Goal: Task Accomplishment & Management: Manage account settings

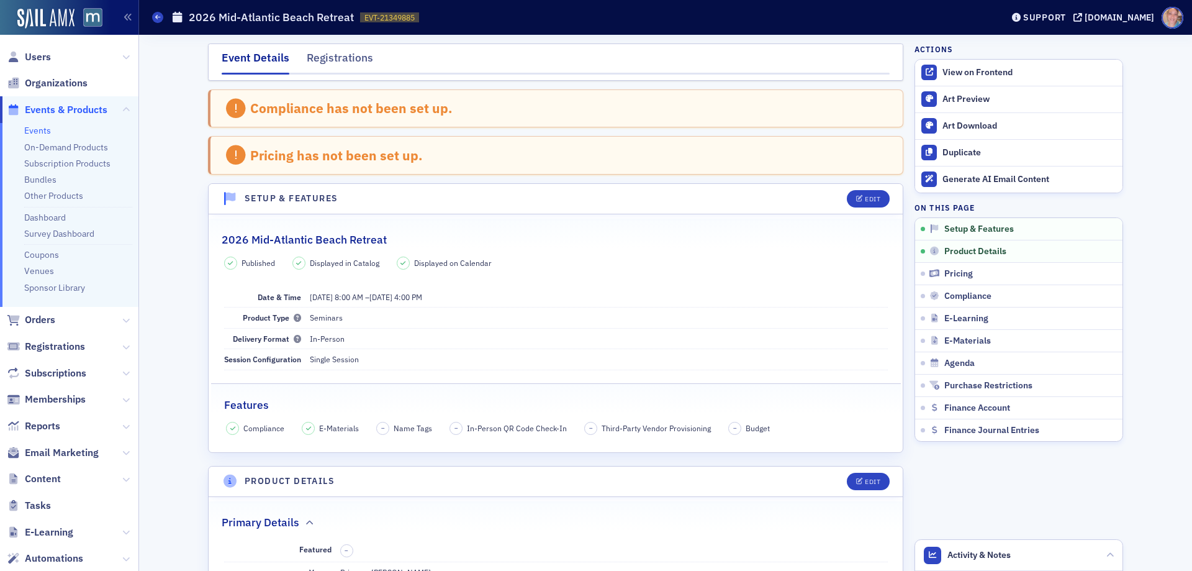
scroll to position [394, 0]
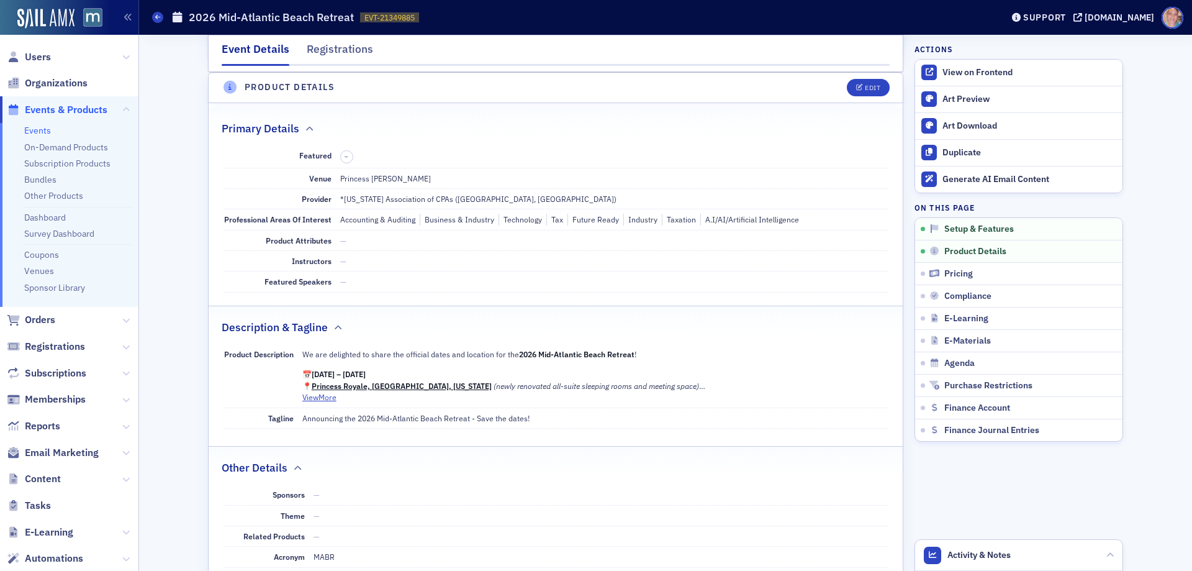
click at [38, 130] on link "Events" at bounding box center [37, 130] width 27 height 11
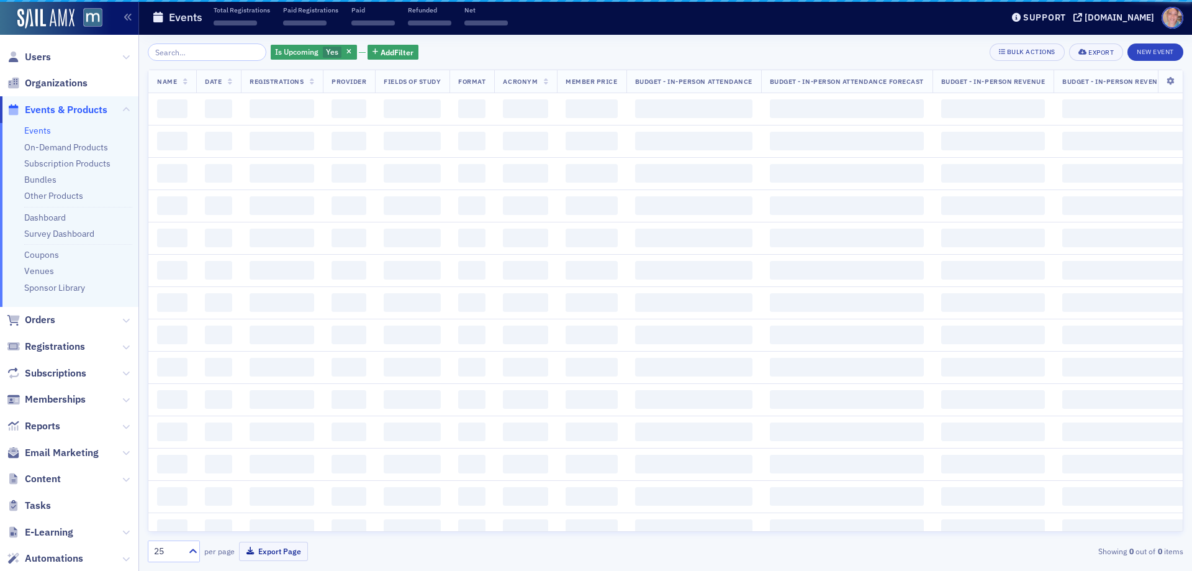
click at [213, 49] on input "search" at bounding box center [207, 51] width 119 height 17
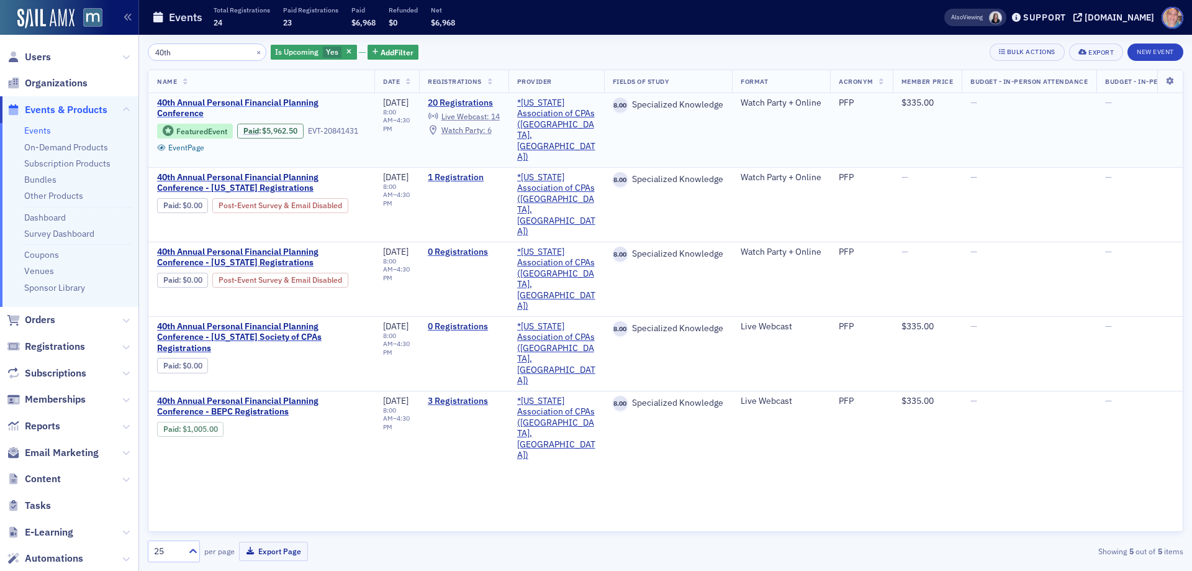
type input "40th"
click at [189, 108] on span "40th Annual Personal Financial Planning Conference" at bounding box center [261, 108] width 209 height 22
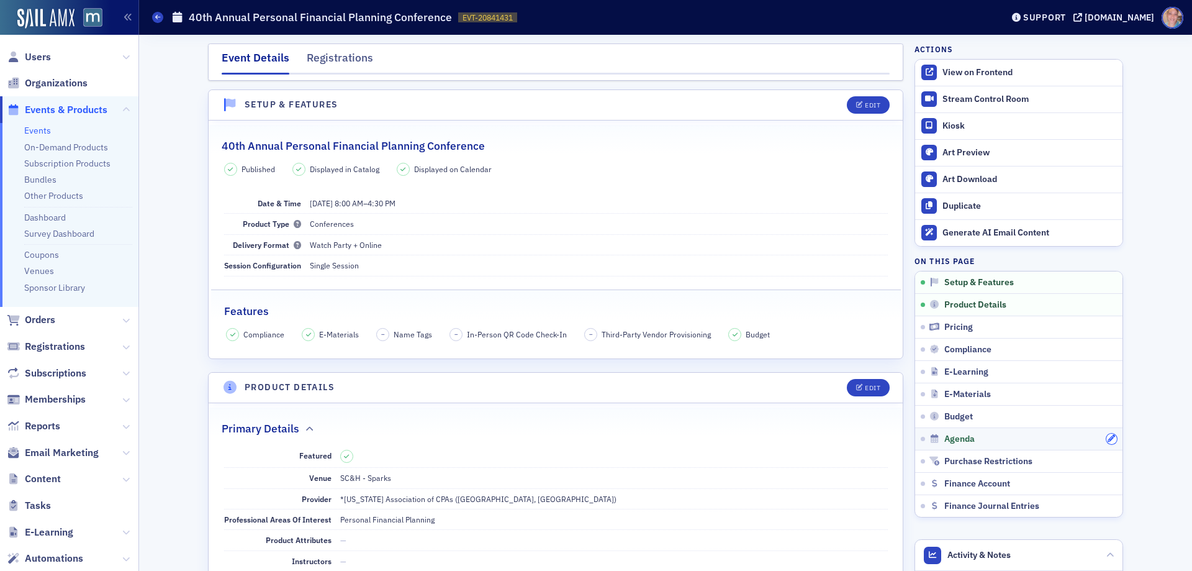
click at [1106, 433] on button "button" at bounding box center [1111, 438] width 11 height 11
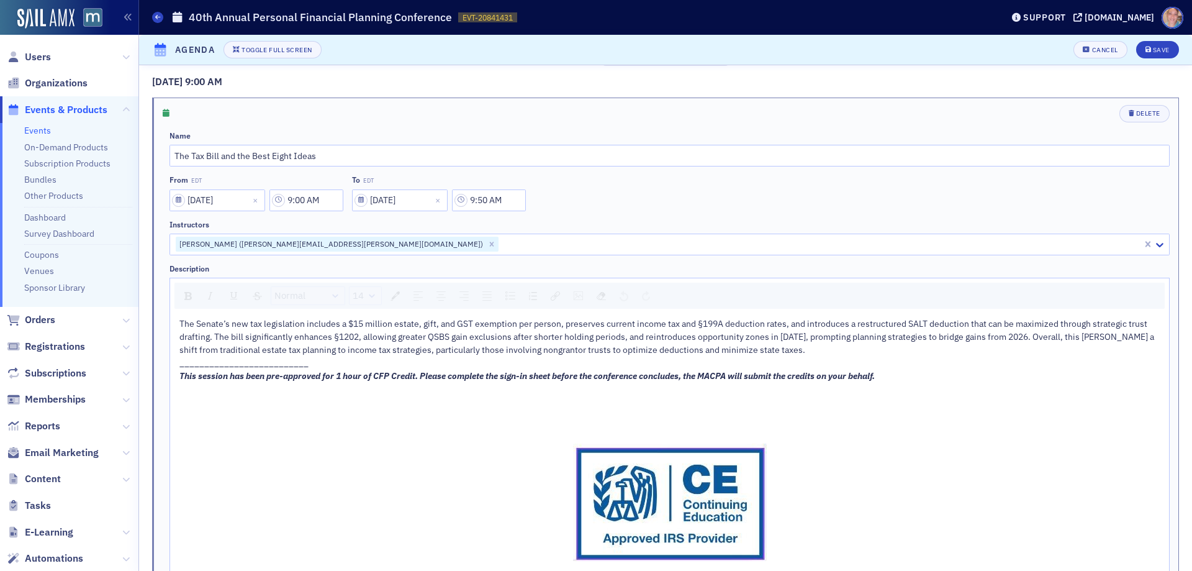
scroll to position [745, 0]
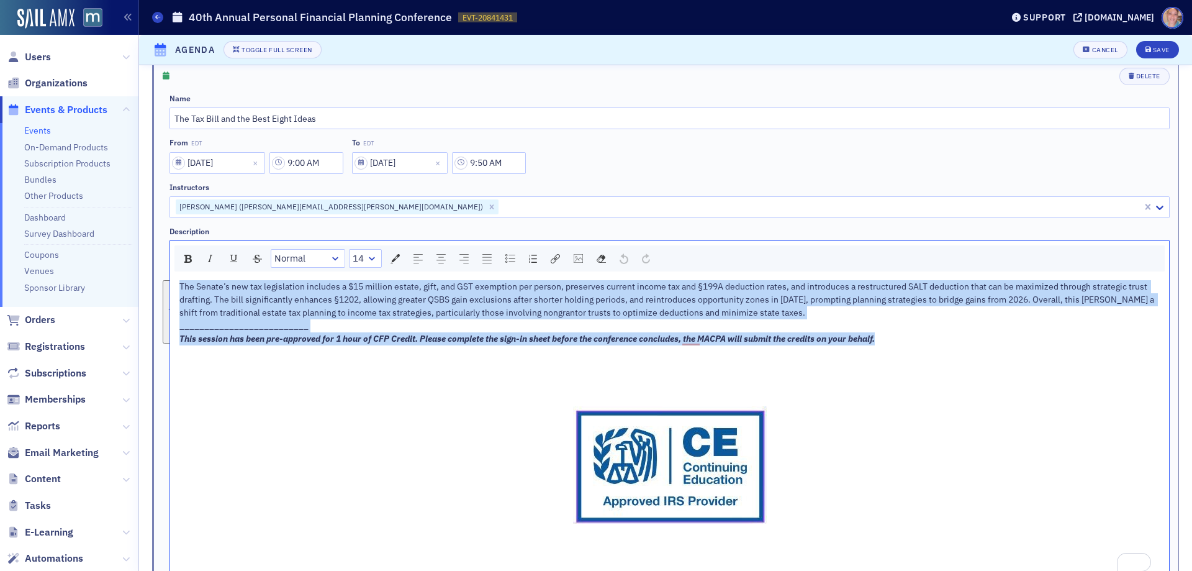
drag, startPoint x: 441, startPoint y: 340, endPoint x: 161, endPoint y: 282, distance: 286.5
click at [161, 282] on div "Delete Name The Tax Bill and the Best Eight Ideas From EDT 10/28/2025 9:00 AM T…" at bounding box center [666, 323] width 1026 height 524
copy div "The Senate’s new tax legislation includes a $15 million estate, gift, and GST e…"
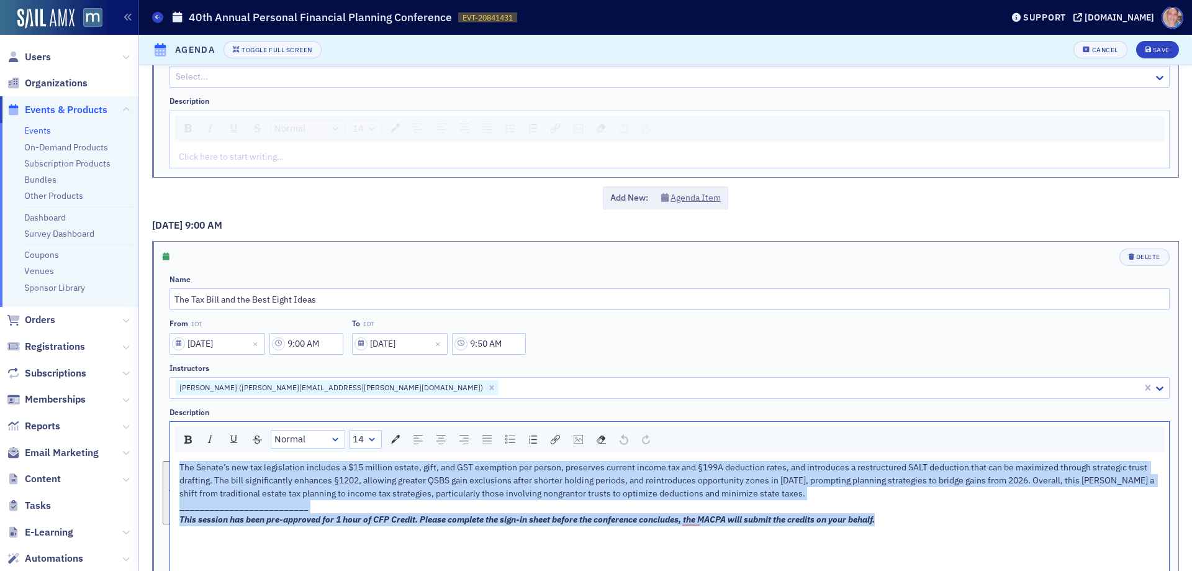
scroll to position [559, 0]
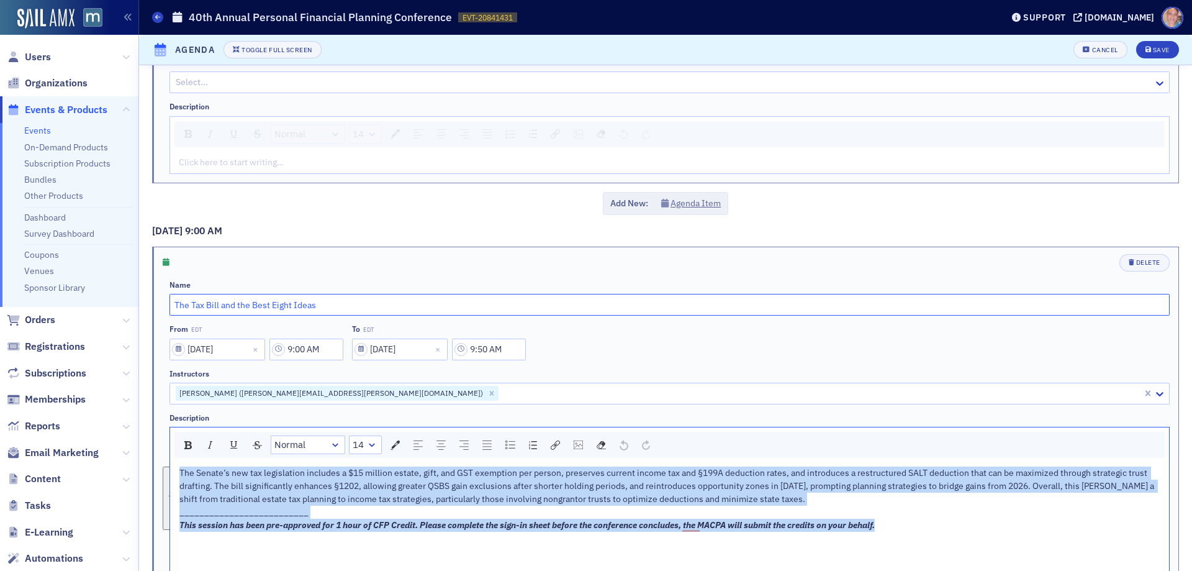
click at [230, 307] on input "The Tax Bill and the Best Eight Ideas" at bounding box center [669, 305] width 1000 height 22
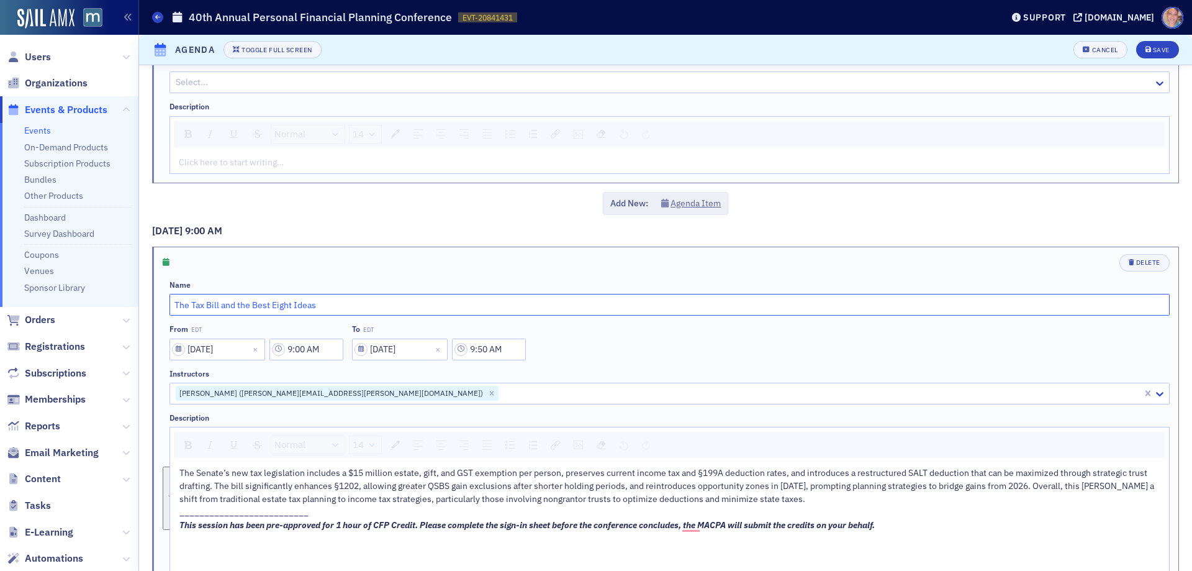
click at [230, 307] on input "The Tax Bill and the Best Eight Ideas" at bounding box center [669, 305] width 1000 height 22
click at [1154, 48] on div "Save" at bounding box center [1161, 50] width 17 height 7
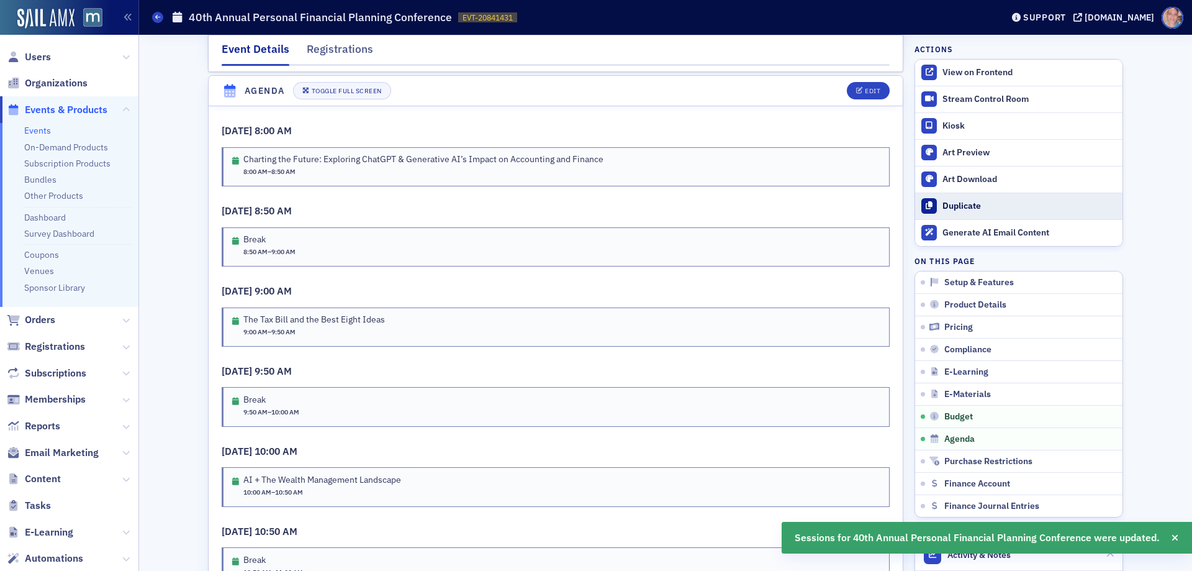
scroll to position [2214, 0]
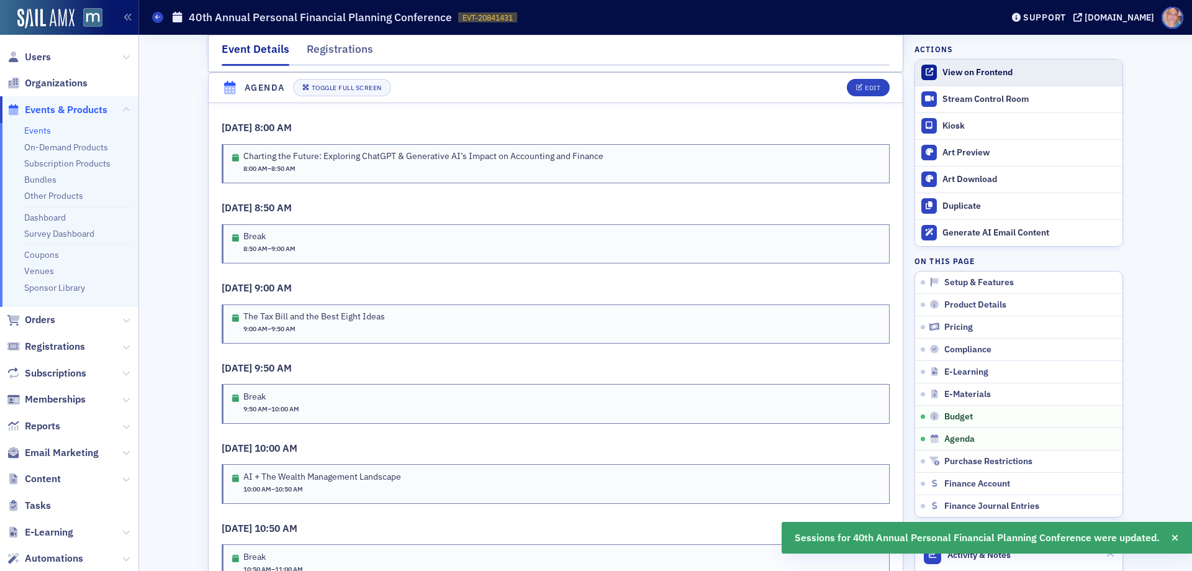
click at [975, 69] on div "View on Frontend" at bounding box center [1029, 72] width 174 height 11
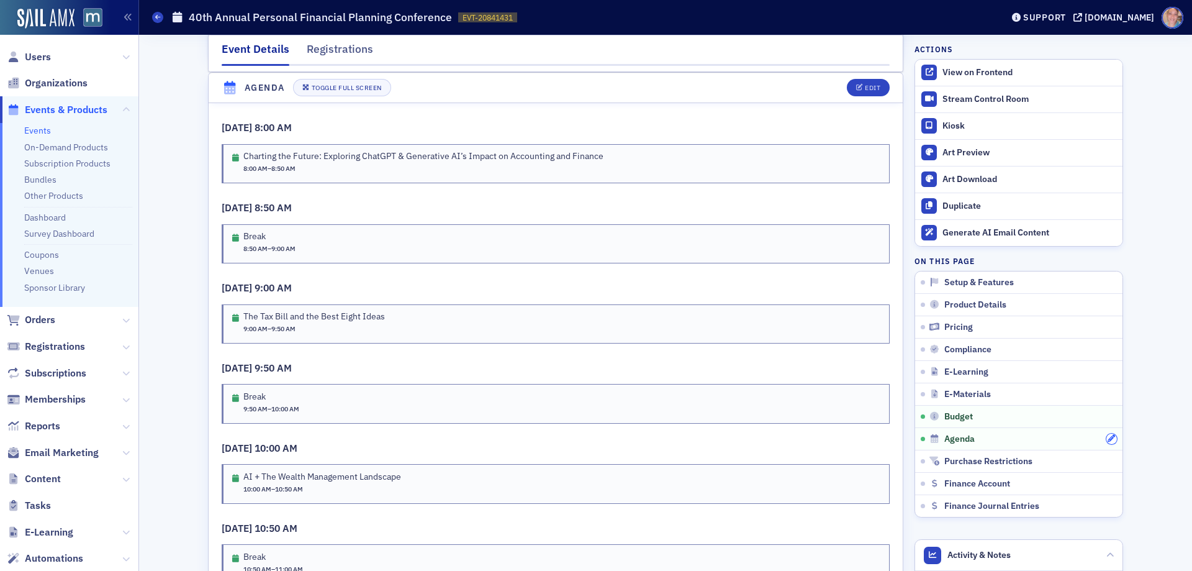
click at [1110, 440] on icon "button" at bounding box center [1111, 438] width 7 height 7
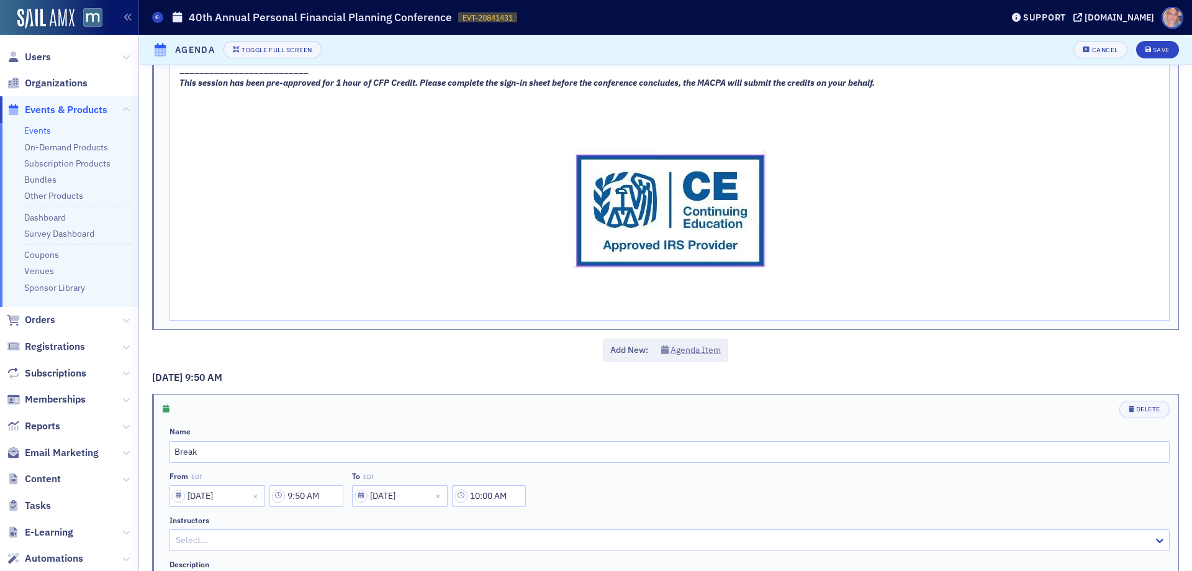
scroll to position [869, 0]
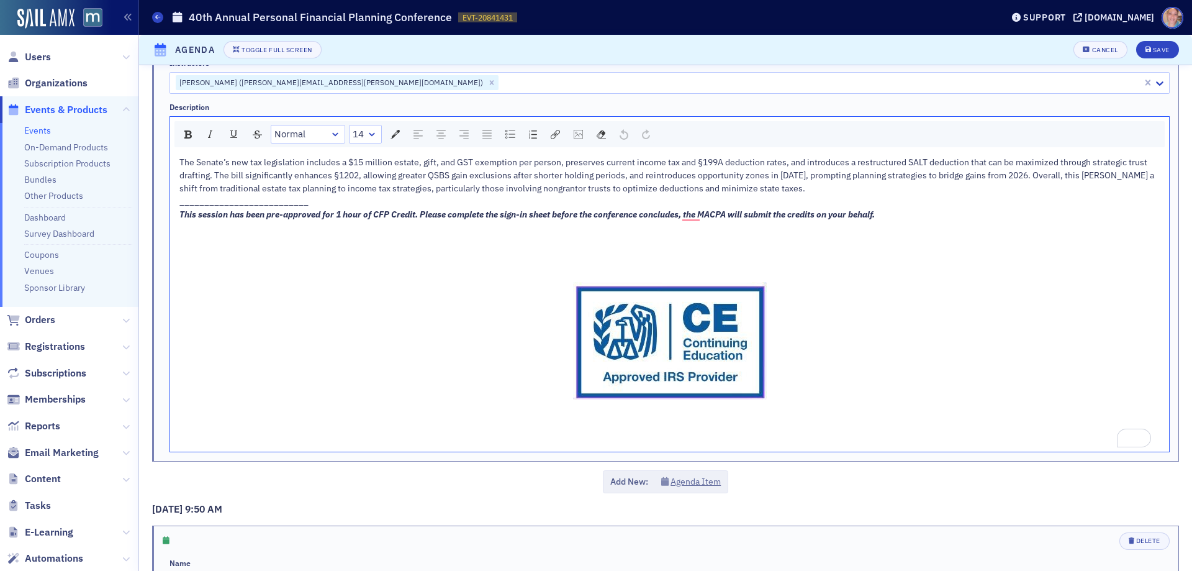
click at [654, 340] on img "To enrich screen reader interactions, please activate Accessibility in Grammarl…" at bounding box center [670, 340] width 194 height 117
click at [879, 396] on span "To enrich screen reader interactions, please activate Accessibility in Grammarl…" at bounding box center [669, 340] width 981 height 152
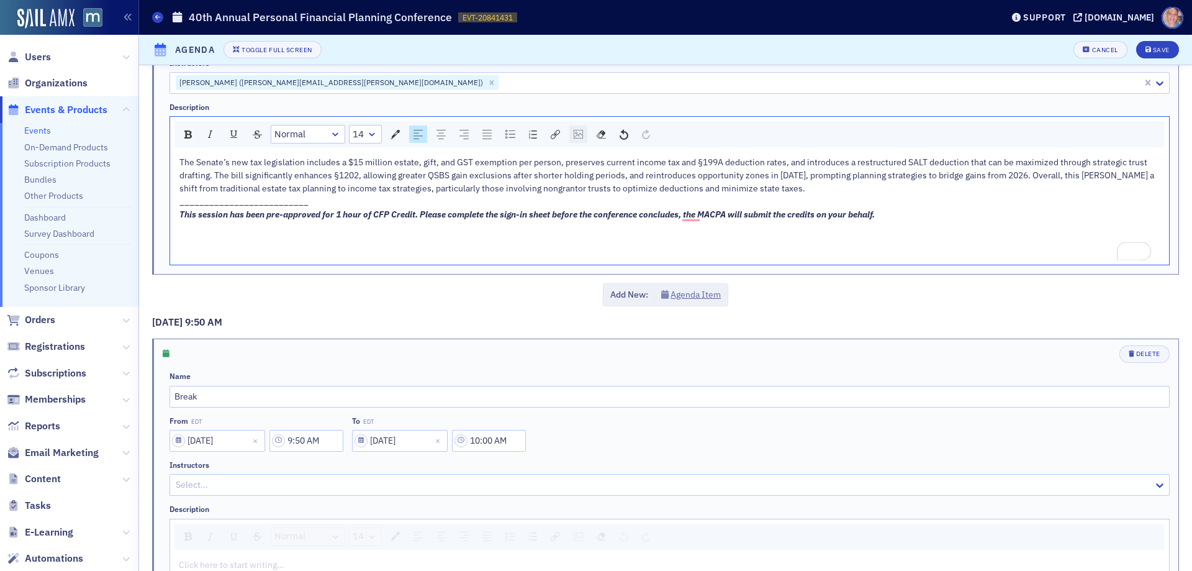
click at [580, 133] on img "rdw-image-control" at bounding box center [578, 134] width 9 height 9
click at [608, 177] on input "rdw-image-control" at bounding box center [643, 184] width 126 height 22
paste input "[URL][DOMAIN_NAME]"
type input "[URL][DOMAIN_NAME]"
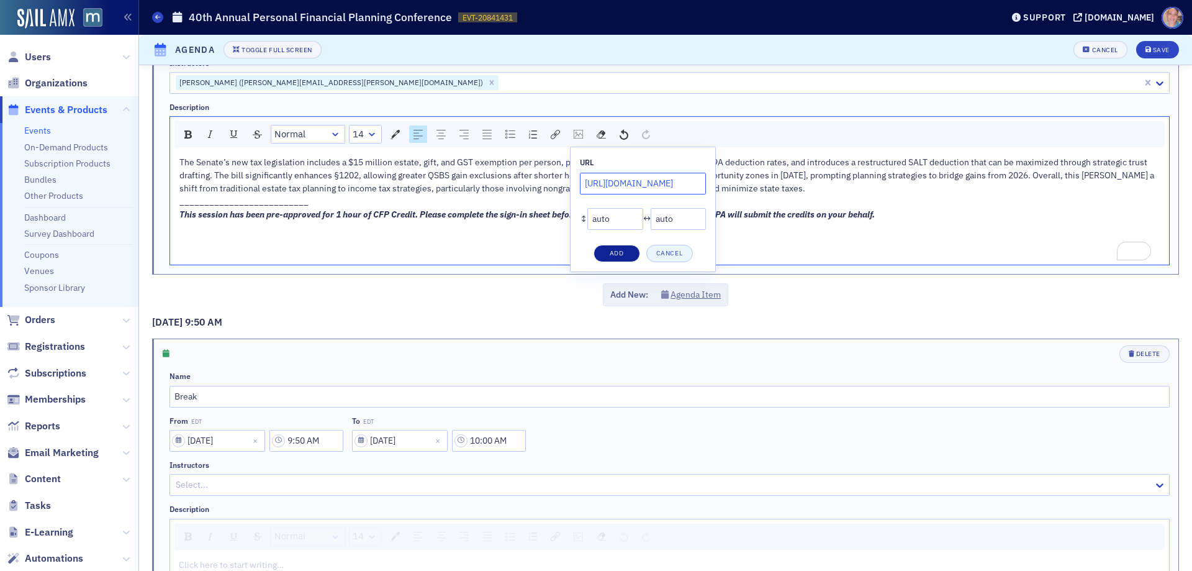
click at [615, 252] on button "Add" at bounding box center [617, 253] width 47 height 17
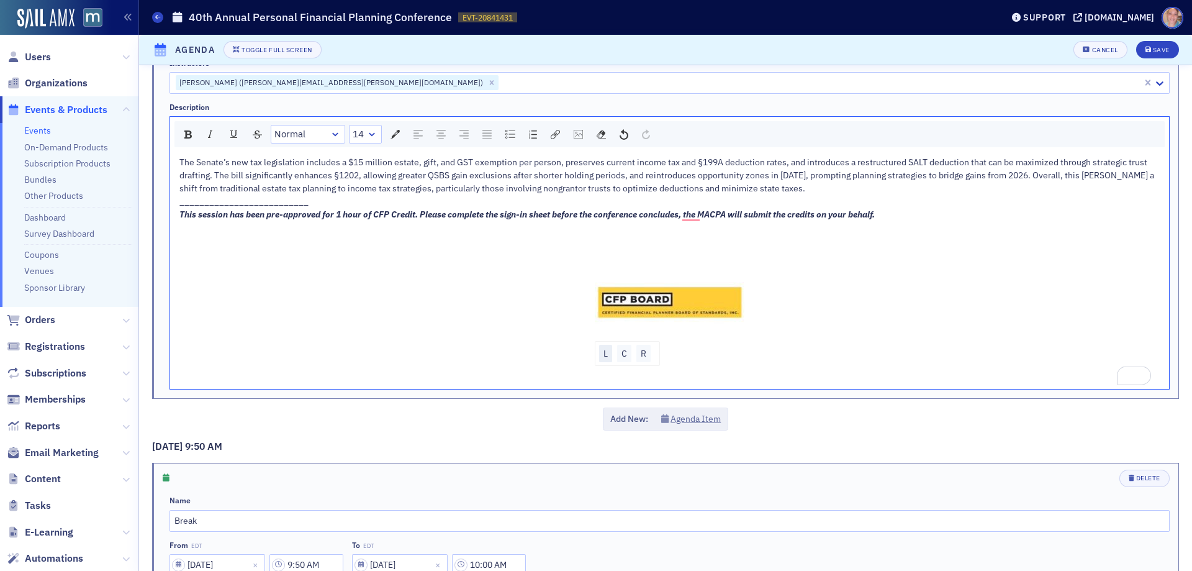
click at [602, 350] on div "L" at bounding box center [605, 353] width 13 height 17
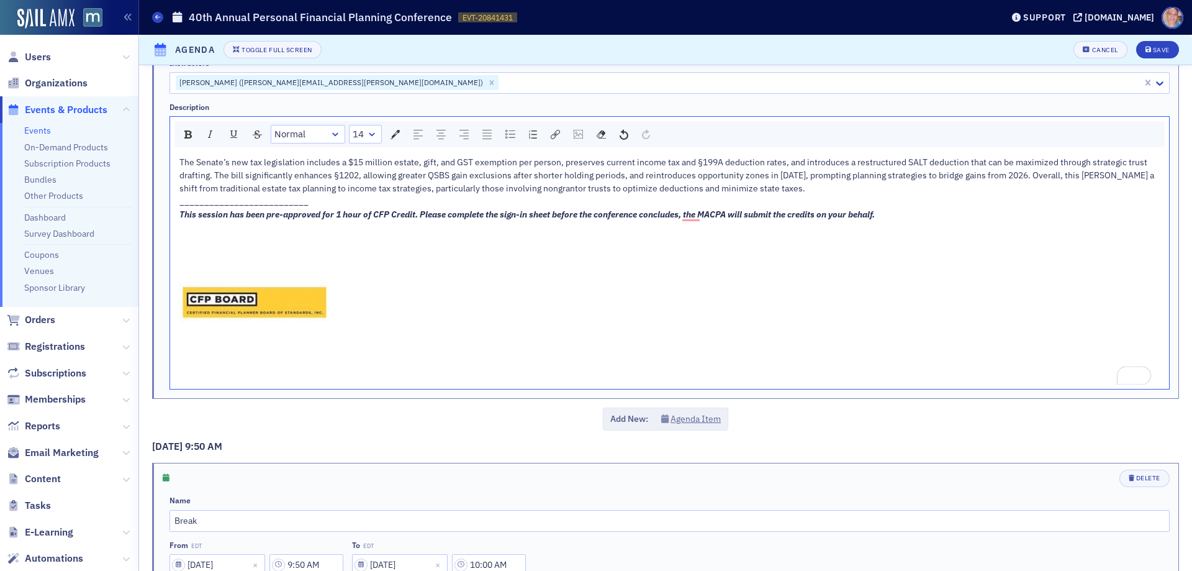
click at [235, 219] on span "This session has been pre-approved for 1 hour of CFP Credit. Please complete th…" at bounding box center [526, 214] width 695 height 11
click at [219, 227] on div "To enrich screen reader interactions, please activate Accessibility in Grammarl…" at bounding box center [669, 227] width 981 height 13
click at [1153, 47] on div "Save" at bounding box center [1161, 50] width 17 height 7
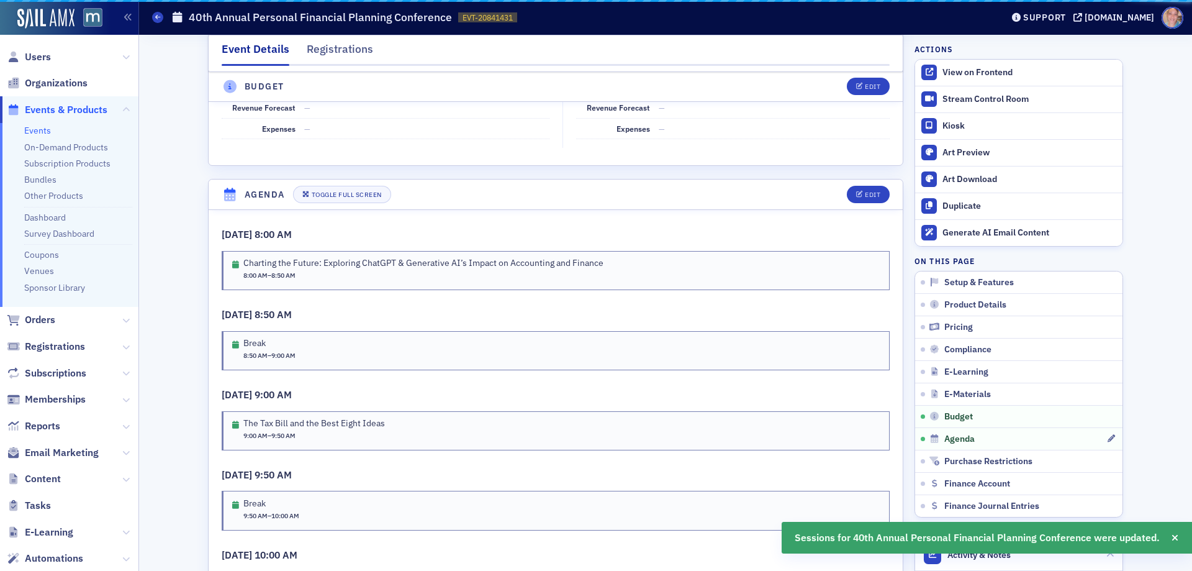
scroll to position [2214, 0]
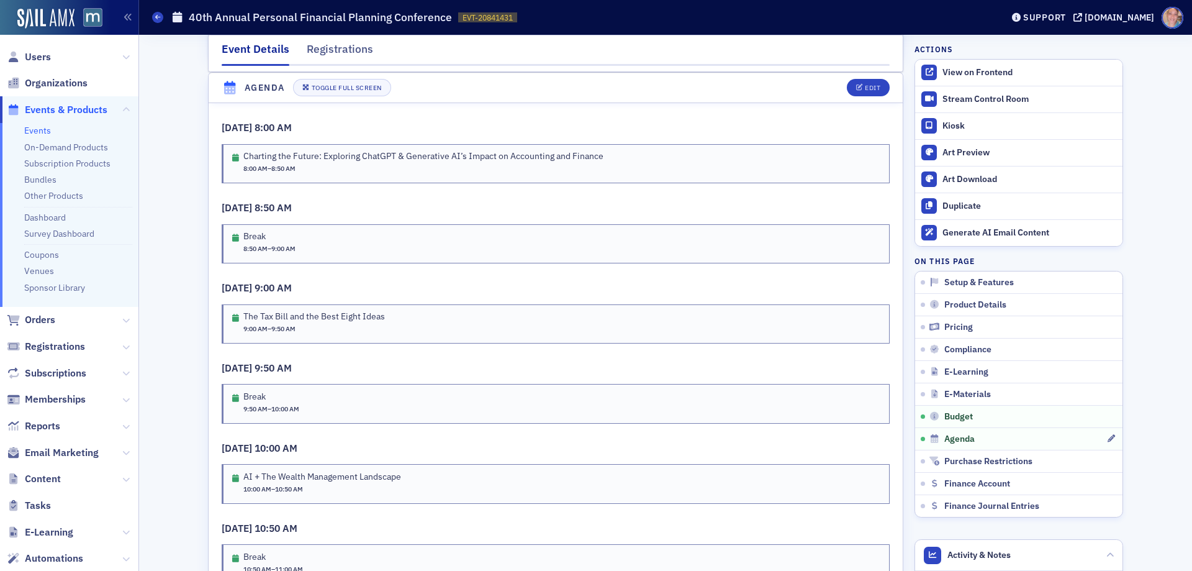
click at [38, 131] on link "Events" at bounding box center [37, 130] width 27 height 11
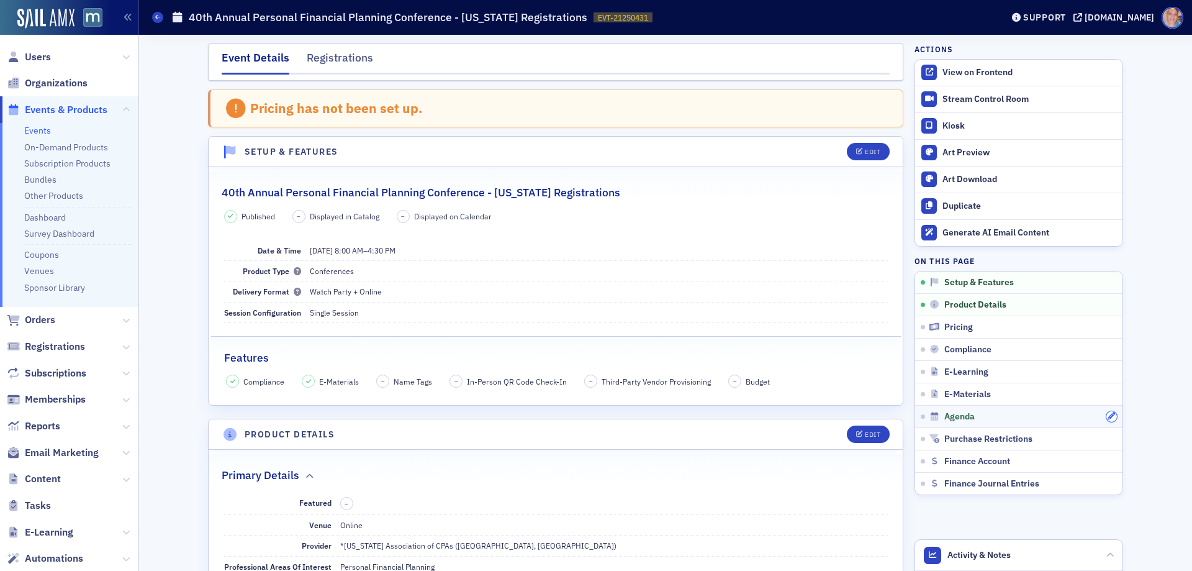
click at [1106, 418] on button "button" at bounding box center [1111, 416] width 11 height 11
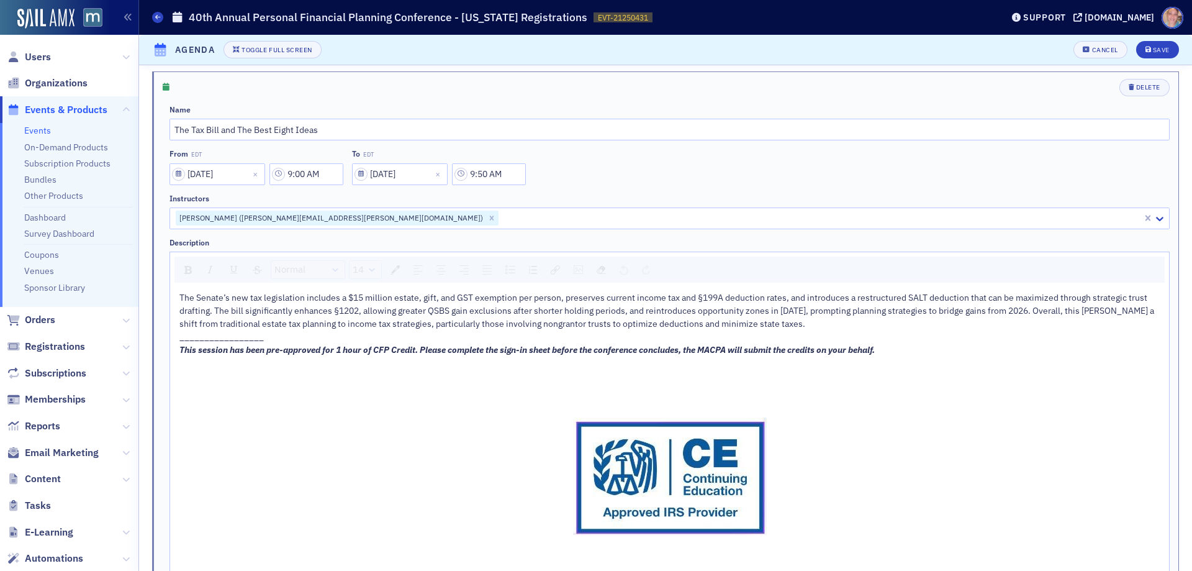
scroll to position [869, 0]
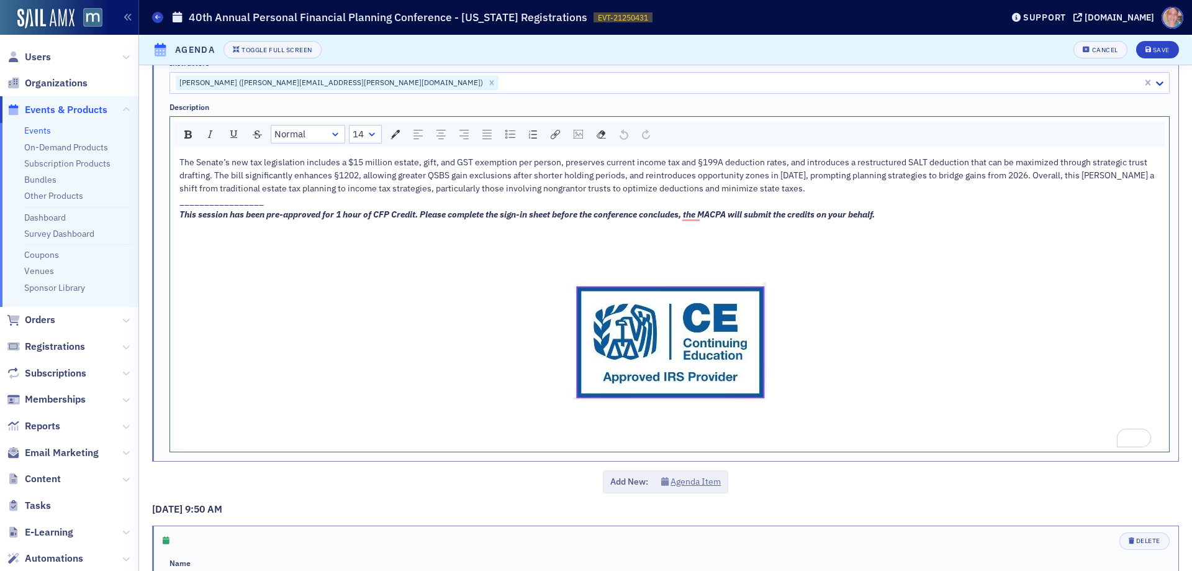
click at [1002, 333] on span "To enrich screen reader interactions, please activate Accessibility in Grammarl…" at bounding box center [669, 340] width 981 height 152
click at [385, 238] on div "To enrich screen reader interactions, please activate Accessibility in Grammarl…" at bounding box center [669, 240] width 981 height 13
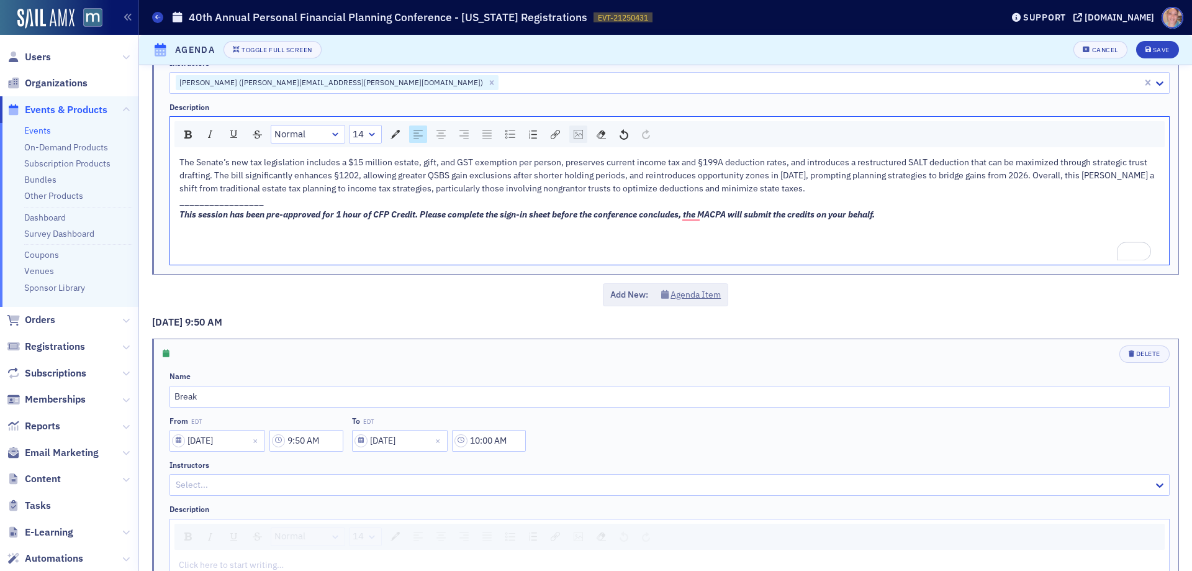
click at [582, 137] on img "rdw-image-control" at bounding box center [578, 134] width 9 height 9
click at [617, 184] on input "rdw-image-control" at bounding box center [643, 184] width 126 height 22
paste input "[URL][DOMAIN_NAME]"
type input "[URL][DOMAIN_NAME]"
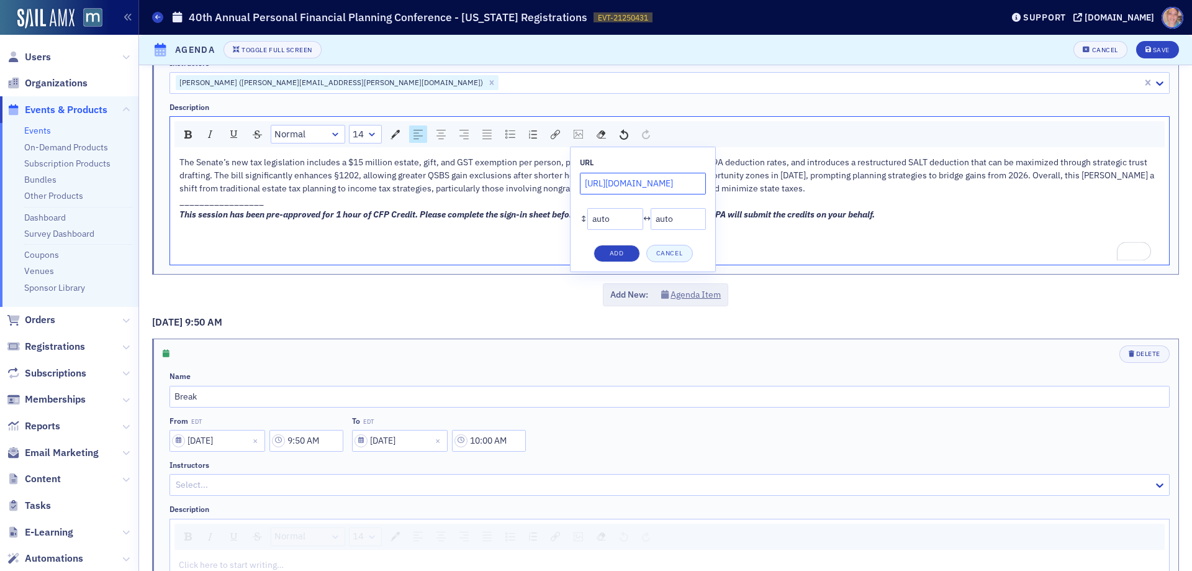
scroll to position [0, 397]
click at [623, 249] on button "Add" at bounding box center [617, 253] width 47 height 17
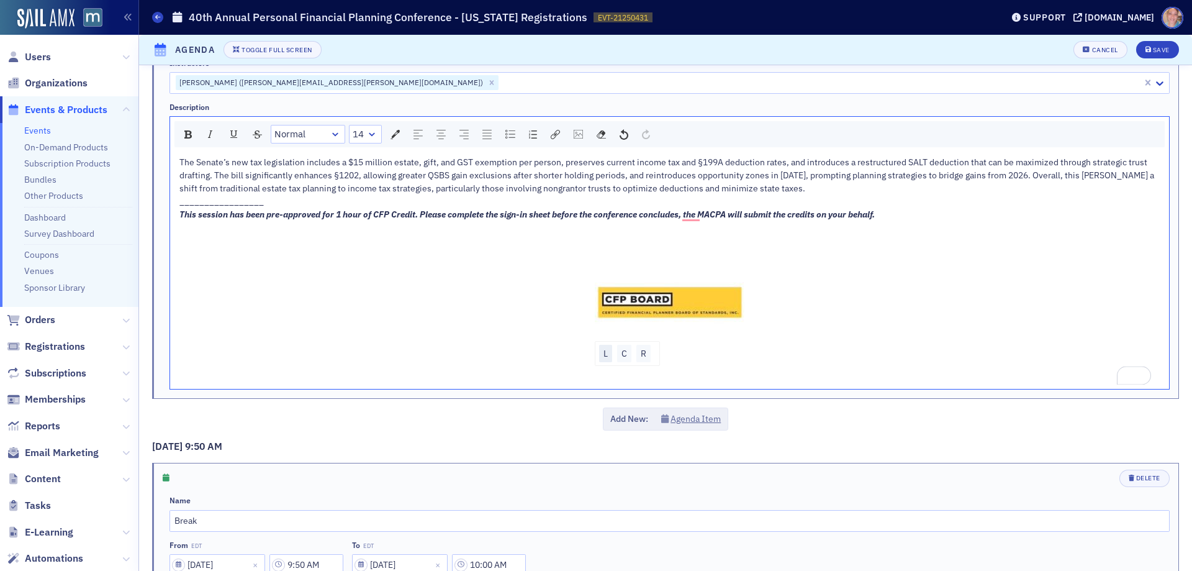
click at [600, 351] on div "L" at bounding box center [605, 353] width 13 height 17
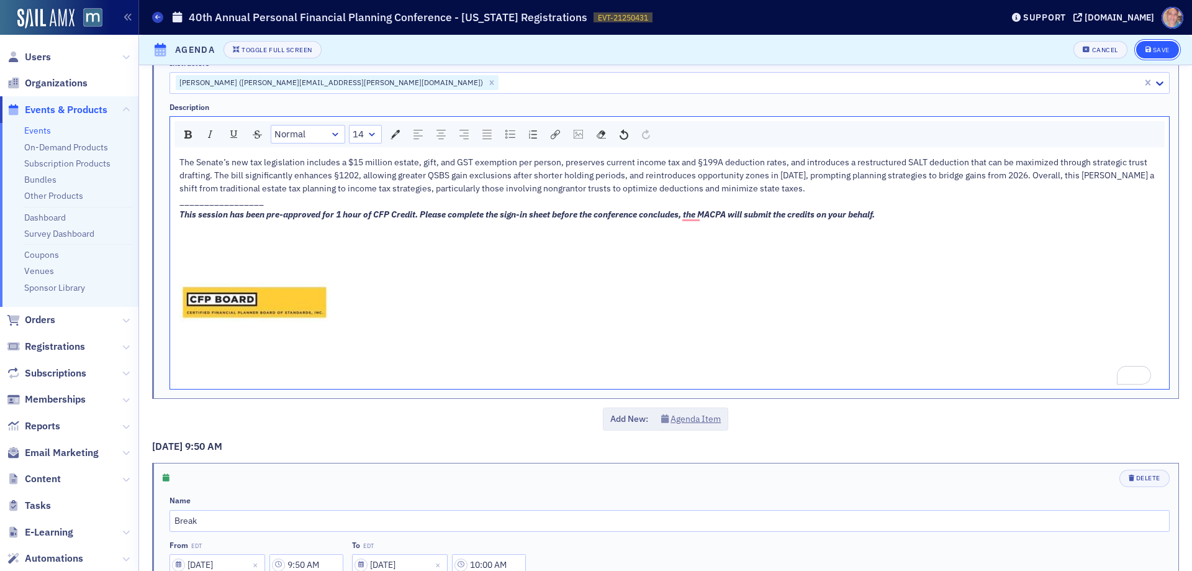
click at [1153, 52] on div "Save" at bounding box center [1161, 50] width 17 height 7
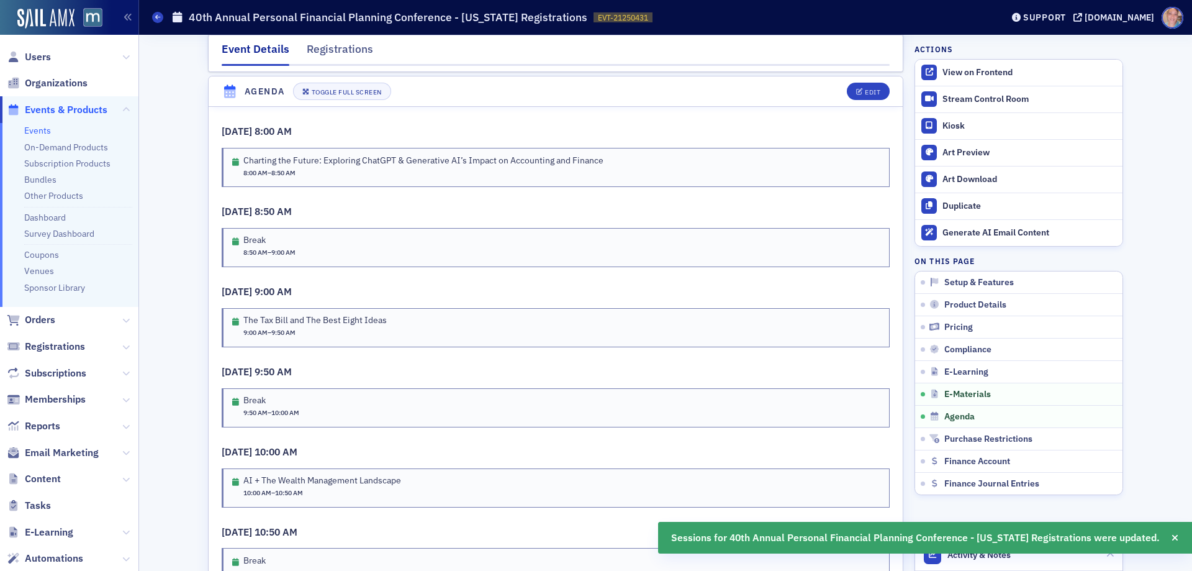
scroll to position [2015, 0]
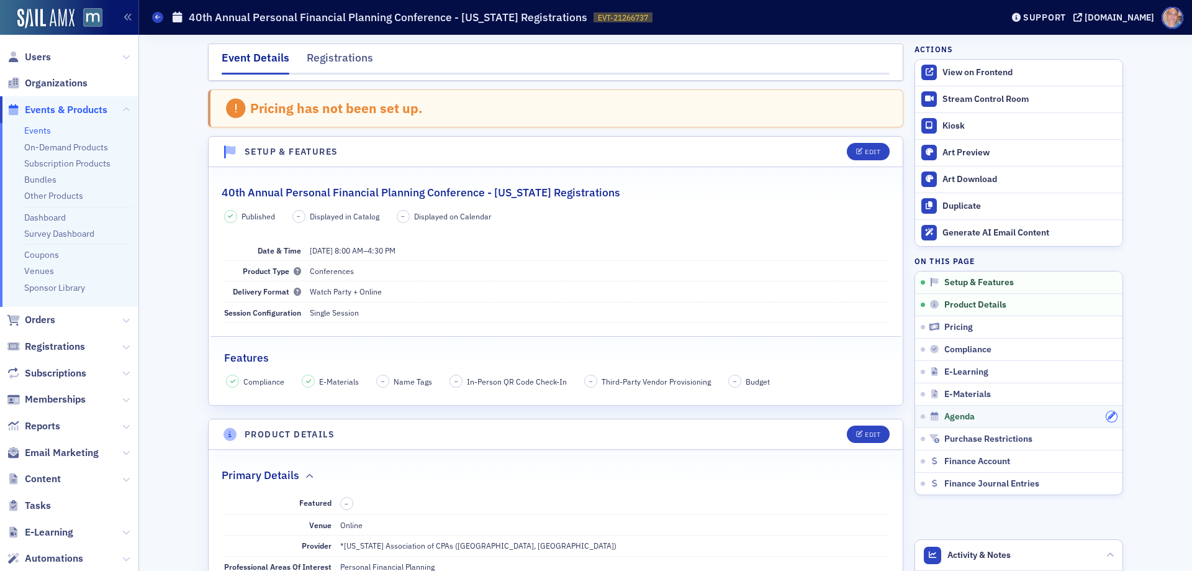
click at [1108, 415] on icon "button" at bounding box center [1111, 415] width 7 height 7
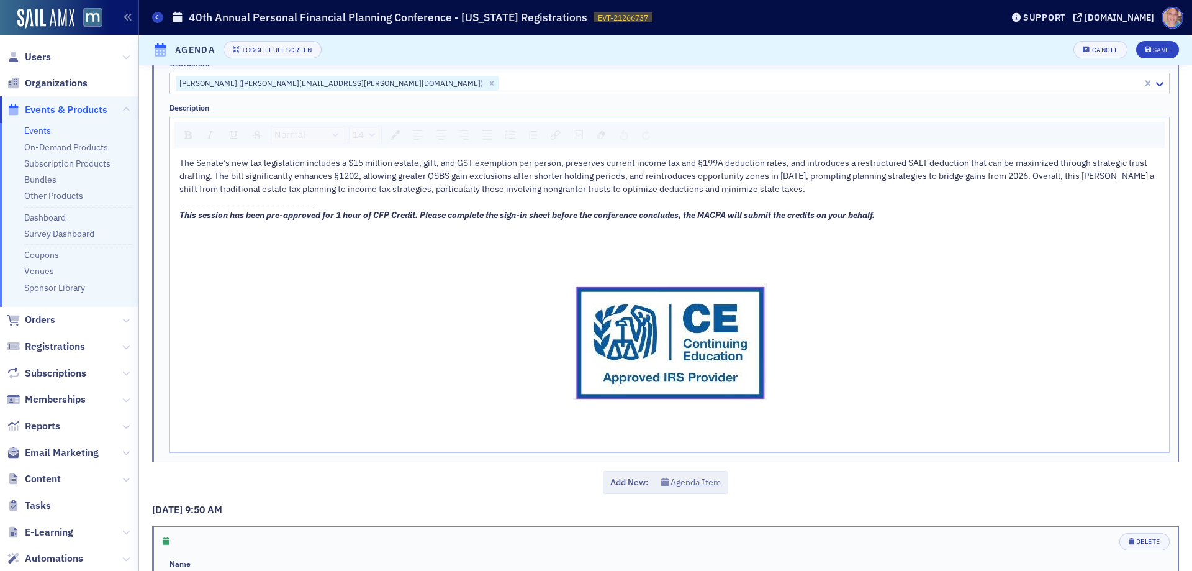
scroll to position [869, 0]
click at [264, 245] on div "To enrich screen reader interactions, please activate Accessibility in Grammarl…" at bounding box center [669, 240] width 981 height 13
click at [746, 329] on img "To enrich screen reader interactions, please activate Accessibility in Grammarl…" at bounding box center [670, 340] width 194 height 117
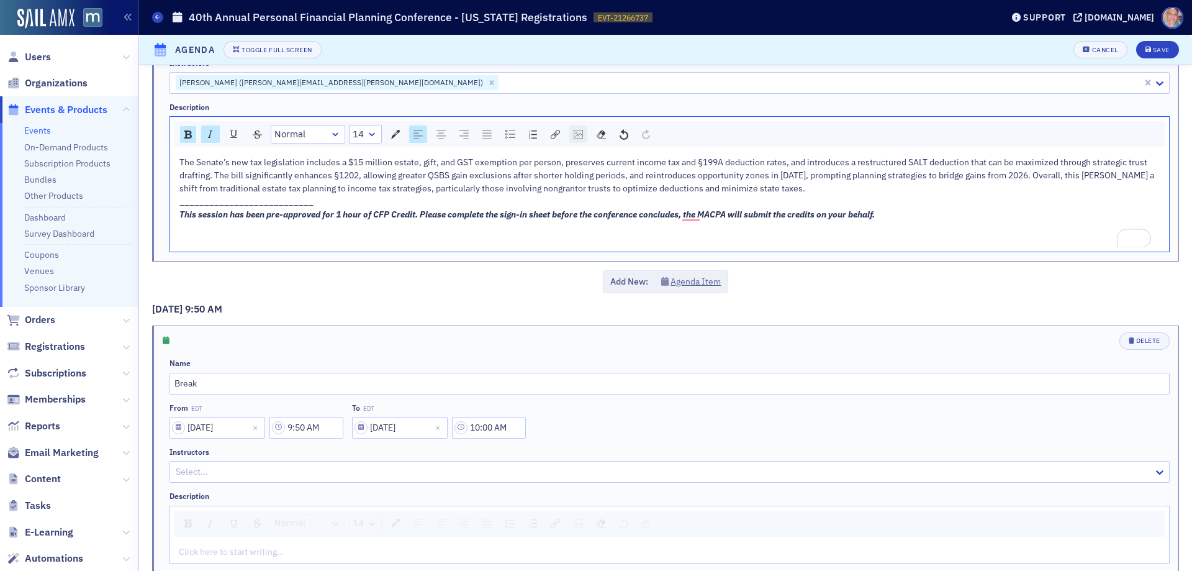
click at [577, 133] on img "rdw-image-control" at bounding box center [578, 134] width 9 height 9
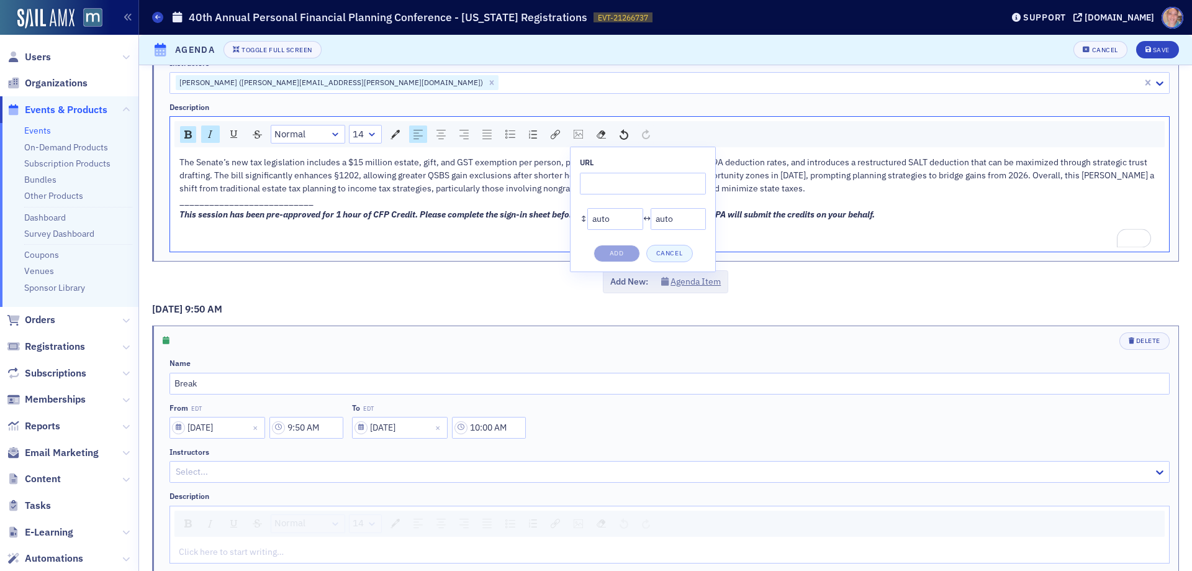
click at [604, 170] on div "URL * ↕ auto * ↔ auto * Add Cancel" at bounding box center [643, 209] width 146 height 125
click at [597, 179] on input "rdw-image-control" at bounding box center [643, 184] width 126 height 22
paste input "[URL][DOMAIN_NAME]"
type input "[URL][DOMAIN_NAME]"
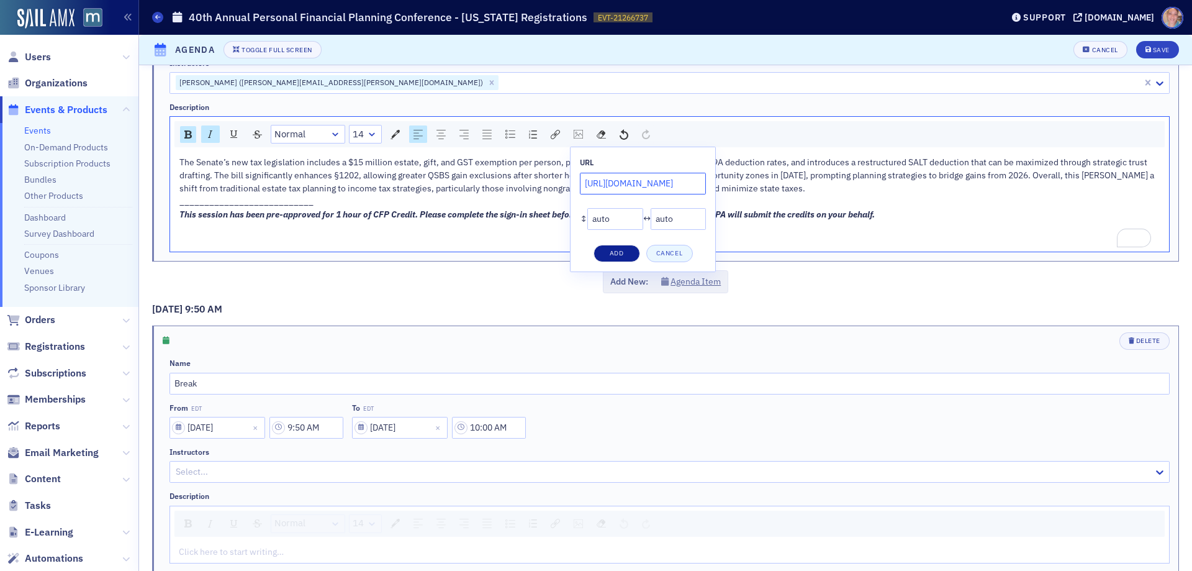
click at [619, 251] on button "Add" at bounding box center [617, 253] width 47 height 17
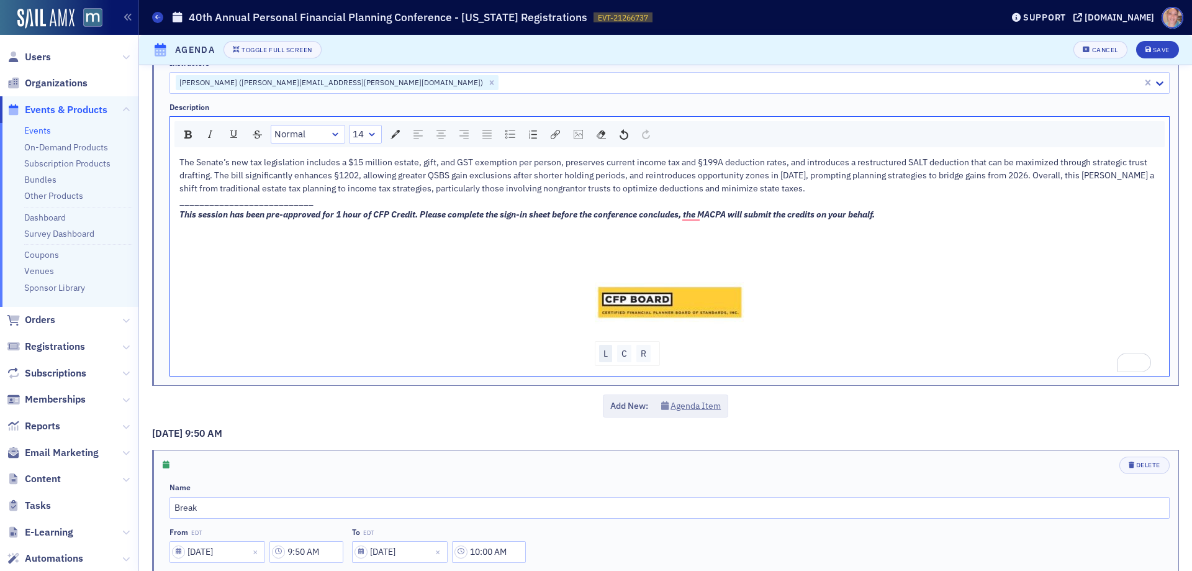
drag, startPoint x: 605, startPoint y: 353, endPoint x: 605, endPoint y: 344, distance: 9.3
click at [605, 353] on div "L" at bounding box center [605, 353] width 13 height 17
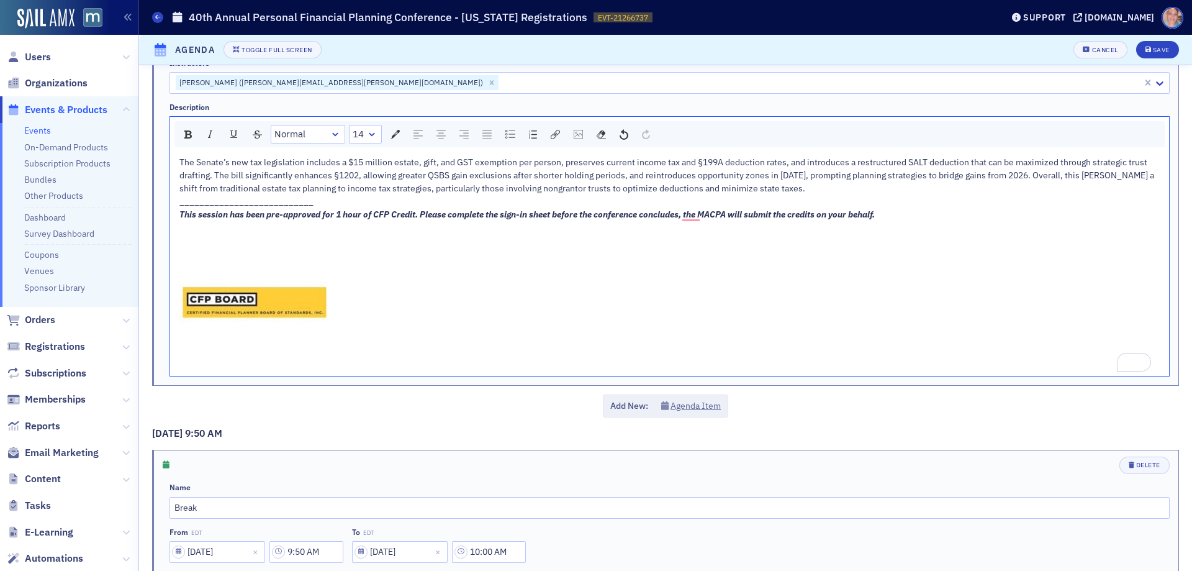
click at [225, 234] on div "To enrich screen reader interactions, please activate Accessibility in Grammarl…" at bounding box center [669, 227] width 981 height 13
click at [1155, 49] on div "Save" at bounding box center [1161, 50] width 17 height 7
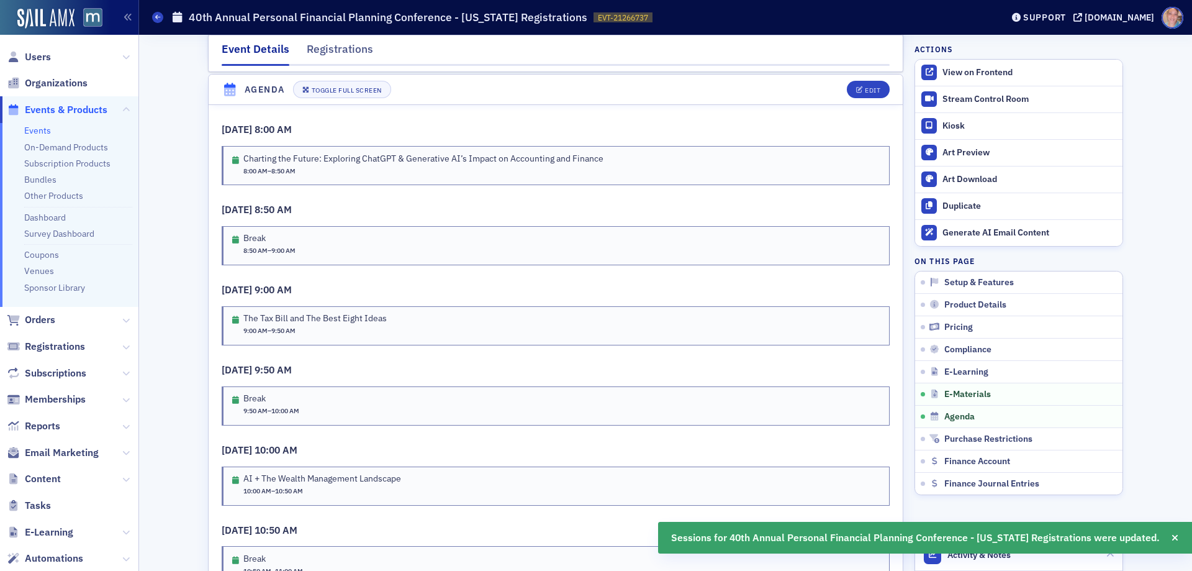
scroll to position [2015, 0]
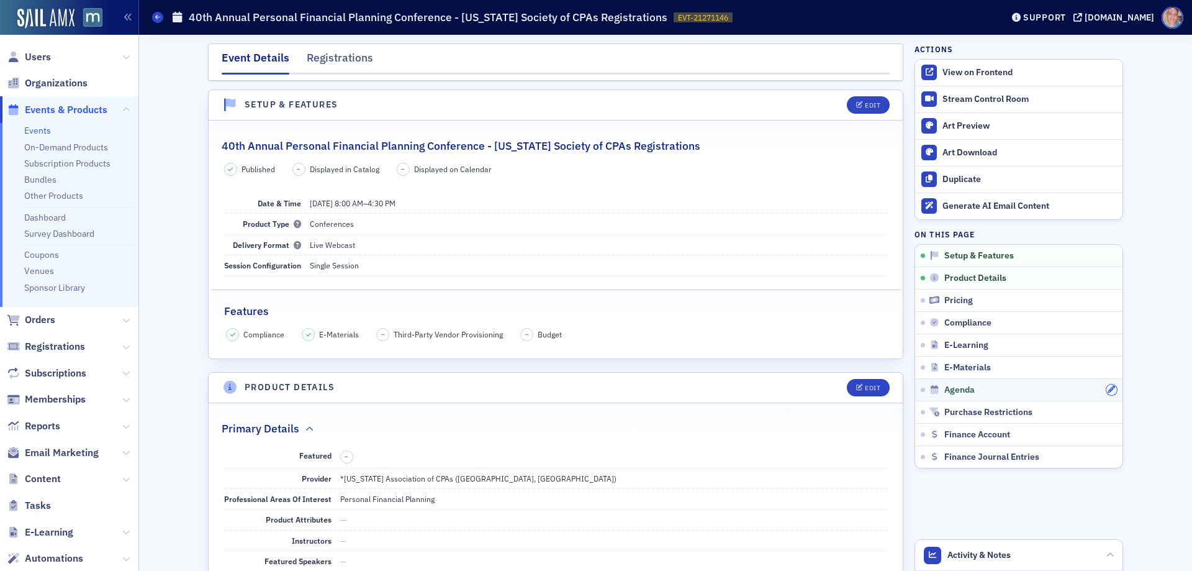
click at [1108, 389] on icon "button" at bounding box center [1111, 389] width 7 height 7
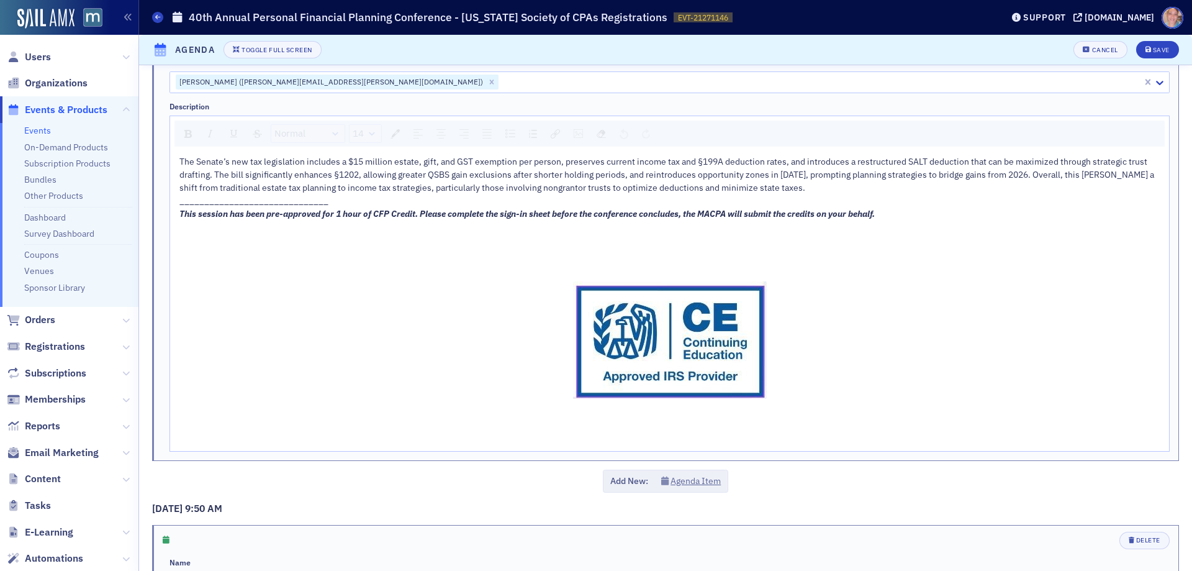
scroll to position [869, 0]
click at [838, 342] on span "To enrich screen reader interactions, please activate Accessibility in Grammarl…" at bounding box center [669, 340] width 981 height 152
click at [749, 347] on img "To enrich screen reader interactions, please activate Accessibility in Grammarl…" at bounding box center [670, 340] width 194 height 117
click at [468, 277] on span "To enrich screen reader interactions, please activate Accessibility in Grammarl…" at bounding box center [669, 340] width 981 height 152
click at [230, 259] on div "he Senate’s new tax legislation includes a $15 million estate, gift, and GST ex…" at bounding box center [669, 301] width 981 height 291
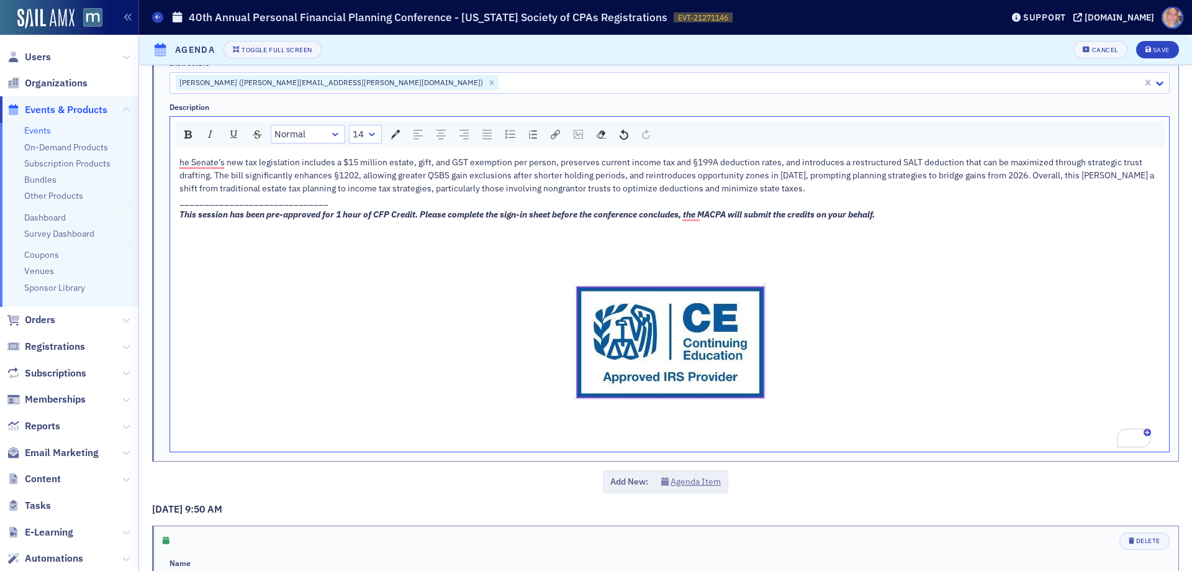
click at [321, 310] on span "To enrich screen reader interactions, please activate Accessibility in Grammarl…" at bounding box center [669, 340] width 981 height 152
click at [901, 314] on span "To enrich screen reader interactions, please activate Accessibility in Grammarl…" at bounding box center [669, 340] width 981 height 152
click at [771, 373] on span "To enrich screen reader interactions, please activate Accessibility in Grammarl…" at bounding box center [669, 340] width 981 height 152
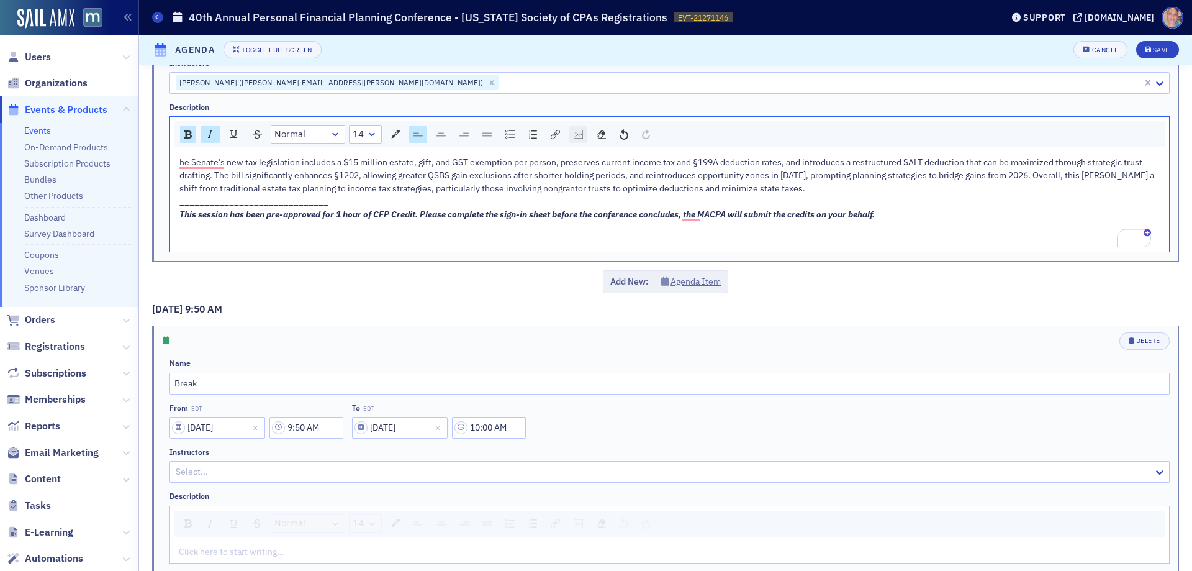
click at [578, 135] on img "rdw-image-control" at bounding box center [578, 134] width 9 height 9
click at [606, 182] on input "rdw-image-control" at bounding box center [643, 184] width 126 height 22
paste input "[URL][DOMAIN_NAME]"
type input "[URL][DOMAIN_NAME]"
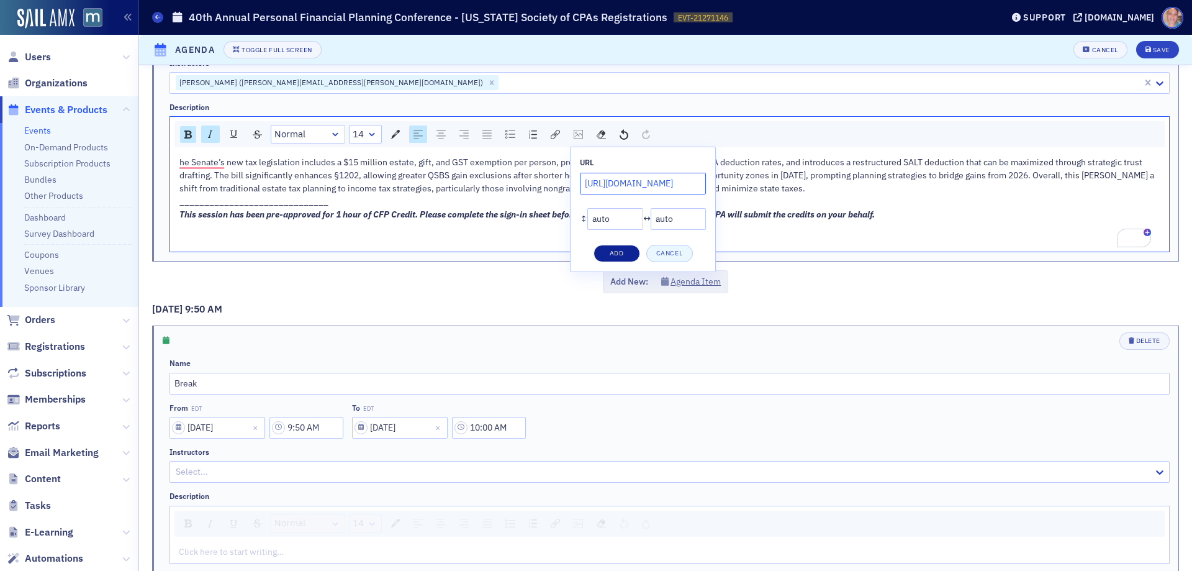
click at [619, 254] on button "Add" at bounding box center [617, 253] width 47 height 17
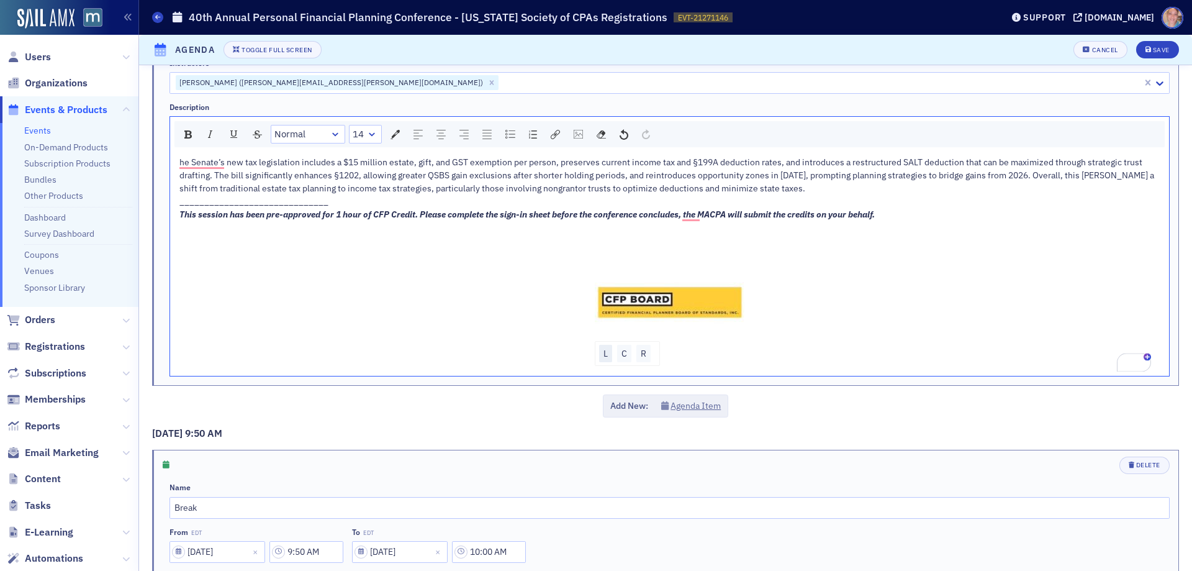
click at [603, 353] on div "L" at bounding box center [605, 353] width 13 height 17
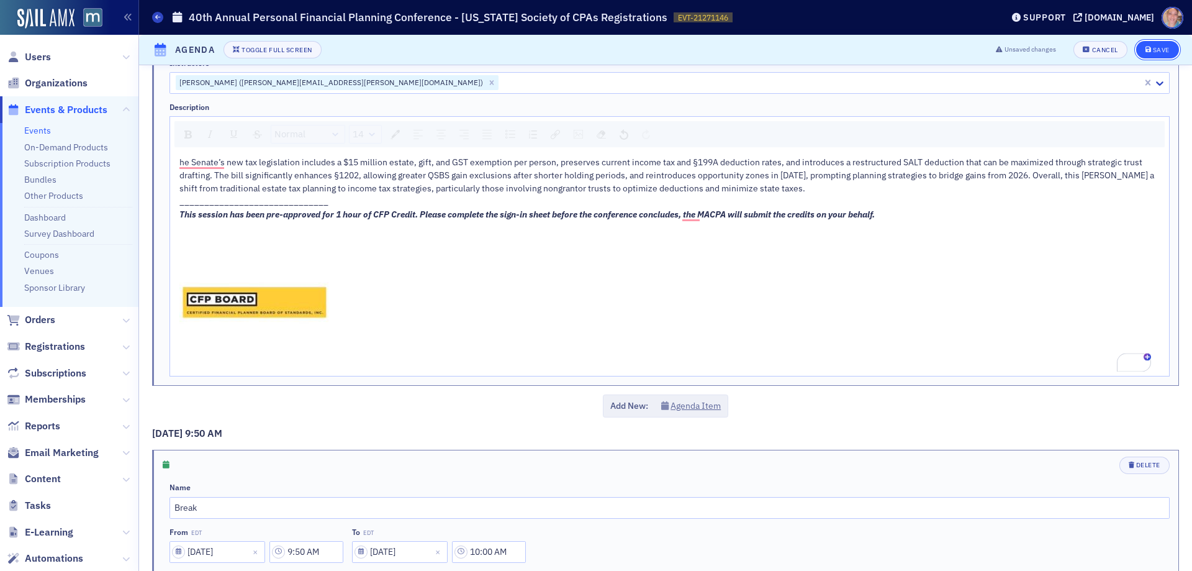
click at [1153, 47] on div "Save" at bounding box center [1161, 50] width 17 height 7
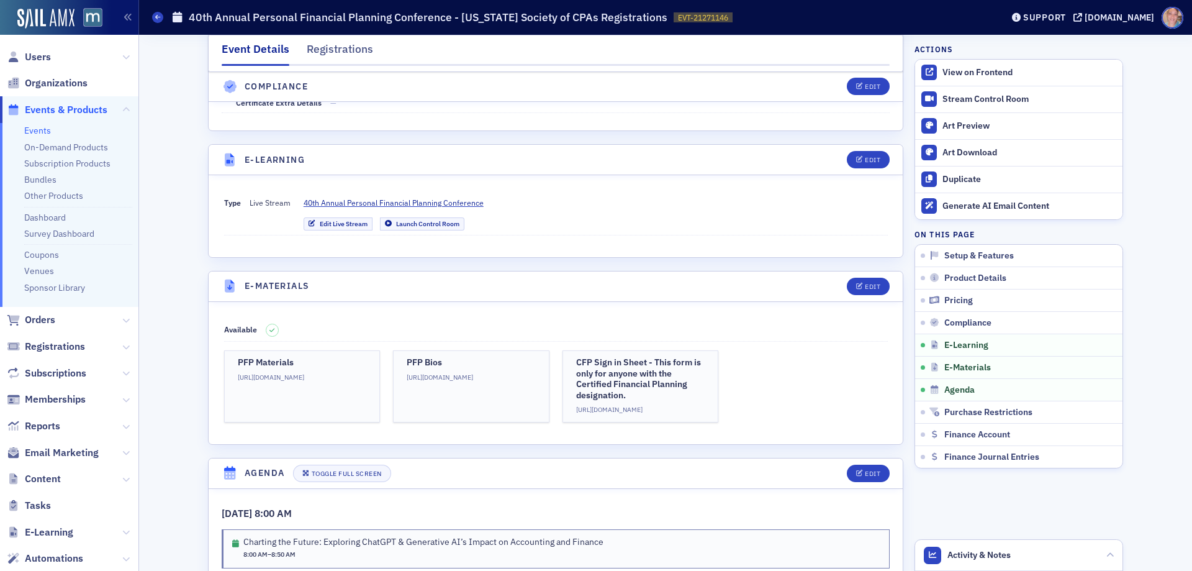
scroll to position [2004, 0]
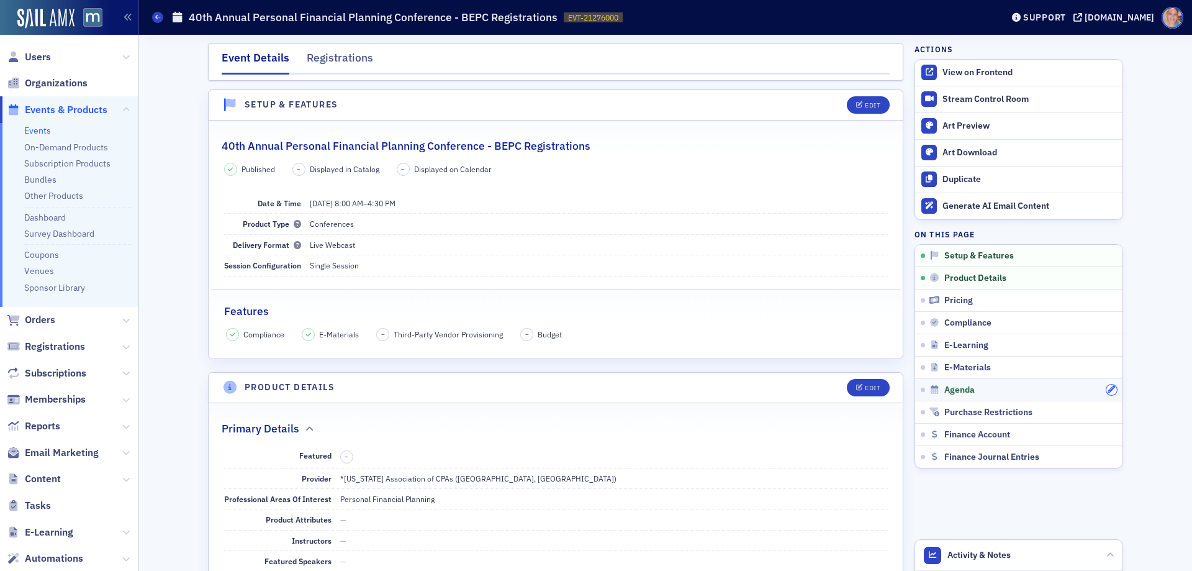
click at [1108, 392] on icon "button" at bounding box center [1111, 389] width 7 height 7
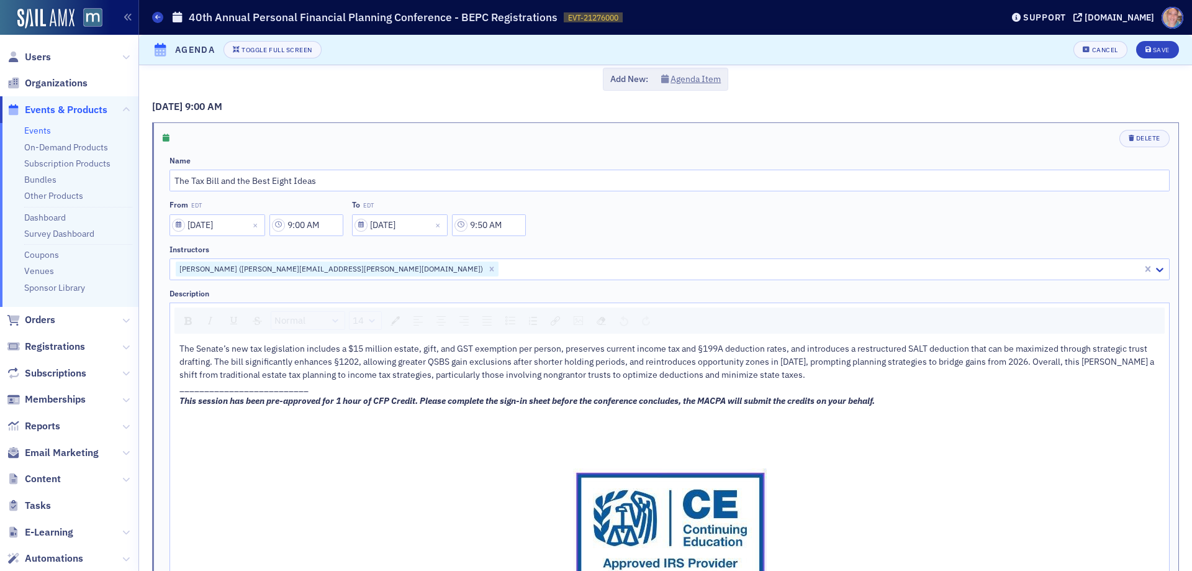
scroll to position [931, 0]
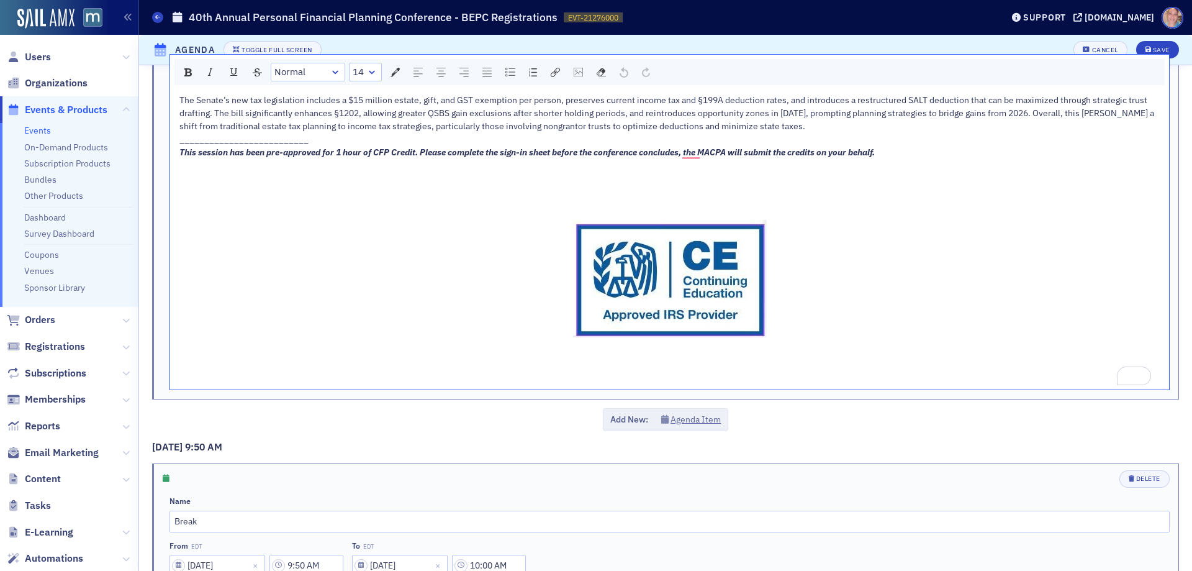
click at [744, 318] on img "To enrich screen reader interactions, please activate Accessibility in Grammarl…" at bounding box center [670, 278] width 194 height 117
drag, startPoint x: 282, startPoint y: 221, endPoint x: 282, endPoint y: 210, distance: 10.6
click at [282, 221] on span "To enrich screen reader interactions, please activate Accessibility in Grammarl…" at bounding box center [669, 278] width 981 height 152
click at [202, 171] on div "To enrich screen reader interactions, please activate Accessibility in Grammarl…" at bounding box center [669, 165] width 981 height 13
drag, startPoint x: 214, startPoint y: 177, endPoint x: 862, endPoint y: 336, distance: 666.8
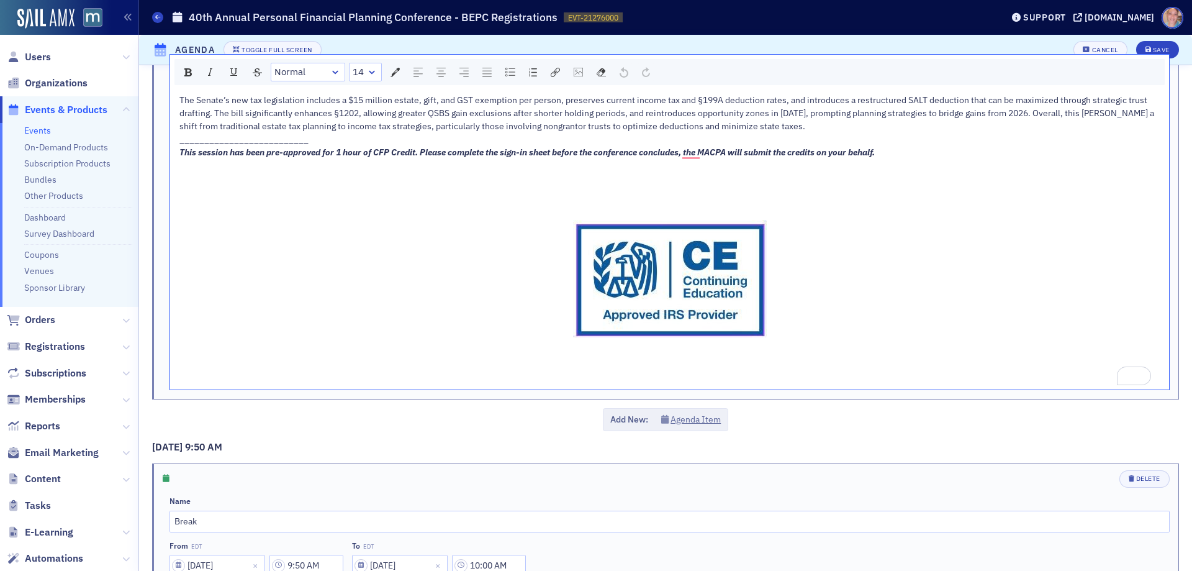
click at [863, 341] on div "The Senate’s new tax legislation includes a $15 million estate, gift, and GST e…" at bounding box center [669, 239] width 981 height 291
click at [820, 312] on span "To enrich screen reader interactions, please activate Accessibility in Grammarl…" at bounding box center [669, 278] width 981 height 152
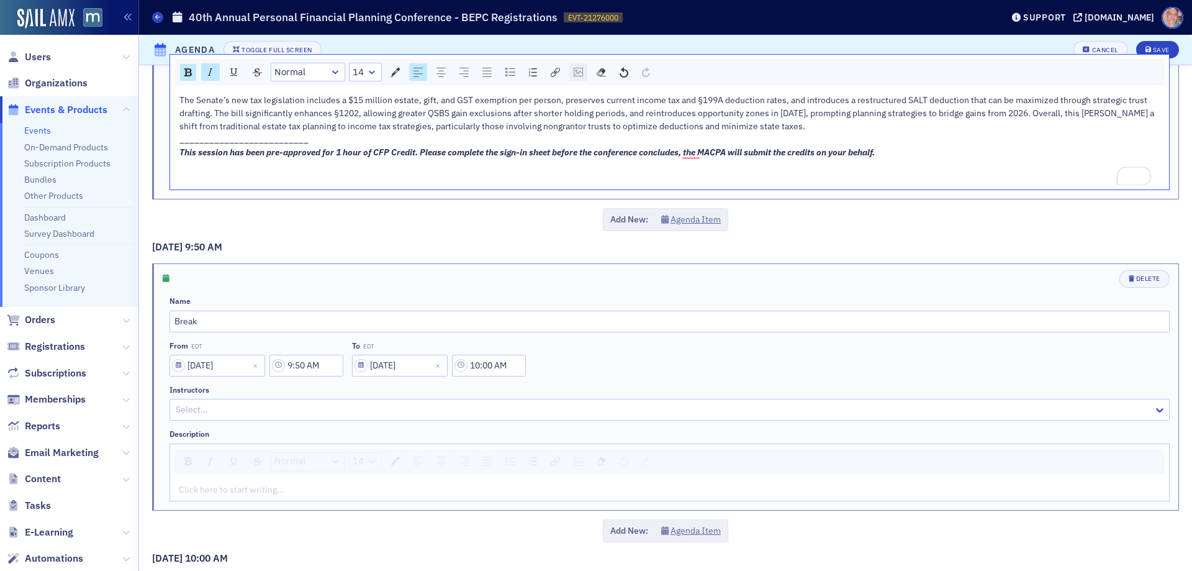
click at [578, 73] on img "rdw-image-control" at bounding box center [578, 72] width 9 height 9
click at [607, 120] on input "rdw-image-control" at bounding box center [643, 122] width 126 height 22
paste input "https://cdn.sailamx.com/3/cms_uploads/4c06ee05eac29f12f53828f90b0b7c2c/conversi…"
type input "https://cdn.sailamx.com/3/cms_uploads/4c06ee05eac29f12f53828f90b0b7c2c/conversi…"
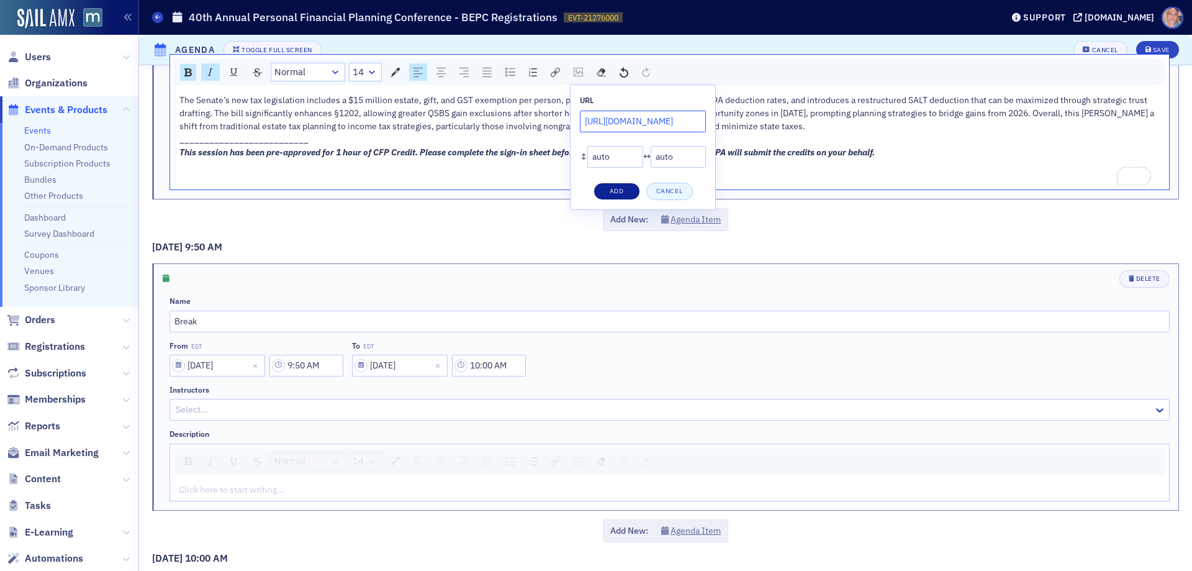
click at [615, 186] on button "Add" at bounding box center [617, 191] width 47 height 17
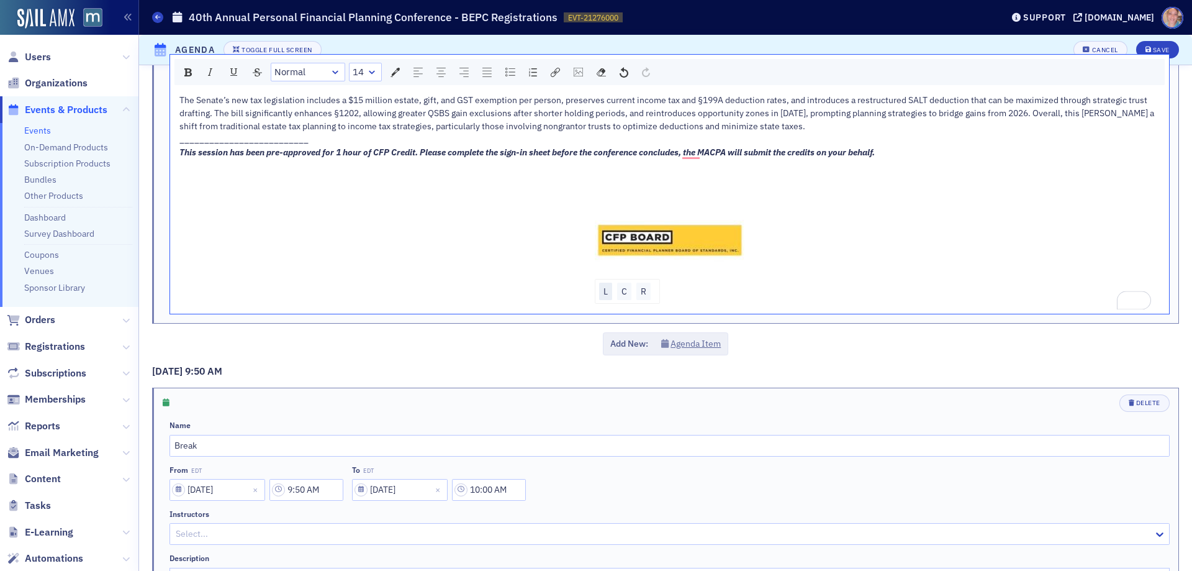
click at [602, 289] on div "L" at bounding box center [605, 290] width 13 height 17
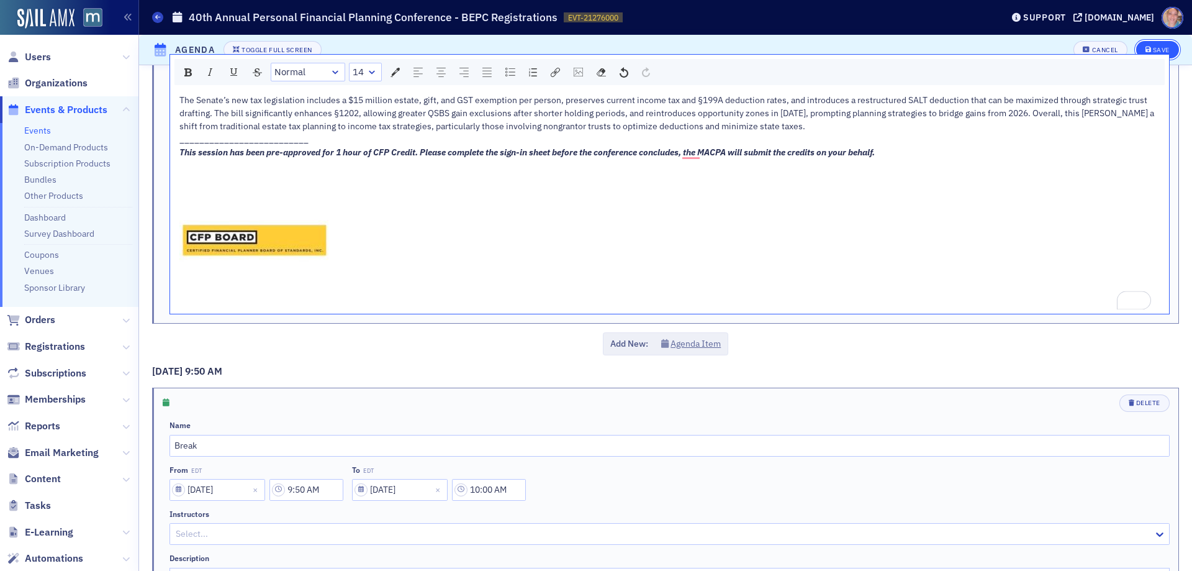
click at [1146, 47] on icon "submit" at bounding box center [1149, 50] width 6 height 7
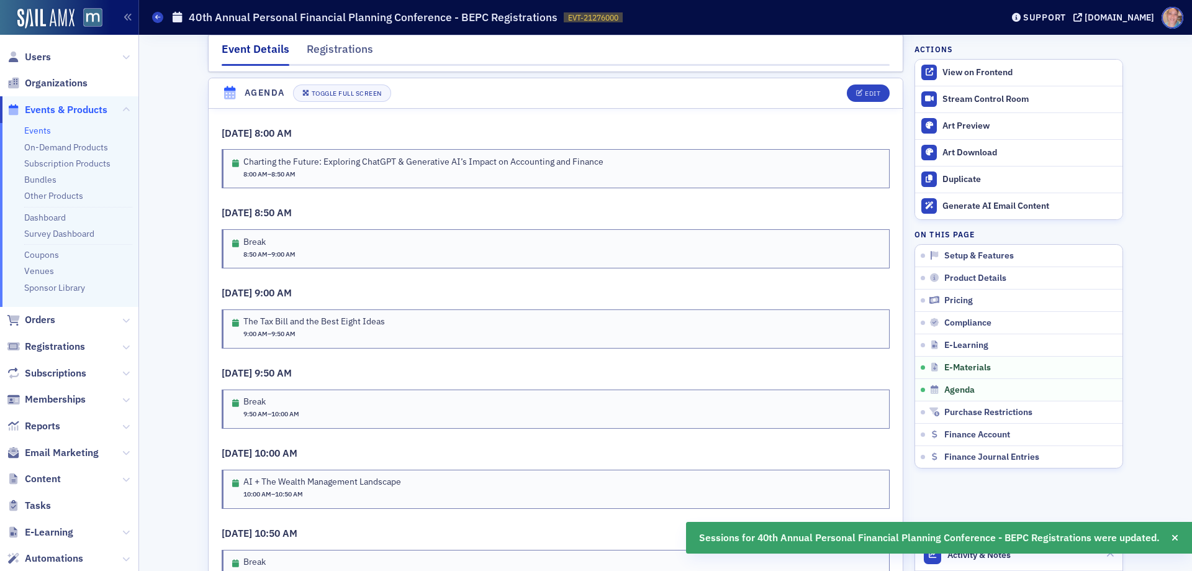
scroll to position [2013, 0]
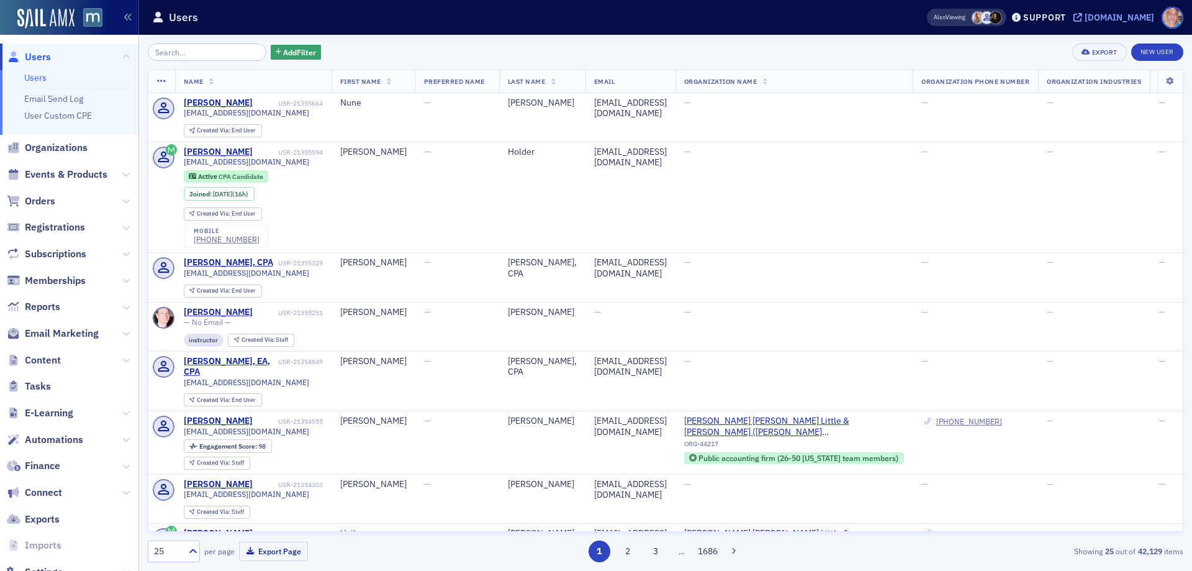
click at [1128, 16] on div "[DOMAIN_NAME]" at bounding box center [1120, 17] width 70 height 11
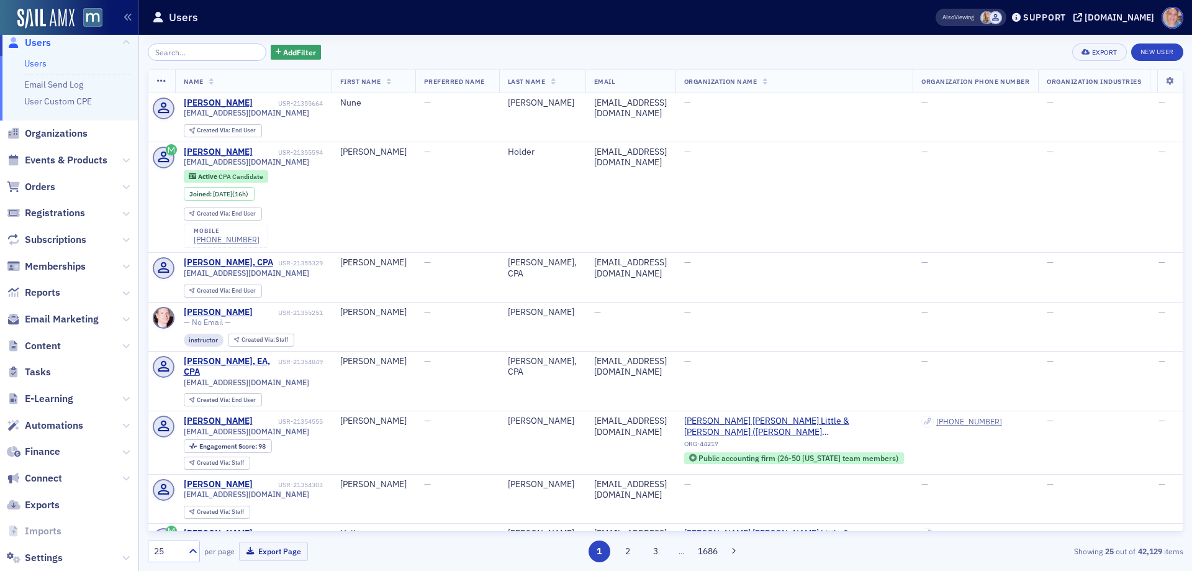
scroll to position [40, 0]
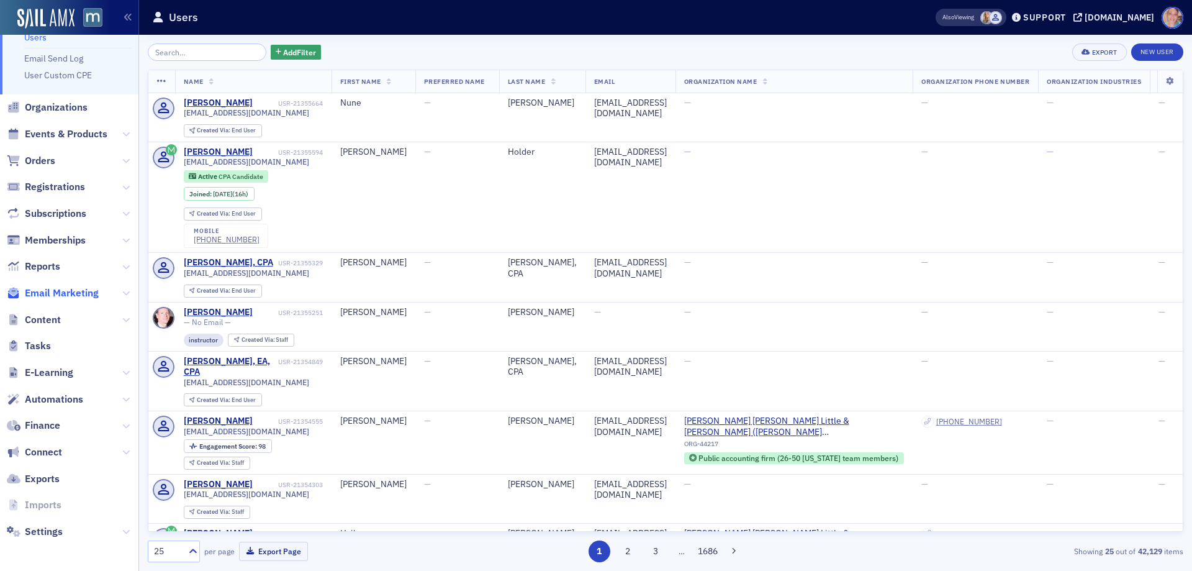
click at [83, 292] on span "Email Marketing" at bounding box center [62, 293] width 74 height 14
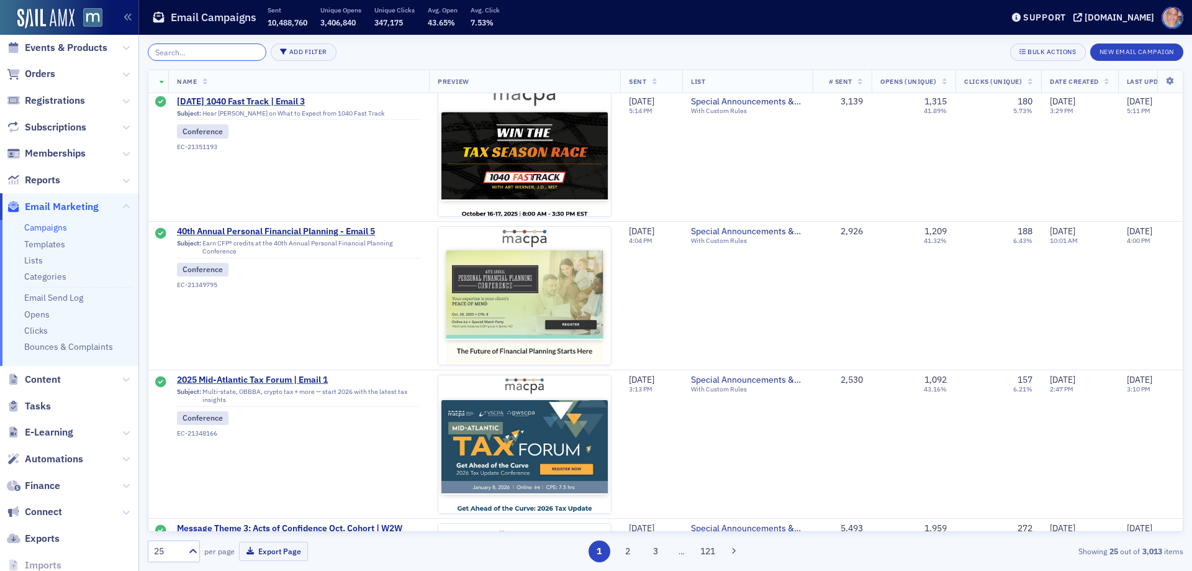
scroll to position [122, 0]
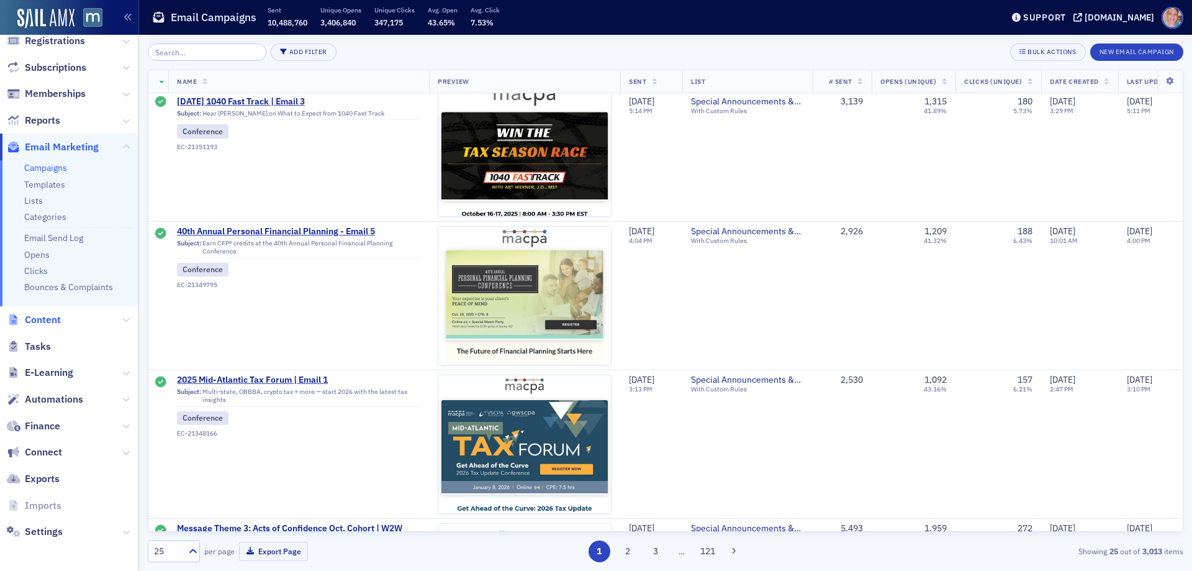
click at [48, 322] on span "Content" at bounding box center [43, 320] width 36 height 14
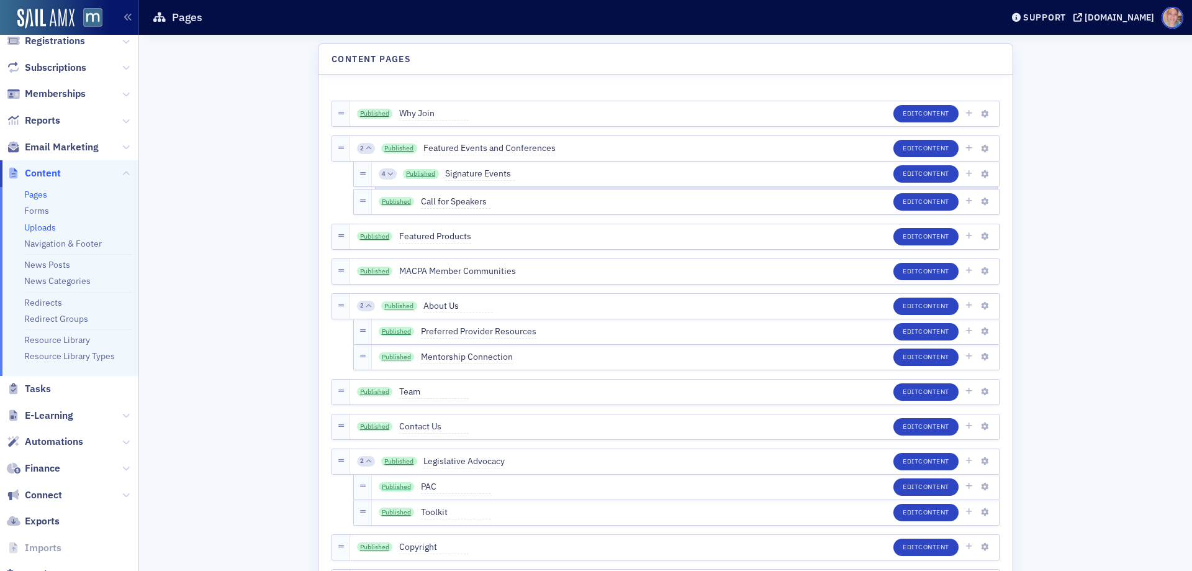
click at [47, 230] on link "Uploads" at bounding box center [40, 227] width 32 height 11
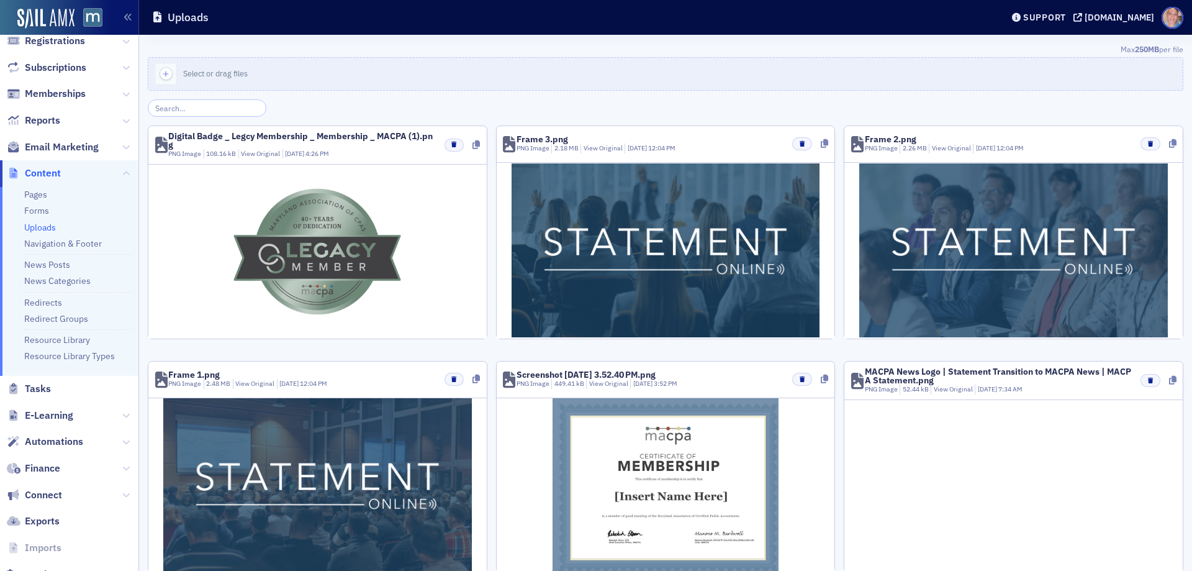
click at [218, 112] on input "search" at bounding box center [207, 107] width 119 height 17
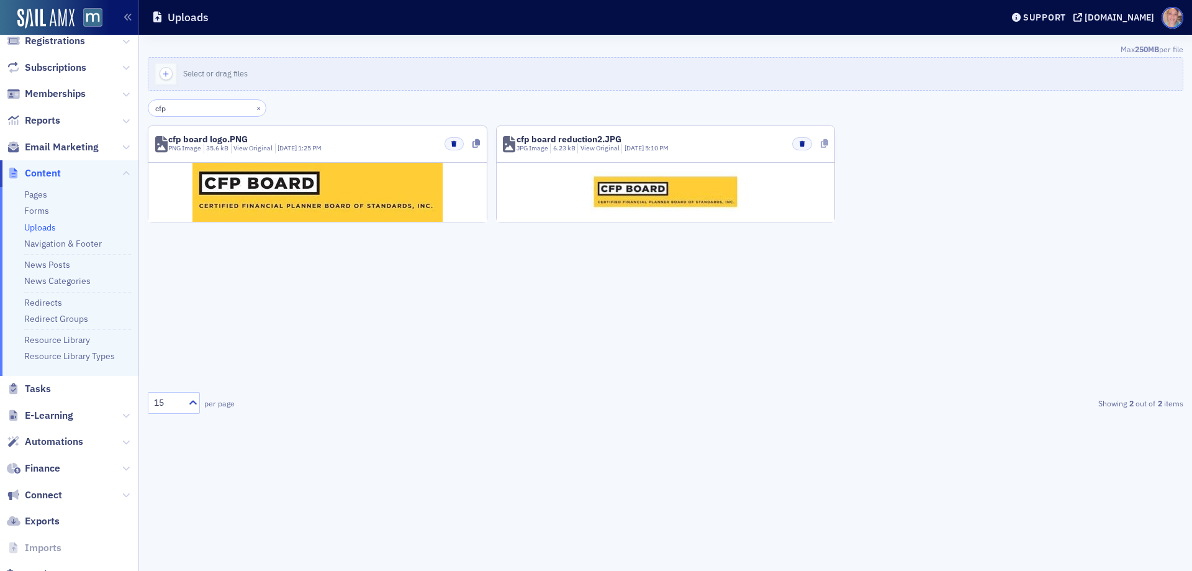
type input "cfp"
click at [826, 143] on icon at bounding box center [824, 143] width 7 height 9
click at [253, 110] on button "×" at bounding box center [258, 107] width 11 height 11
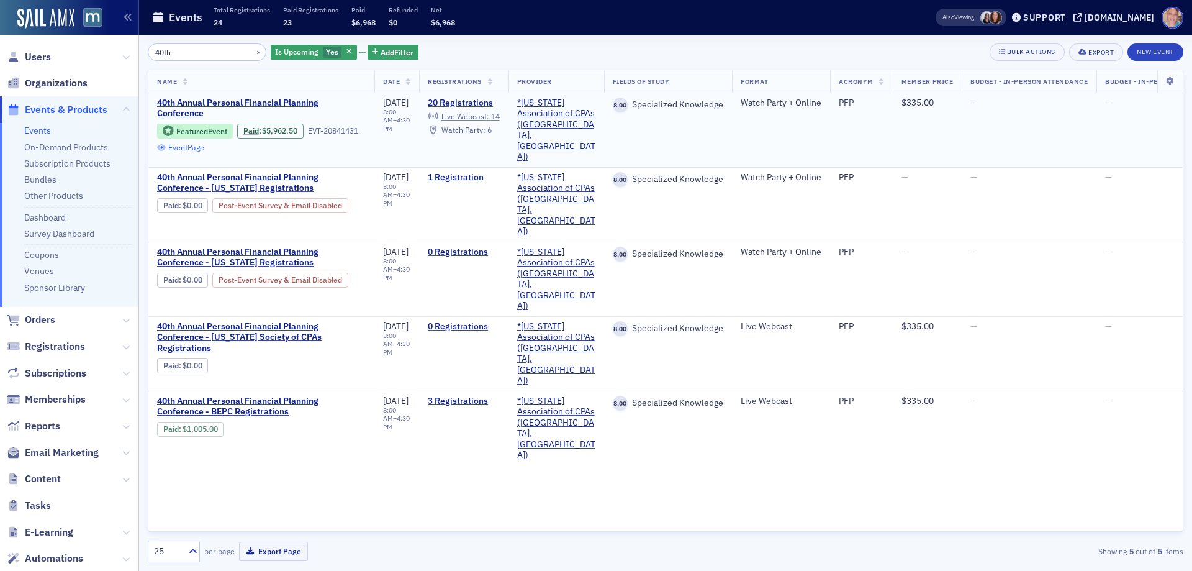
click at [186, 147] on link "Event Page" at bounding box center [180, 147] width 47 height 9
click at [192, 109] on span "40th Annual Personal Financial Planning Conference" at bounding box center [261, 108] width 209 height 22
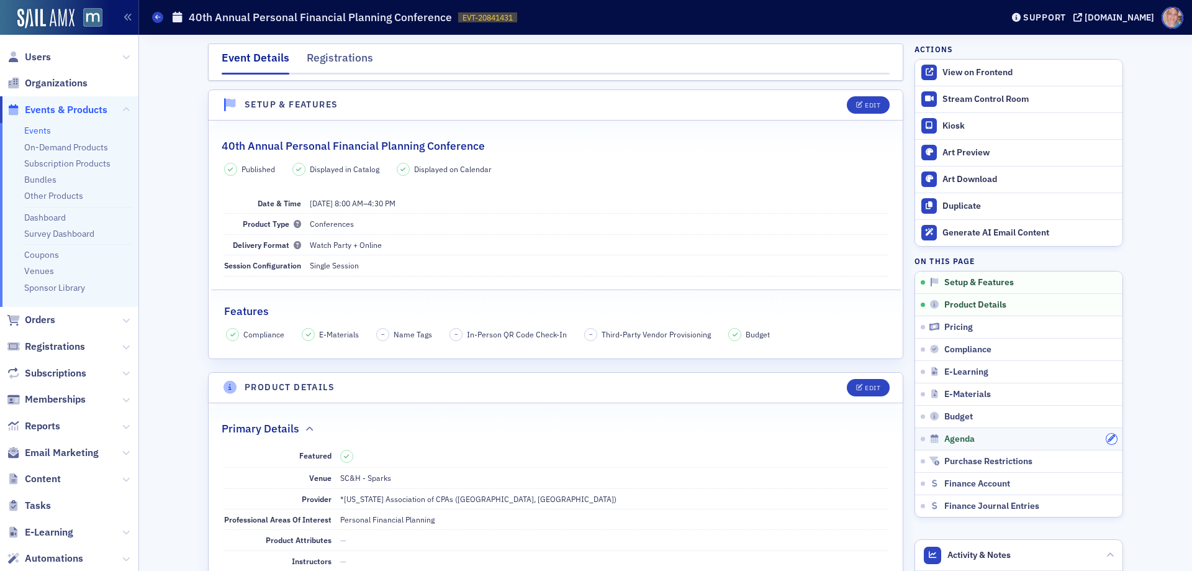
click at [1110, 440] on icon "button" at bounding box center [1111, 438] width 7 height 7
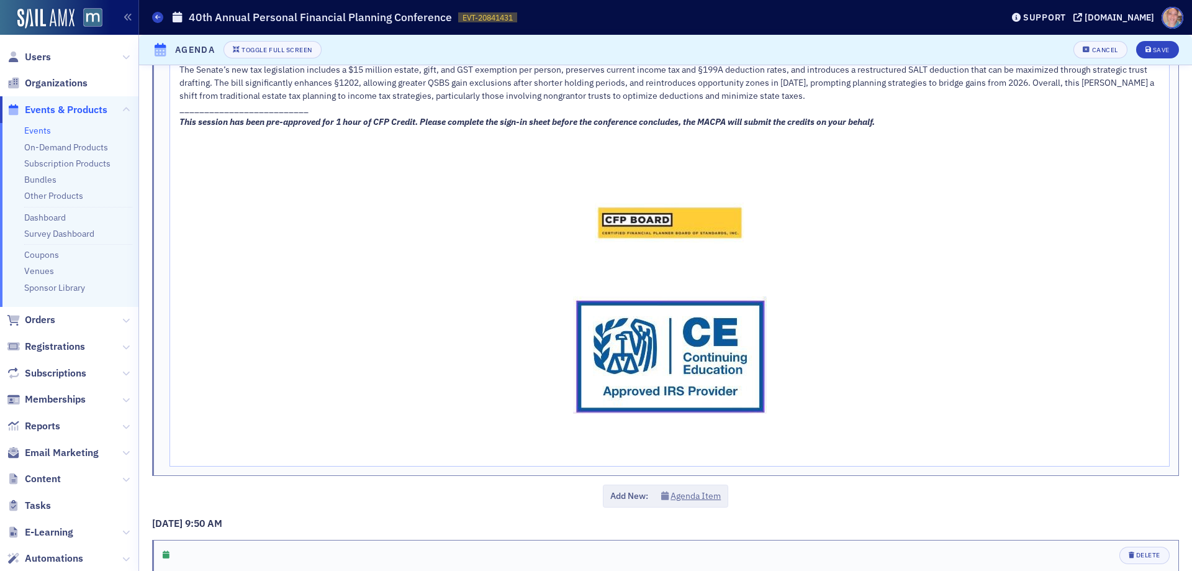
scroll to position [1055, 0]
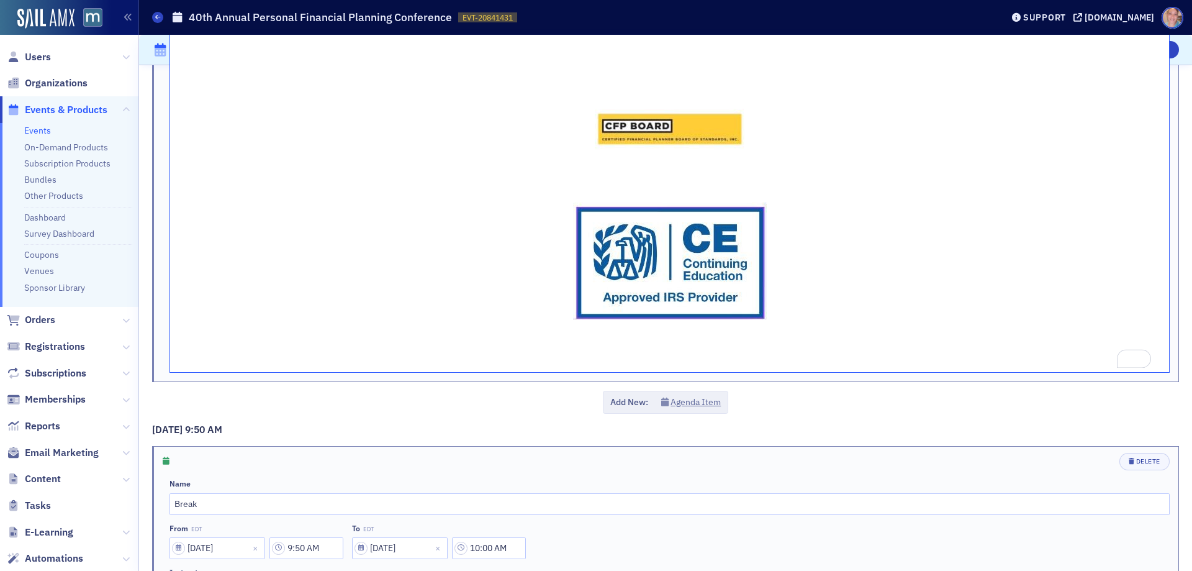
click at [797, 324] on span "To enrich screen reader interactions, please activate Accessibility in Grammarl…" at bounding box center [669, 261] width 981 height 152
click at [692, 266] on img "To enrich screen reader interactions, please activate Accessibility in Grammarl…" at bounding box center [670, 260] width 194 height 117
drag, startPoint x: 692, startPoint y: 266, endPoint x: 612, endPoint y: 261, distance: 80.9
click at [610, 261] on img "To enrich screen reader interactions, please activate Accessibility in Grammarl…" at bounding box center [670, 260] width 194 height 117
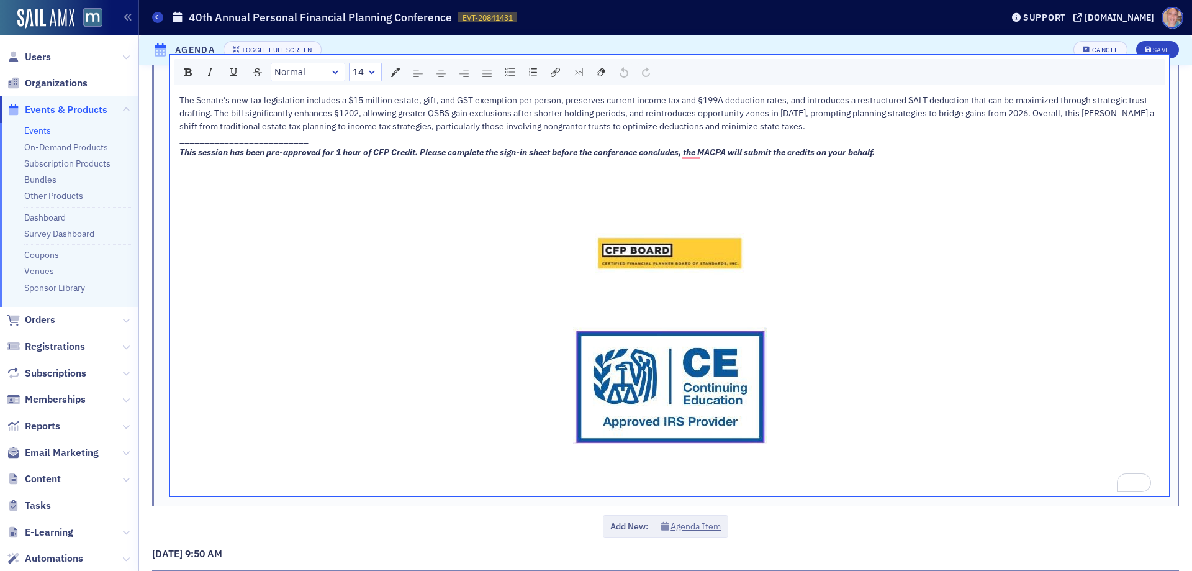
scroll to position [869, 0]
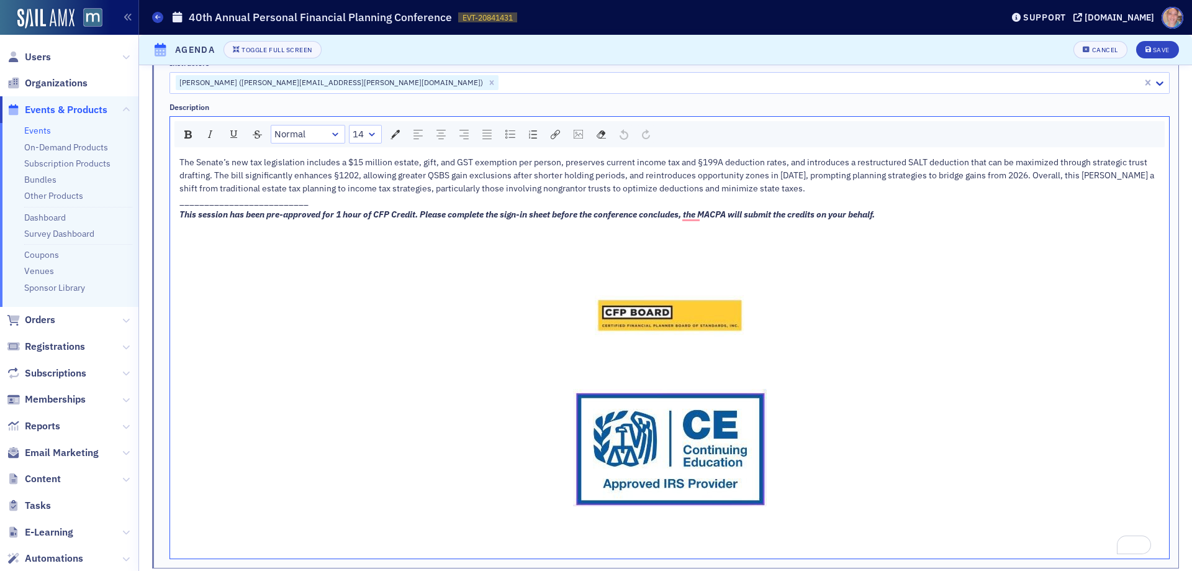
click at [676, 456] on img "To enrich screen reader interactions, please activate Accessibility in Grammarl…" at bounding box center [670, 447] width 194 height 117
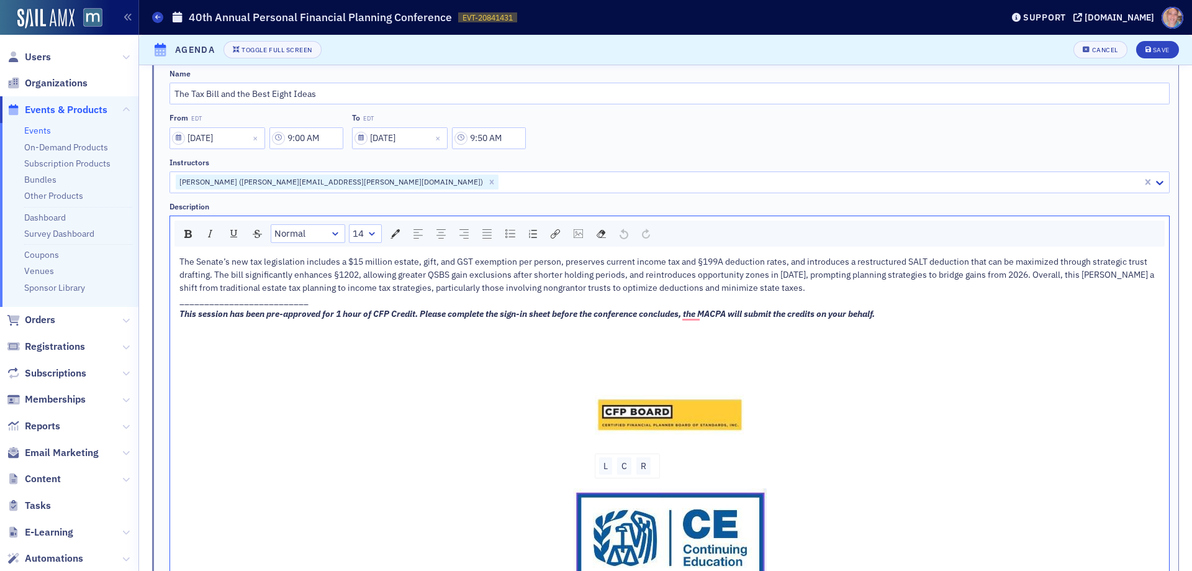
scroll to position [807, 0]
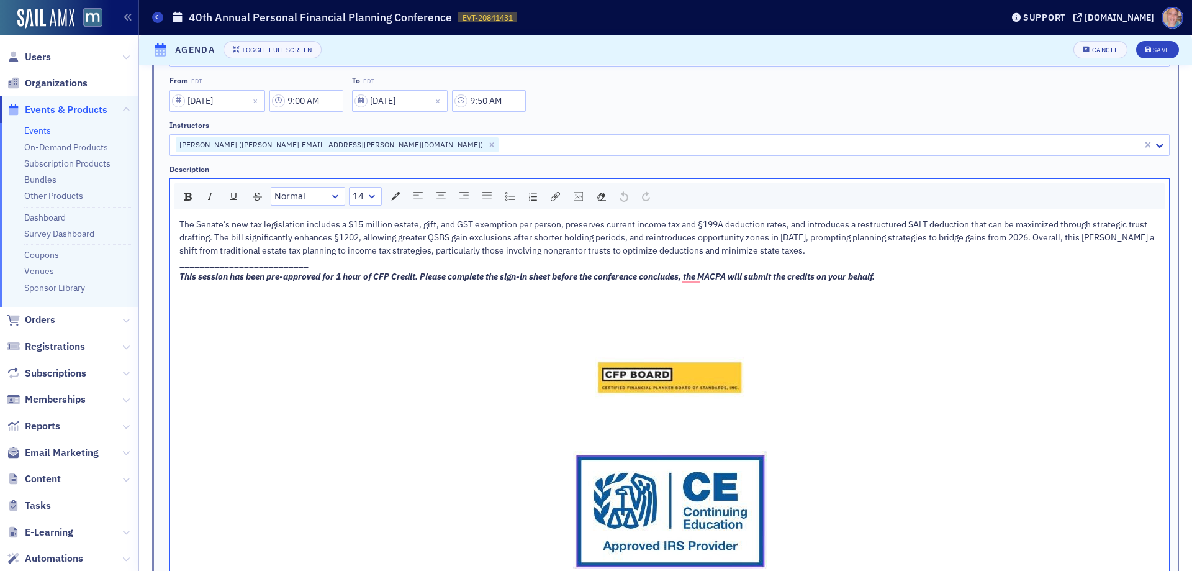
click at [546, 432] on div "The Senate’s new tax legislation includes a $15 million estate, gift, and GST e…" at bounding box center [669, 417] width 981 height 398
click at [581, 451] on img "To enrich screen reader interactions, please activate Accessibility in Grammarl…" at bounding box center [670, 509] width 194 height 117
click at [579, 489] on img "To enrich screen reader interactions, please activate Accessibility in Grammarl…" at bounding box center [670, 509] width 194 height 117
click at [595, 495] on img "To enrich screen reader interactions, please activate Accessibility in Grammarl…" at bounding box center [670, 509] width 194 height 117
drag, startPoint x: 646, startPoint y: 512, endPoint x: 869, endPoint y: 540, distance: 224.7
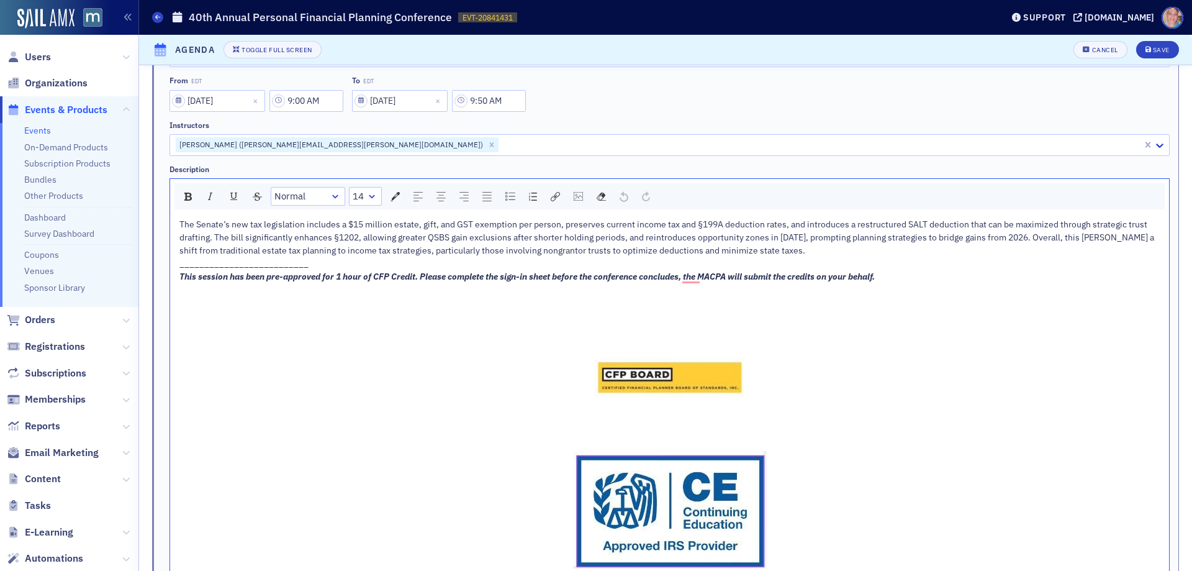
click at [646, 512] on img "To enrich screen reader interactions, please activate Accessibility in Grammarl…" at bounding box center [670, 509] width 194 height 117
drag, startPoint x: 868, startPoint y: 540, endPoint x: 887, endPoint y: 570, distance: 36.0
click at [869, 540] on span "To enrich screen reader interactions, please activate Accessibility in Grammarl…" at bounding box center [669, 509] width 981 height 152
drag, startPoint x: 870, startPoint y: 566, endPoint x: 867, endPoint y: 547, distance: 19.6
click at [870, 566] on span "To enrich screen reader interactions, please activate Accessibility in Grammarl…" at bounding box center [669, 509] width 981 height 152
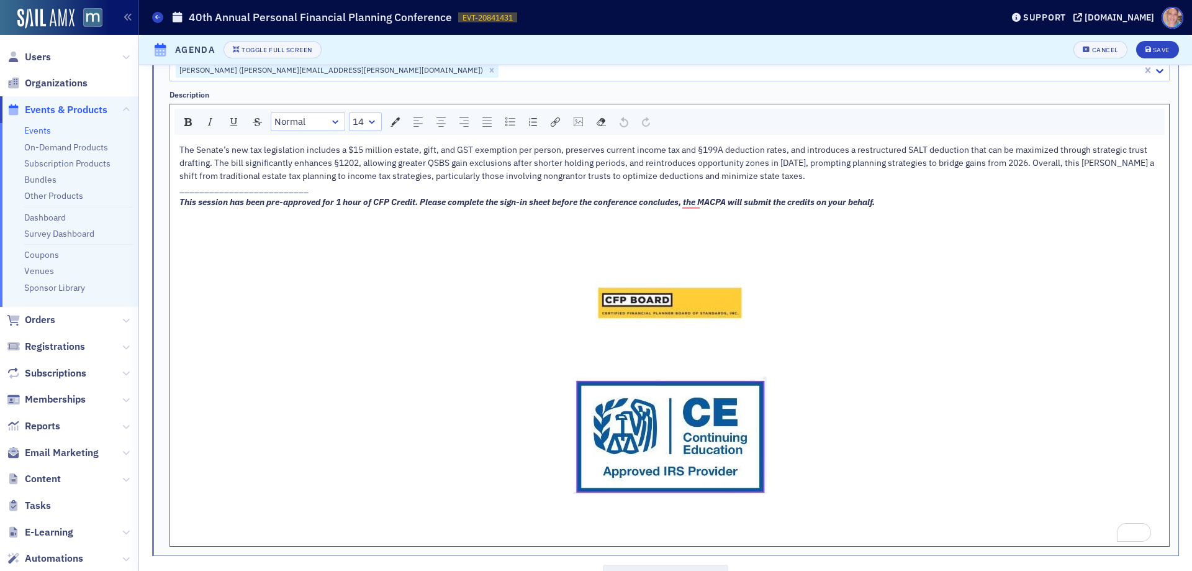
scroll to position [993, 0]
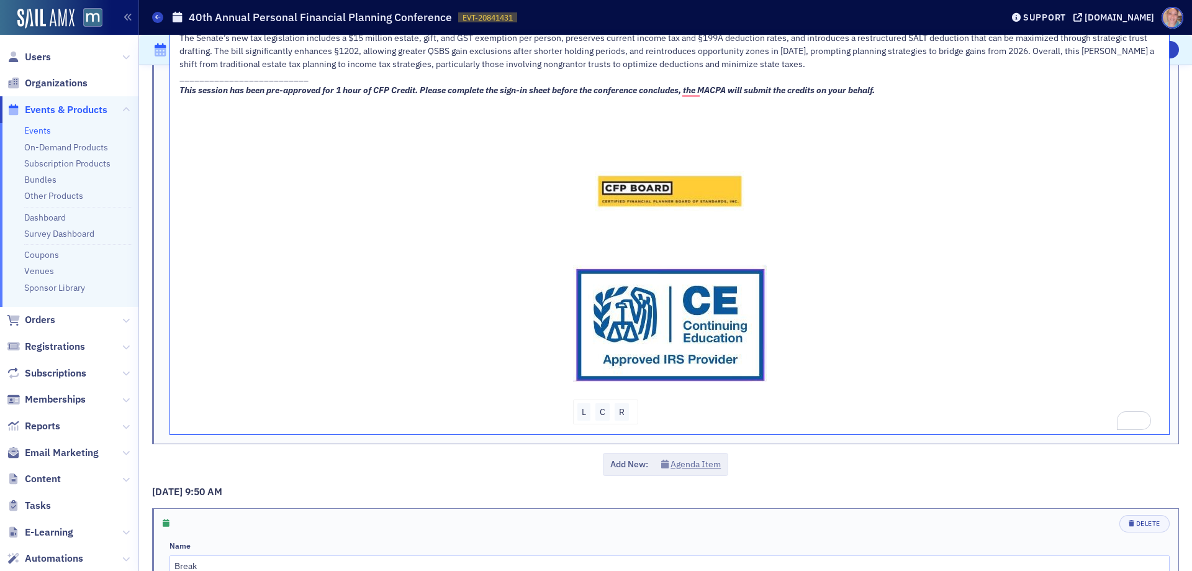
click at [655, 407] on div "The Senate’s new tax legislation includes a $15 million estate, gift, and GST e…" at bounding box center [669, 231] width 981 height 398
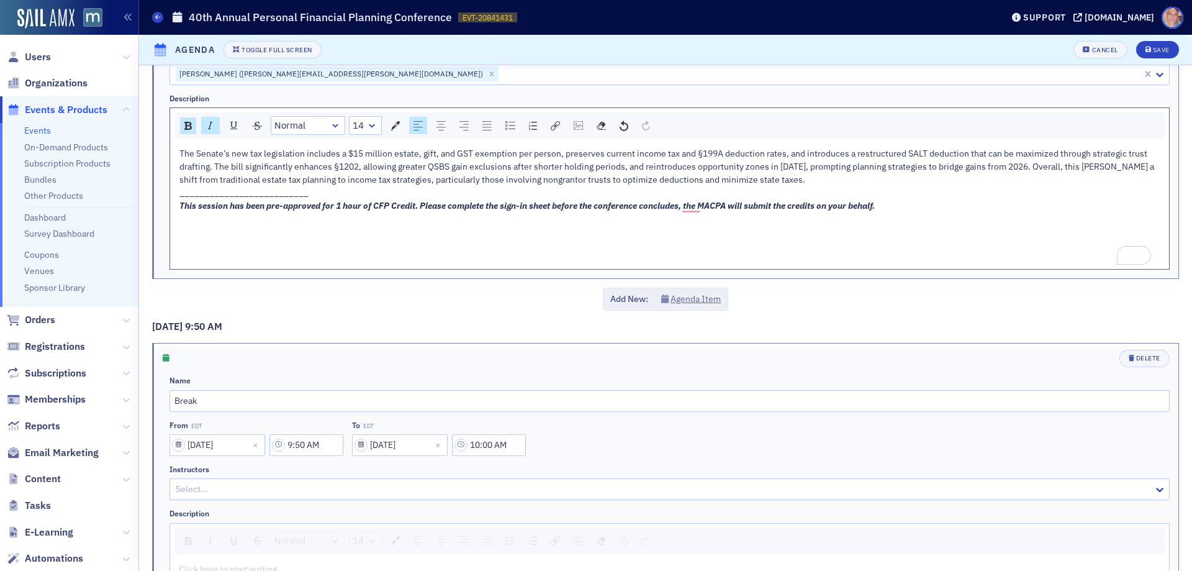
scroll to position [745, 0]
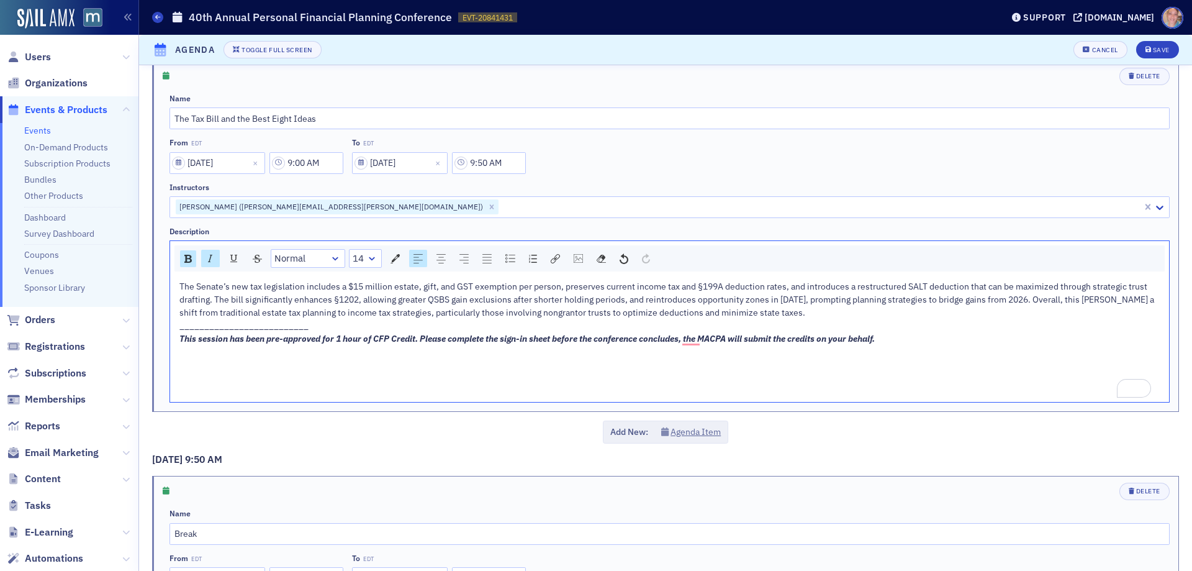
click at [199, 355] on div "To enrich screen reader interactions, please activate Accessibility in Grammarl…" at bounding box center [669, 351] width 981 height 13
click at [201, 378] on div "To enrich screen reader interactions, please activate Accessibility in Grammarl…" at bounding box center [669, 377] width 981 height 13
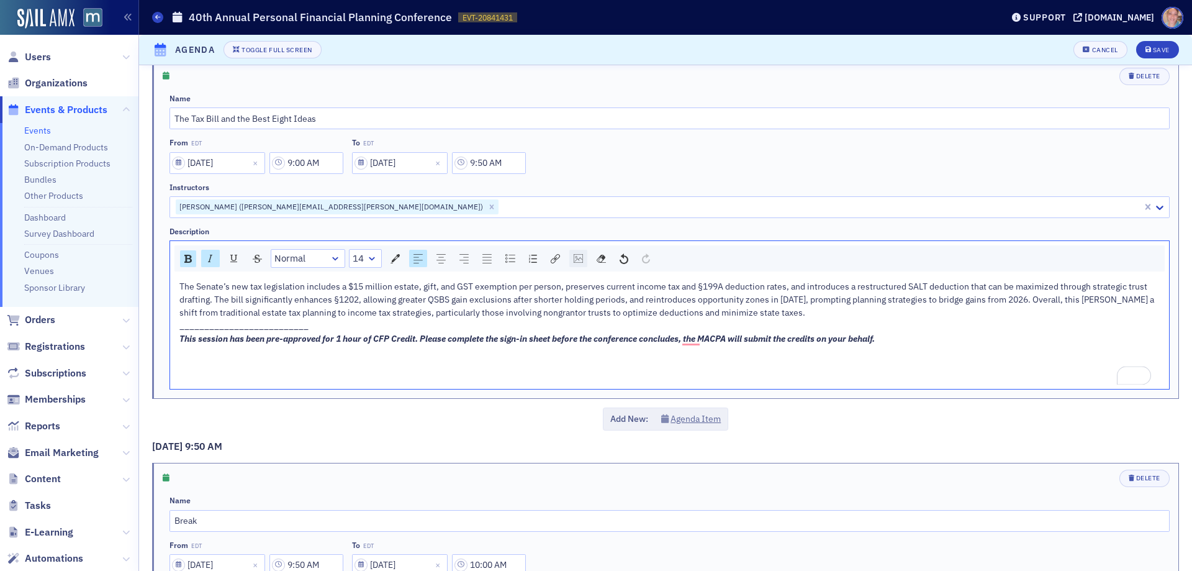
click at [582, 256] on img "rdw-image-control" at bounding box center [578, 258] width 9 height 9
click at [610, 292] on div "URL * ↕ auto * ↔ auto * Add Cancel" at bounding box center [643, 333] width 146 height 125
click at [593, 304] on input "rdw-image-control" at bounding box center [643, 308] width 126 height 22
paste input "[URL][DOMAIN_NAME]"
type input "[URL][DOMAIN_NAME]"
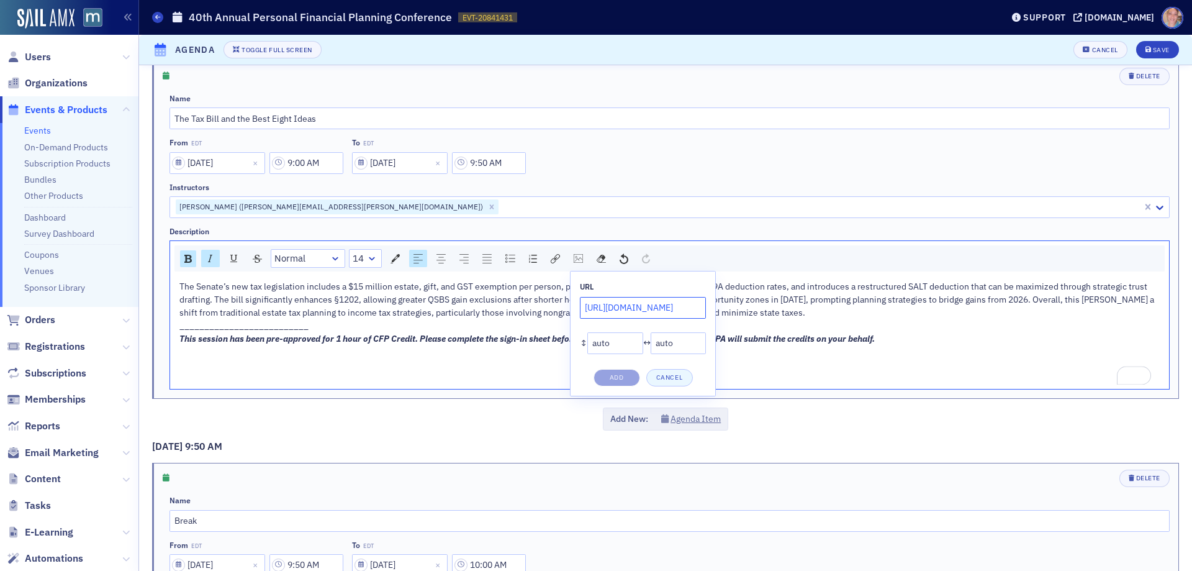
scroll to position [0, 397]
click at [613, 378] on button "Add" at bounding box center [617, 377] width 47 height 17
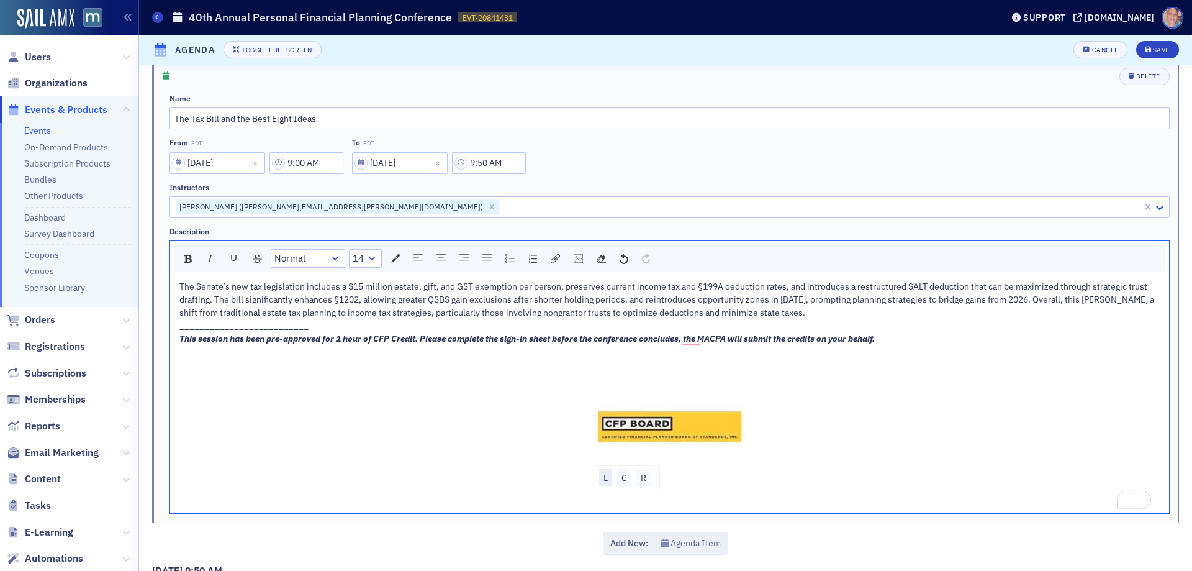
click at [601, 480] on div "L" at bounding box center [605, 477] width 13 height 17
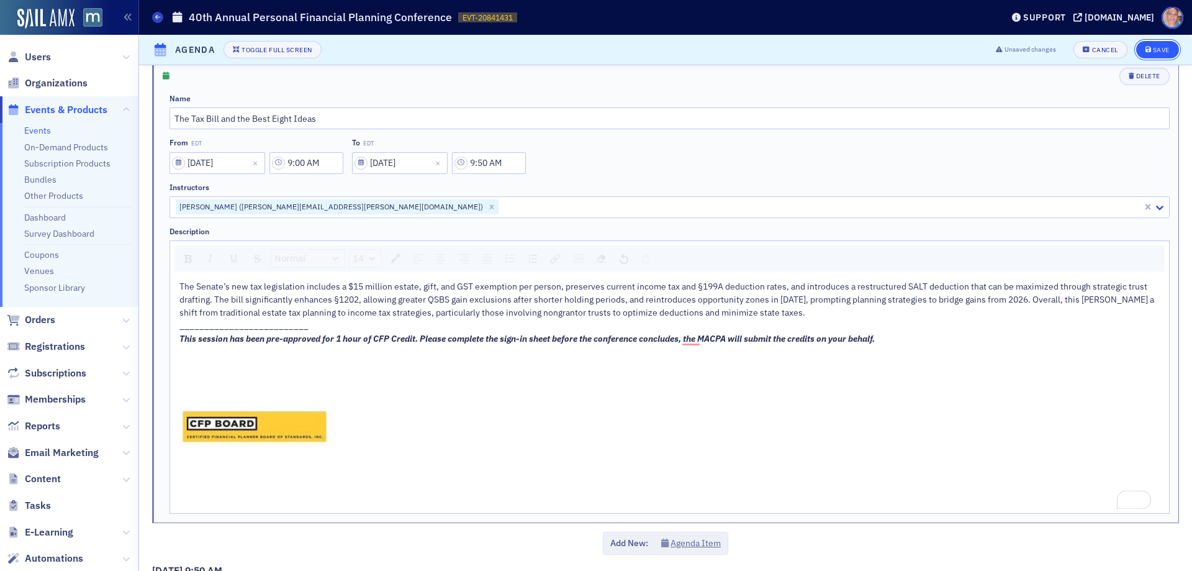
click at [1154, 43] on button "Save" at bounding box center [1157, 49] width 43 height 17
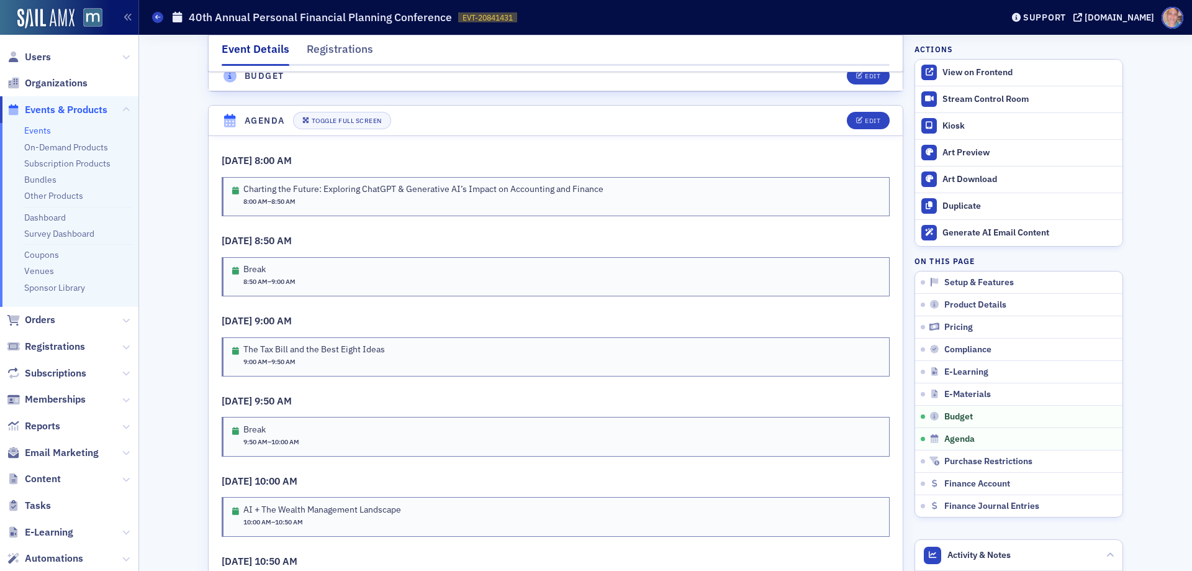
scroll to position [2214, 0]
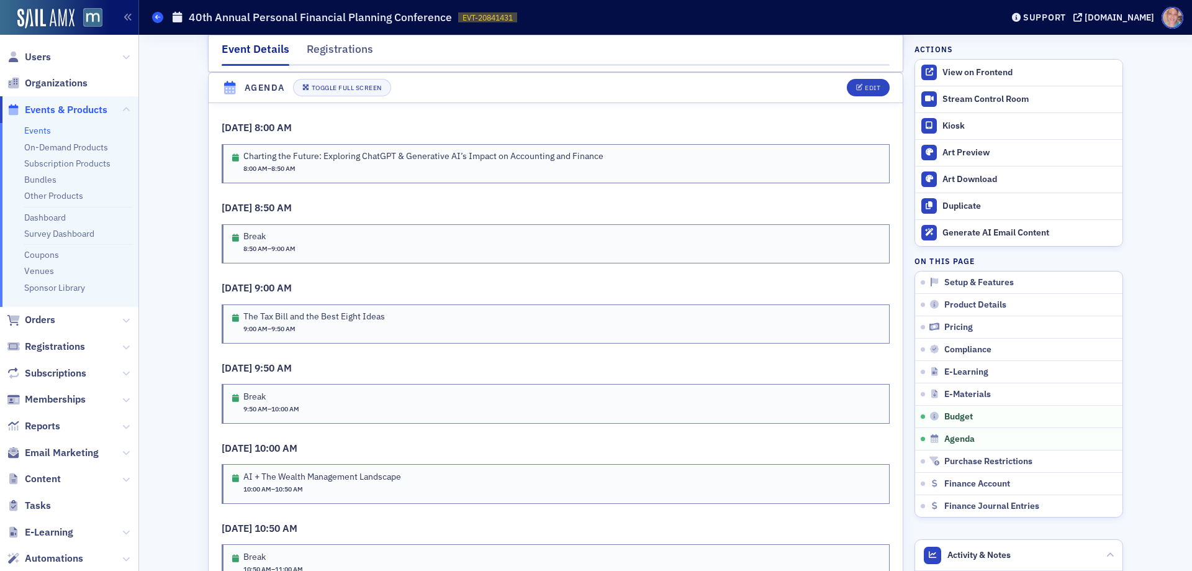
click at [156, 14] on icon at bounding box center [157, 17] width 5 height 6
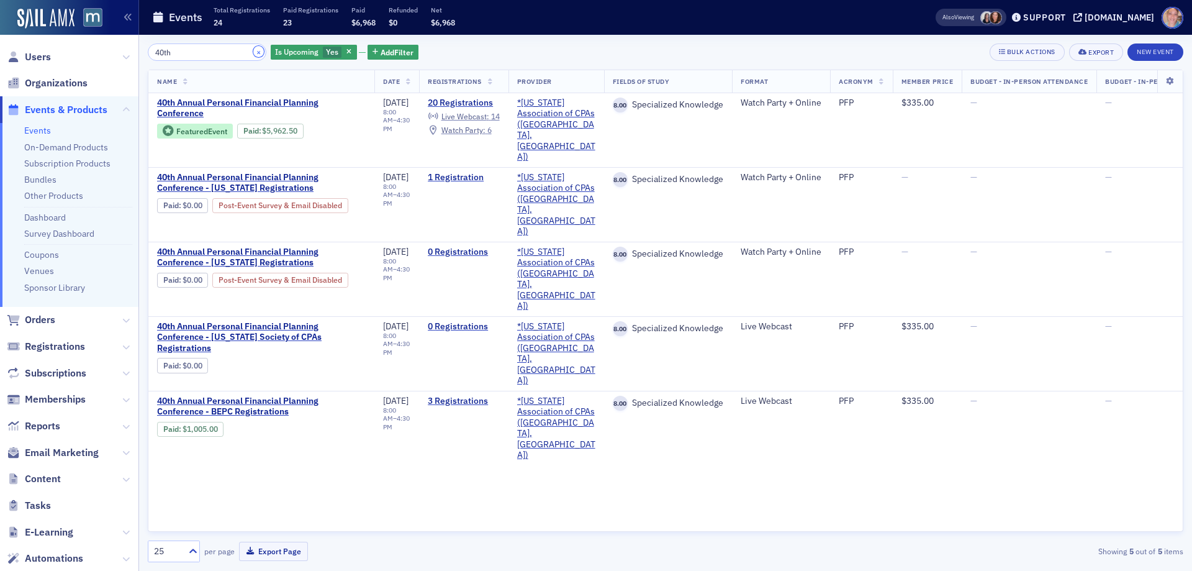
click at [253, 52] on button "×" at bounding box center [258, 51] width 11 height 11
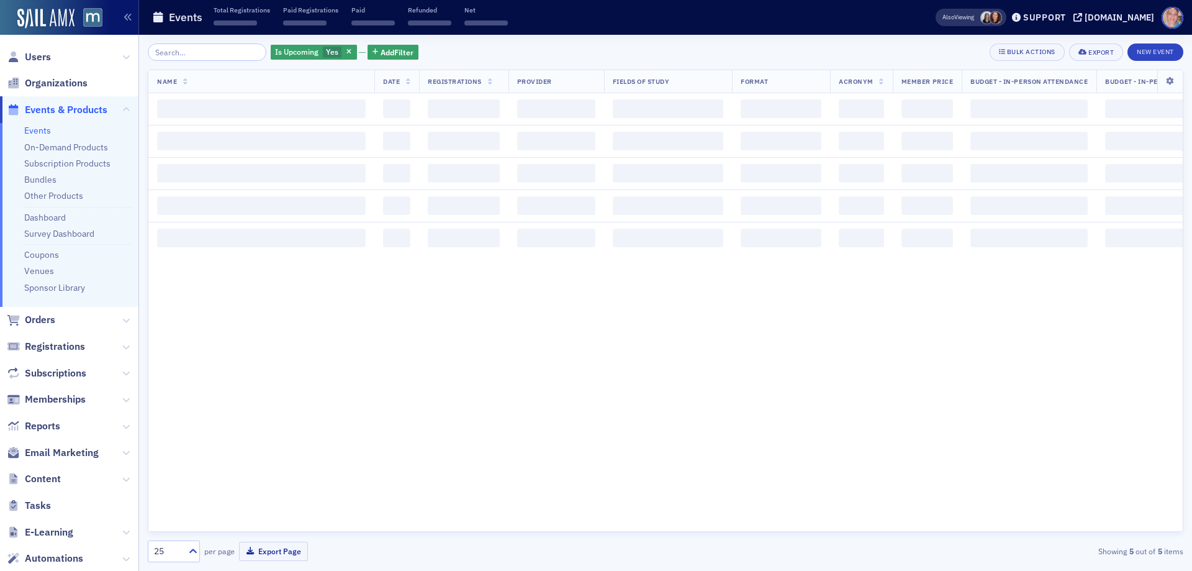
click at [46, 127] on link "Events" at bounding box center [37, 130] width 27 height 11
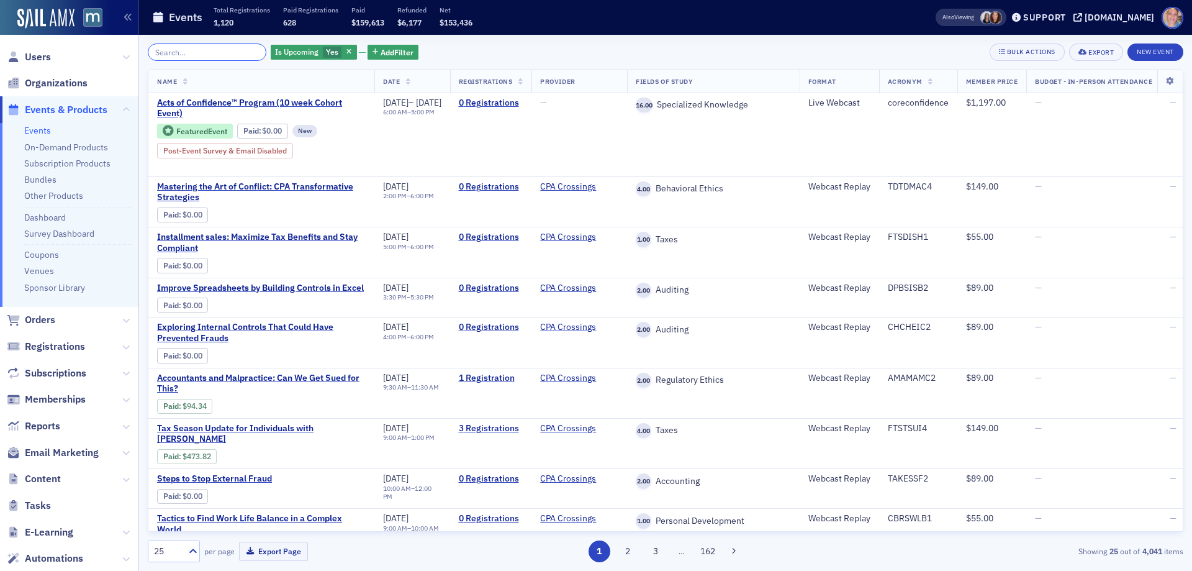
click at [184, 54] on input "search" at bounding box center [207, 51] width 119 height 17
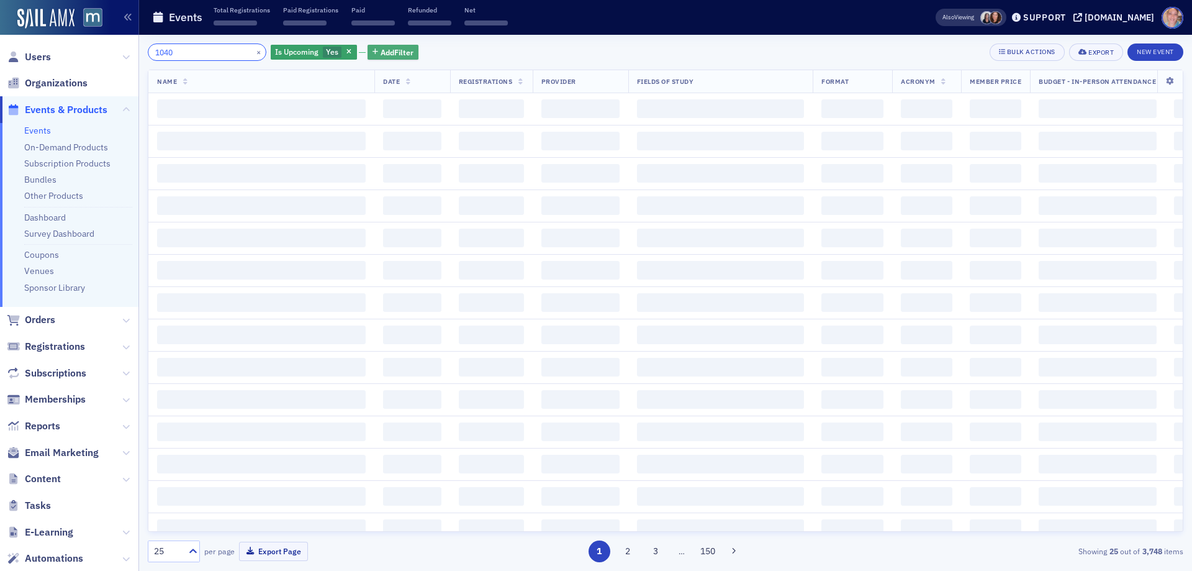
type input "1040"
click at [381, 51] on span "Add Filter" at bounding box center [397, 52] width 33 height 11
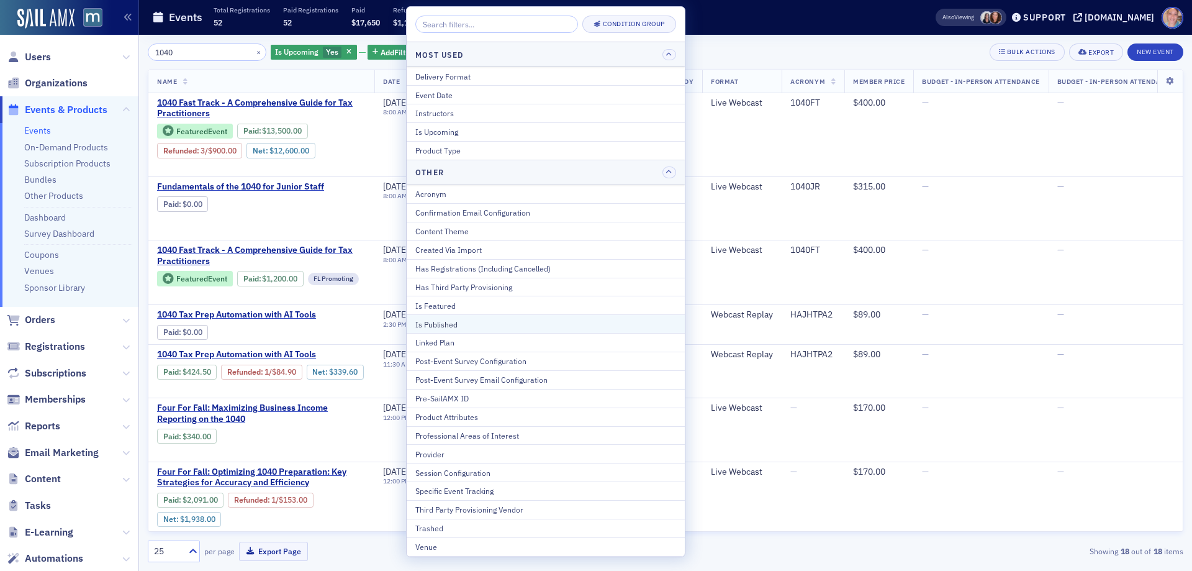
click at [445, 325] on div "Is Published" at bounding box center [545, 324] width 261 height 11
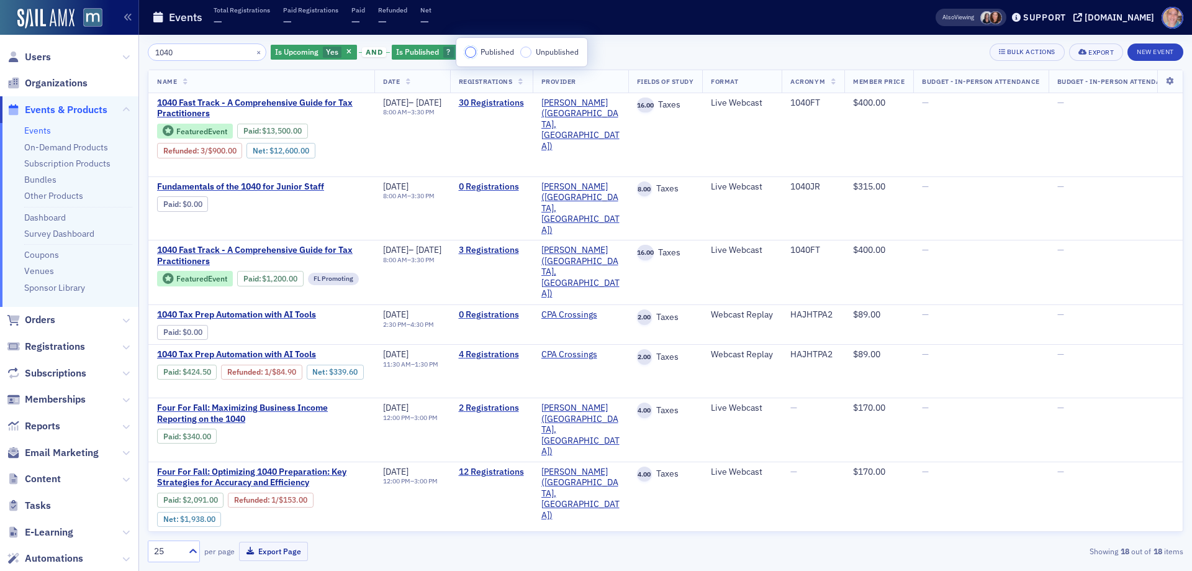
drag, startPoint x: 473, startPoint y: 53, endPoint x: 582, endPoint y: 0, distance: 120.8
click at [472, 52] on input "Published" at bounding box center [470, 52] width 11 height 11
click at [238, 165] on link "Event Page" at bounding box center [235, 167] width 47 height 9
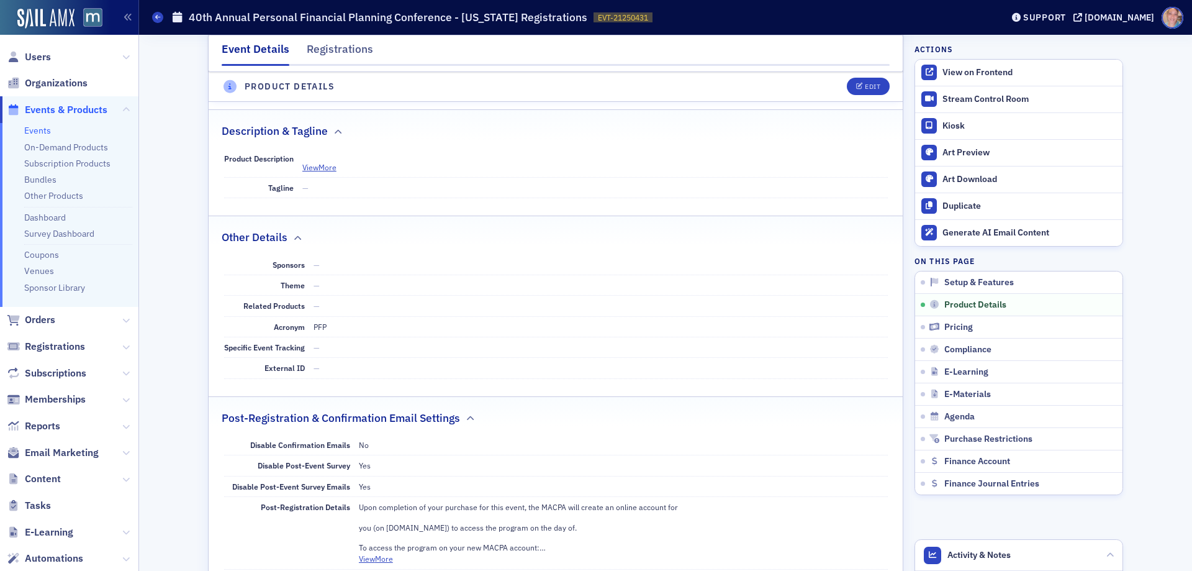
scroll to position [745, 0]
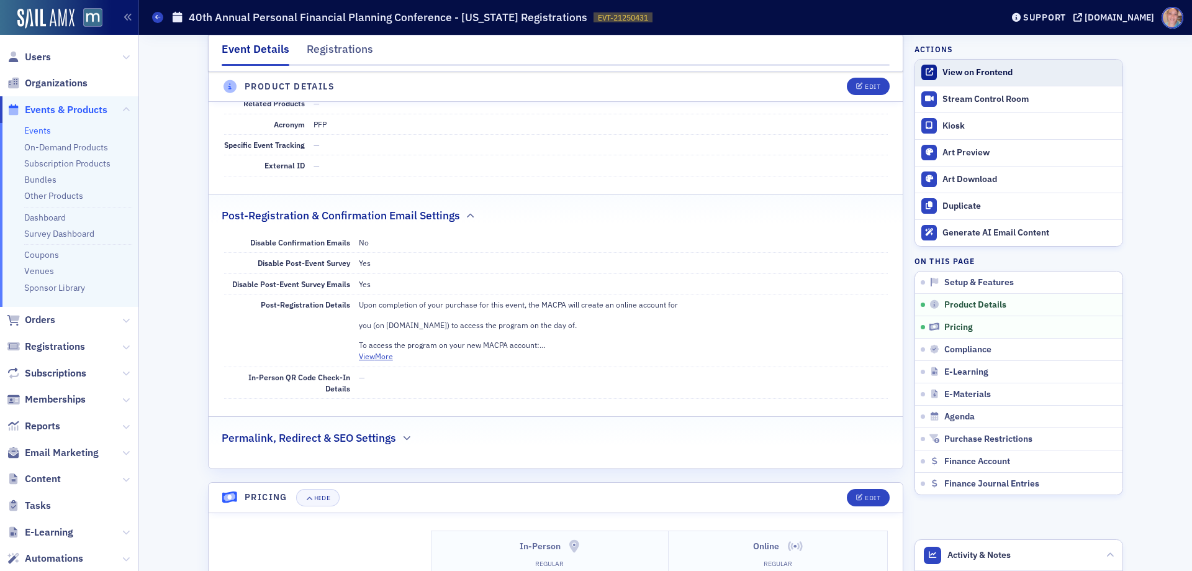
click at [957, 75] on div "View on Frontend" at bounding box center [1029, 72] width 174 height 11
click at [1108, 414] on icon "button" at bounding box center [1111, 415] width 7 height 7
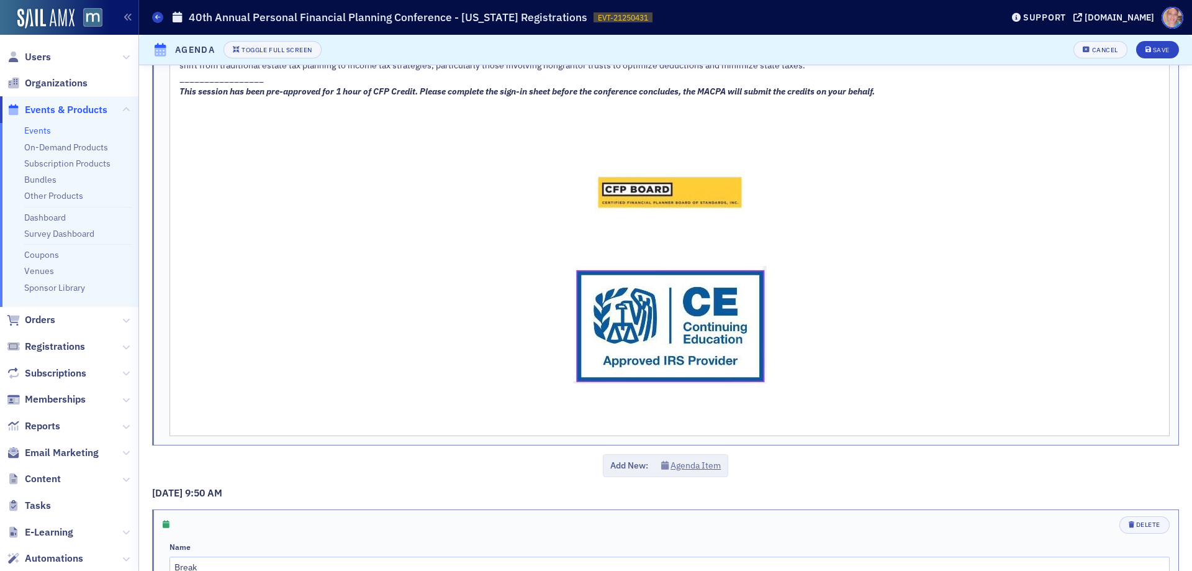
scroll to position [1118, 0]
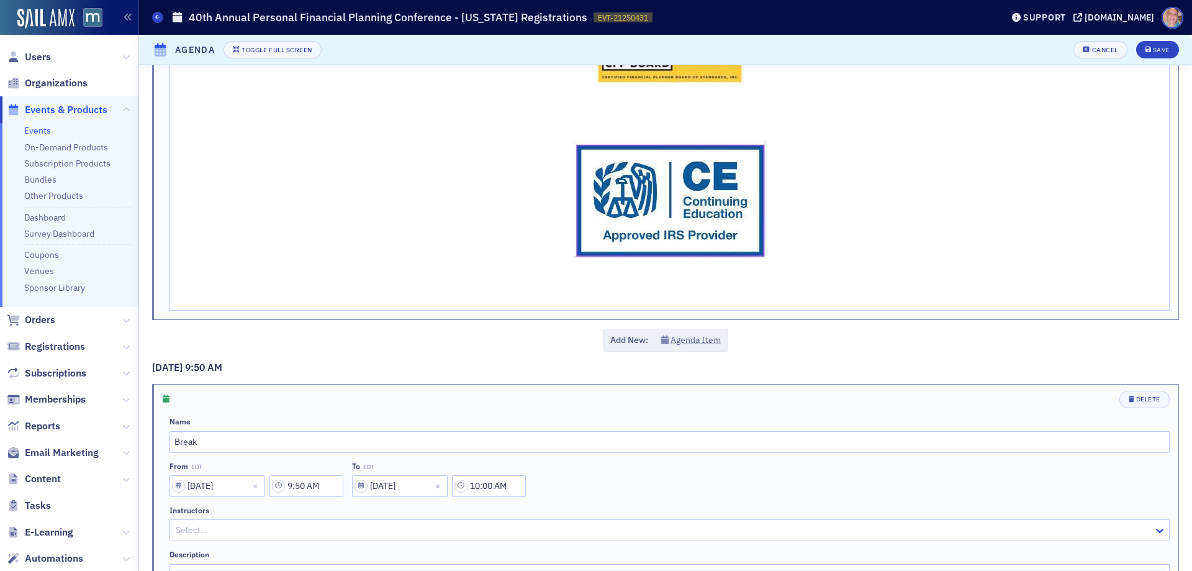
click at [711, 301] on div "rdw-editor" at bounding box center [669, 298] width 981 height 13
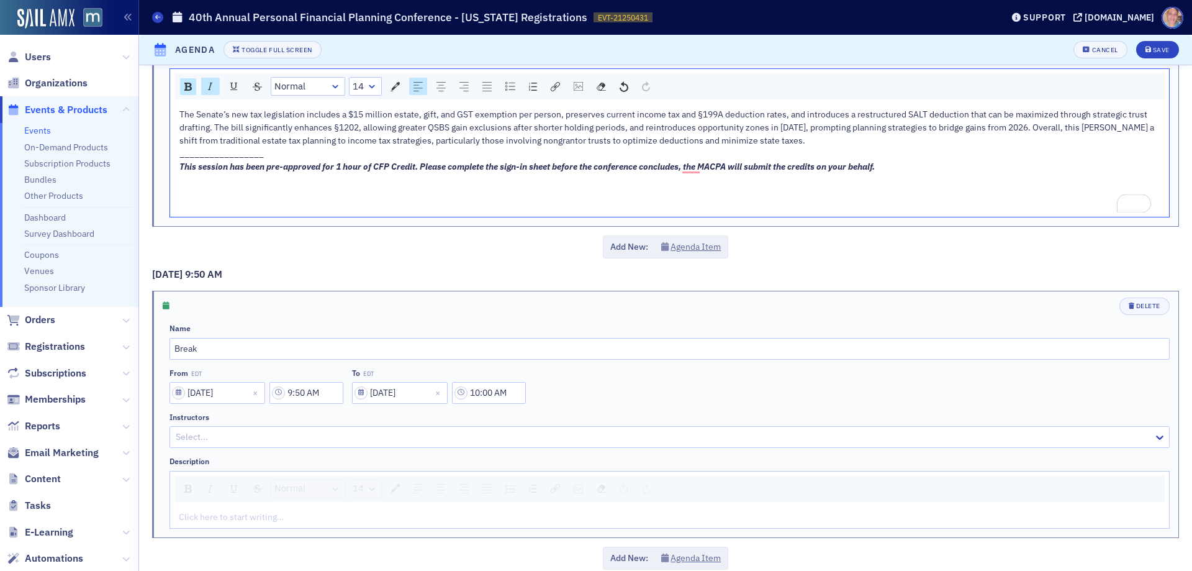
scroll to position [745, 0]
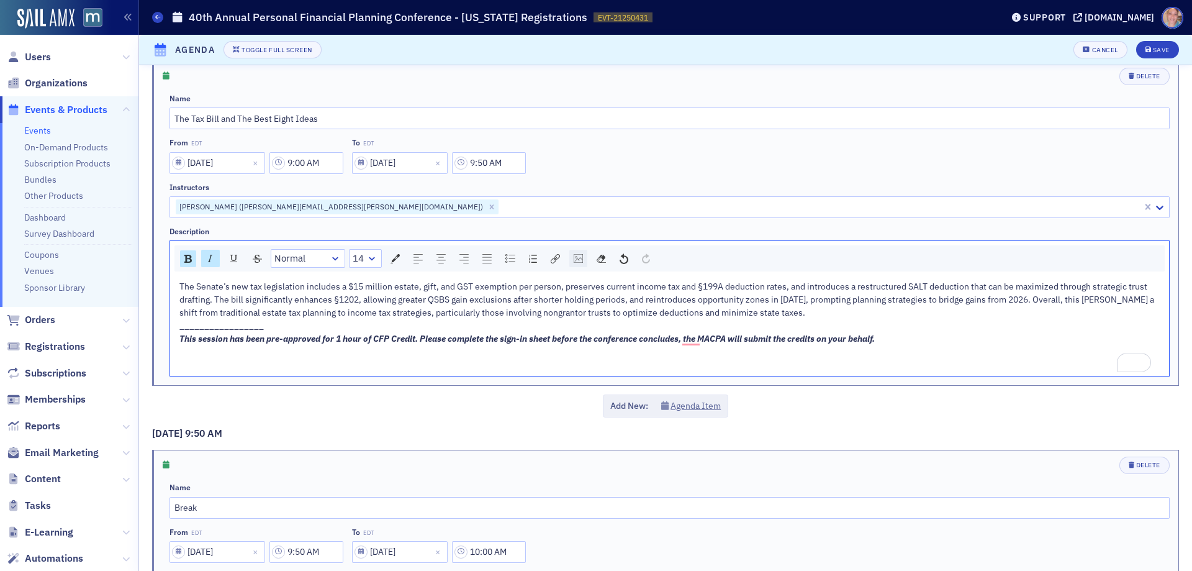
click at [581, 260] on img "rdw-image-control" at bounding box center [578, 258] width 9 height 9
click at [613, 302] on input "rdw-image-control" at bounding box center [643, 308] width 126 height 22
paste input "[URL][DOMAIN_NAME]"
type input "[URL][DOMAIN_NAME]"
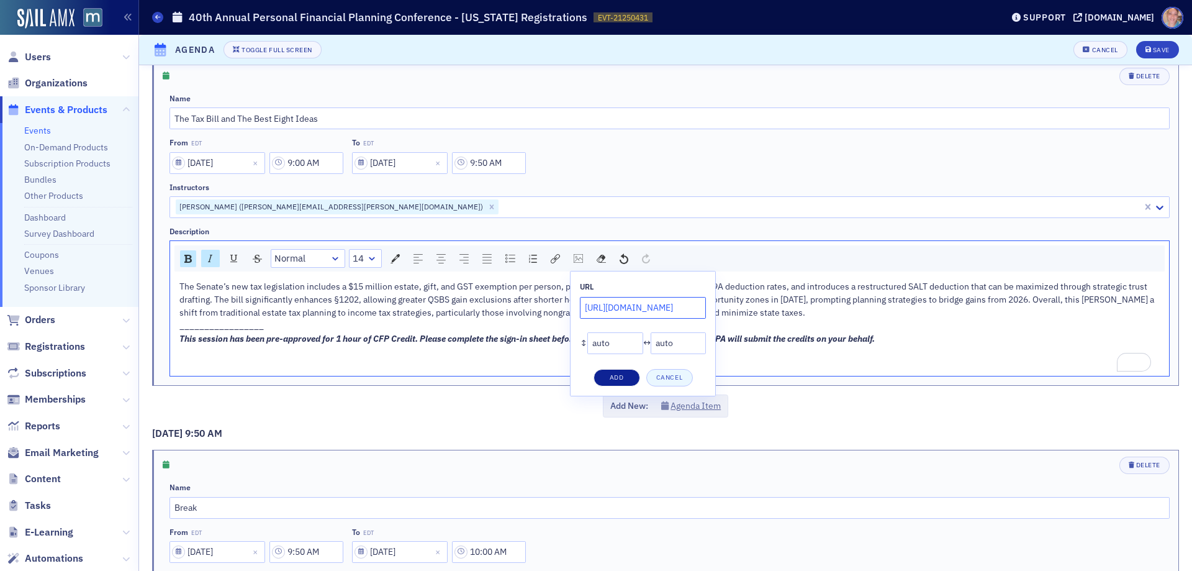
click at [622, 375] on button "Add" at bounding box center [617, 377] width 47 height 17
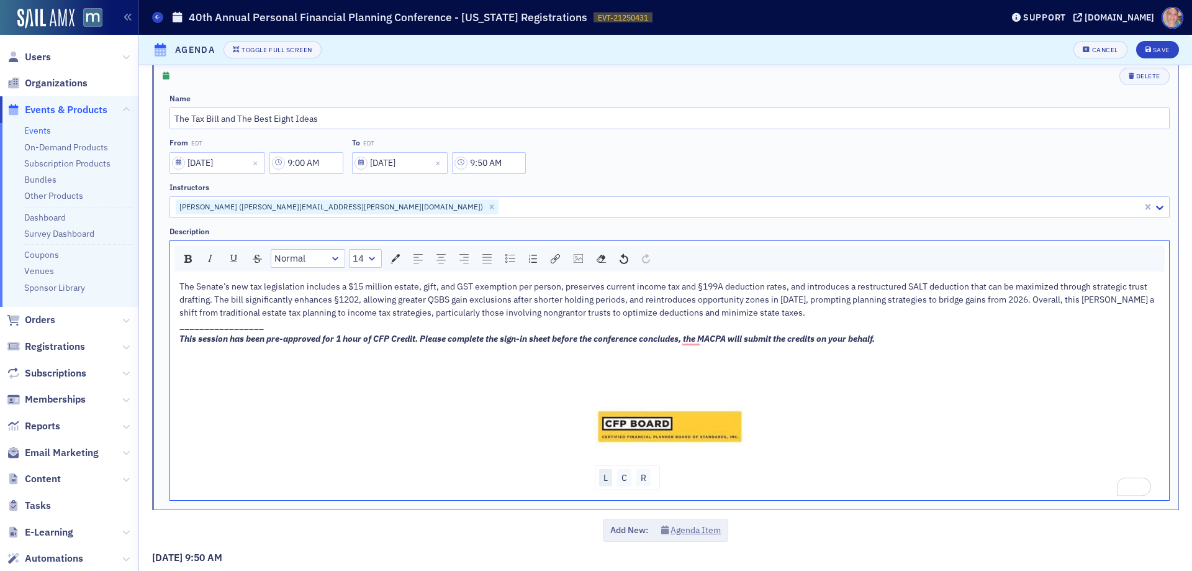
click at [599, 482] on div "L" at bounding box center [605, 477] width 13 height 17
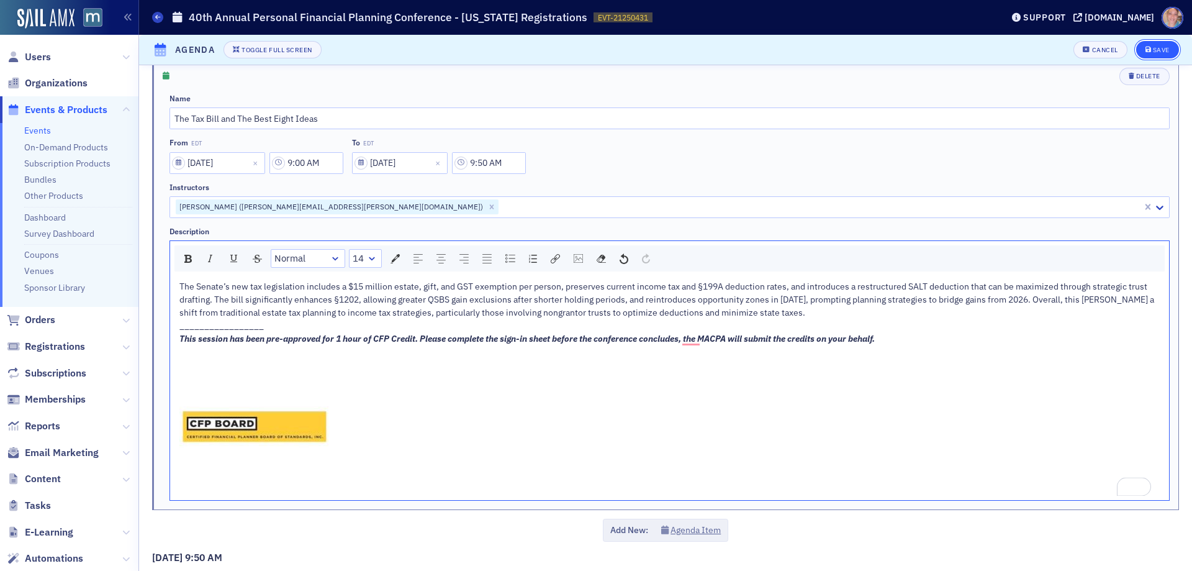
click at [1153, 50] on div "Save" at bounding box center [1161, 50] width 17 height 7
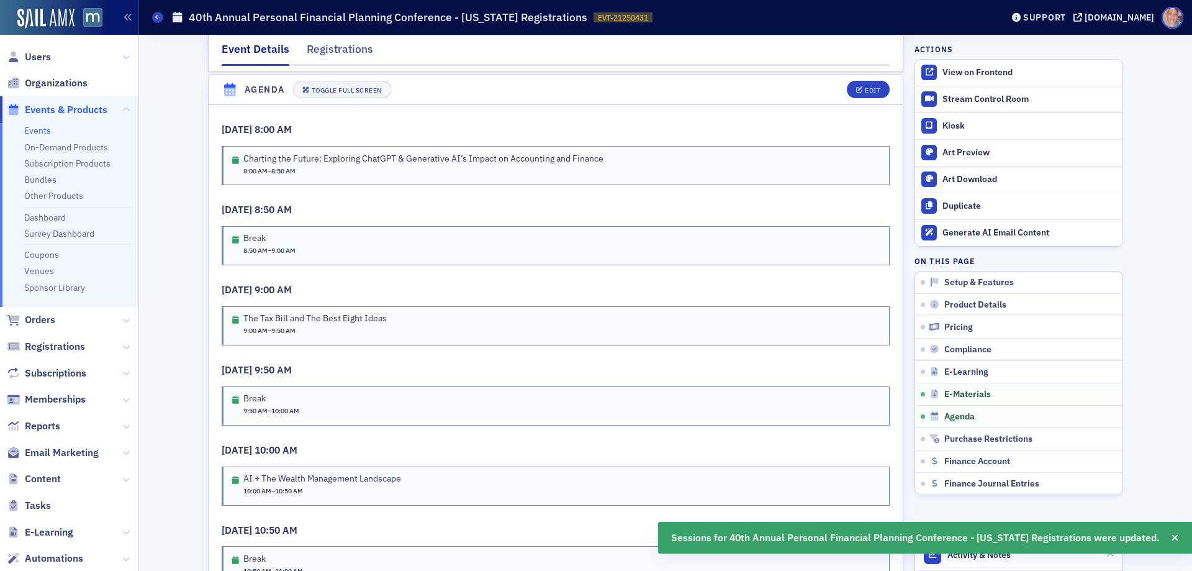
scroll to position [2015, 0]
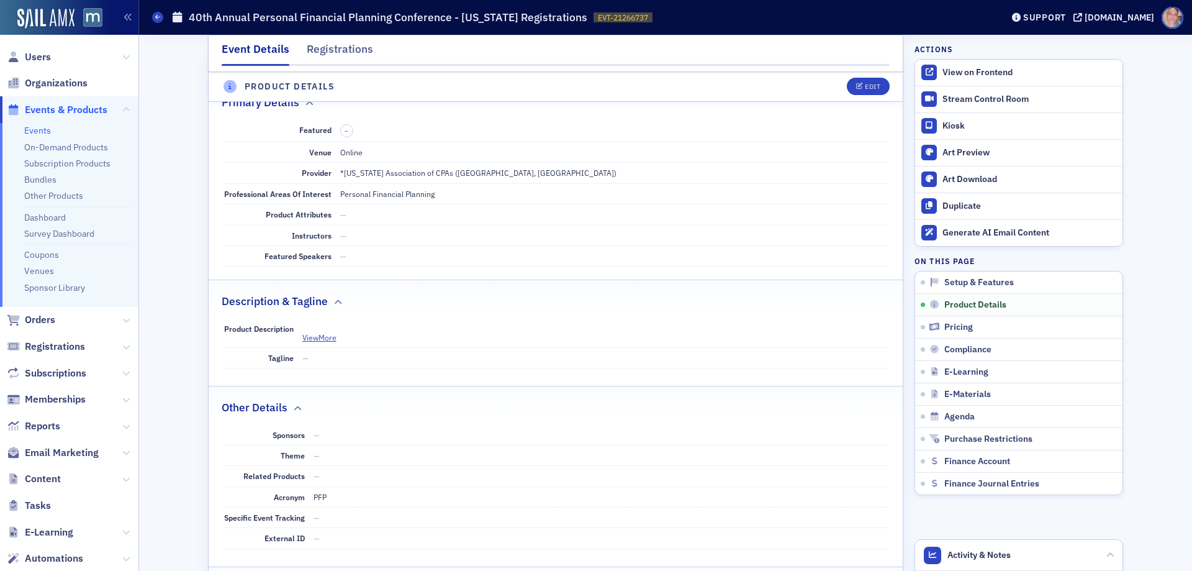
scroll to position [559, 0]
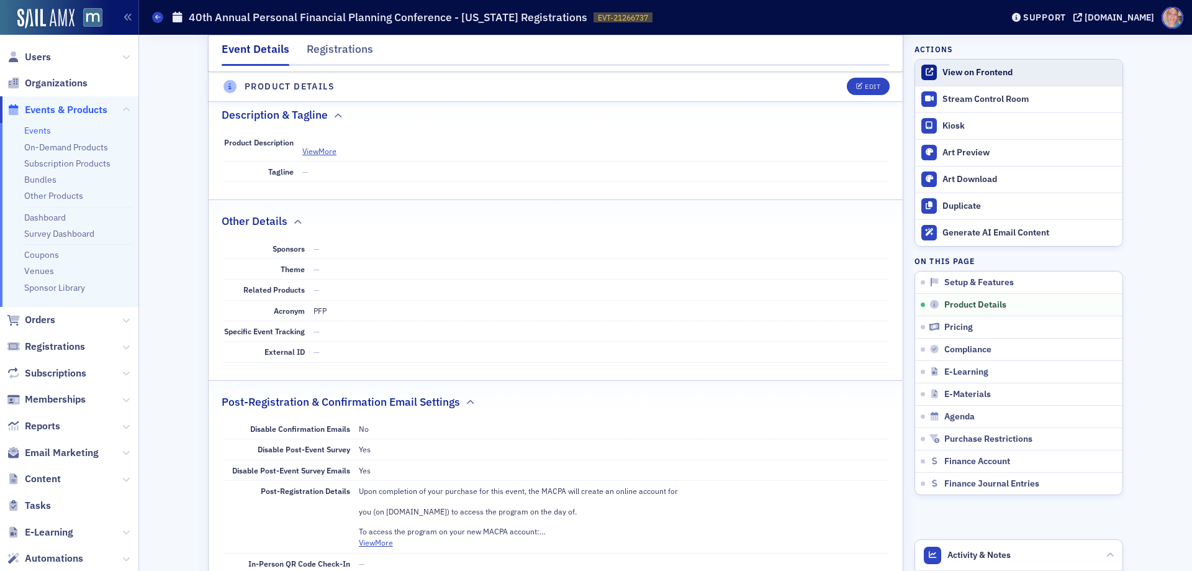
click at [985, 68] on div "View on Frontend" at bounding box center [1029, 72] width 174 height 11
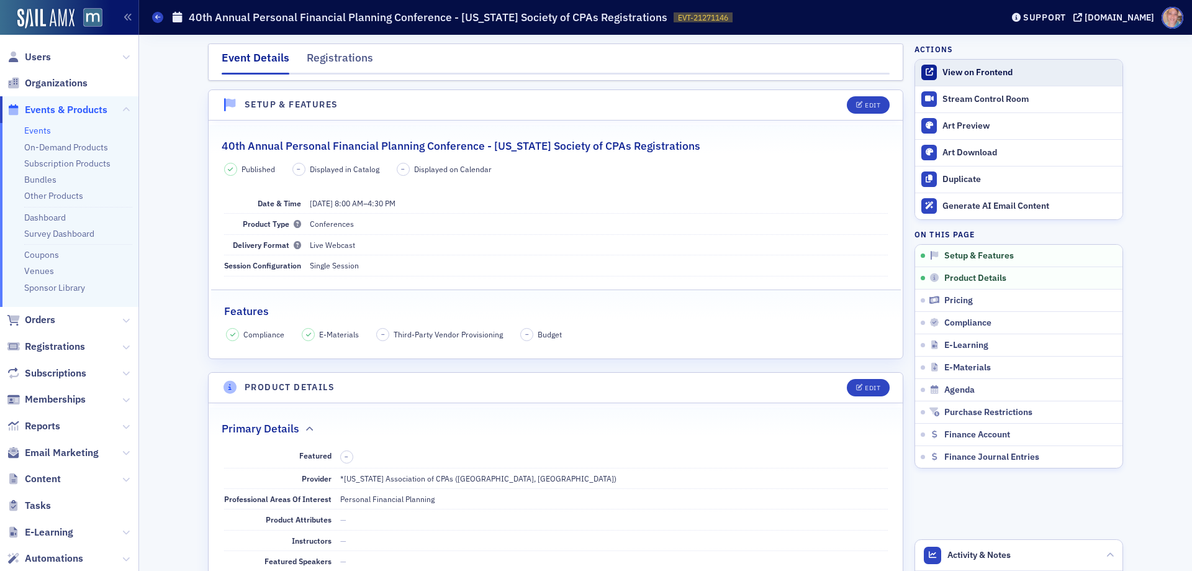
click at [965, 69] on div "View on Frontend" at bounding box center [1029, 72] width 174 height 11
click at [988, 70] on div "View on Frontend" at bounding box center [1029, 72] width 174 height 11
